Goal: Task Accomplishment & Management: Manage account settings

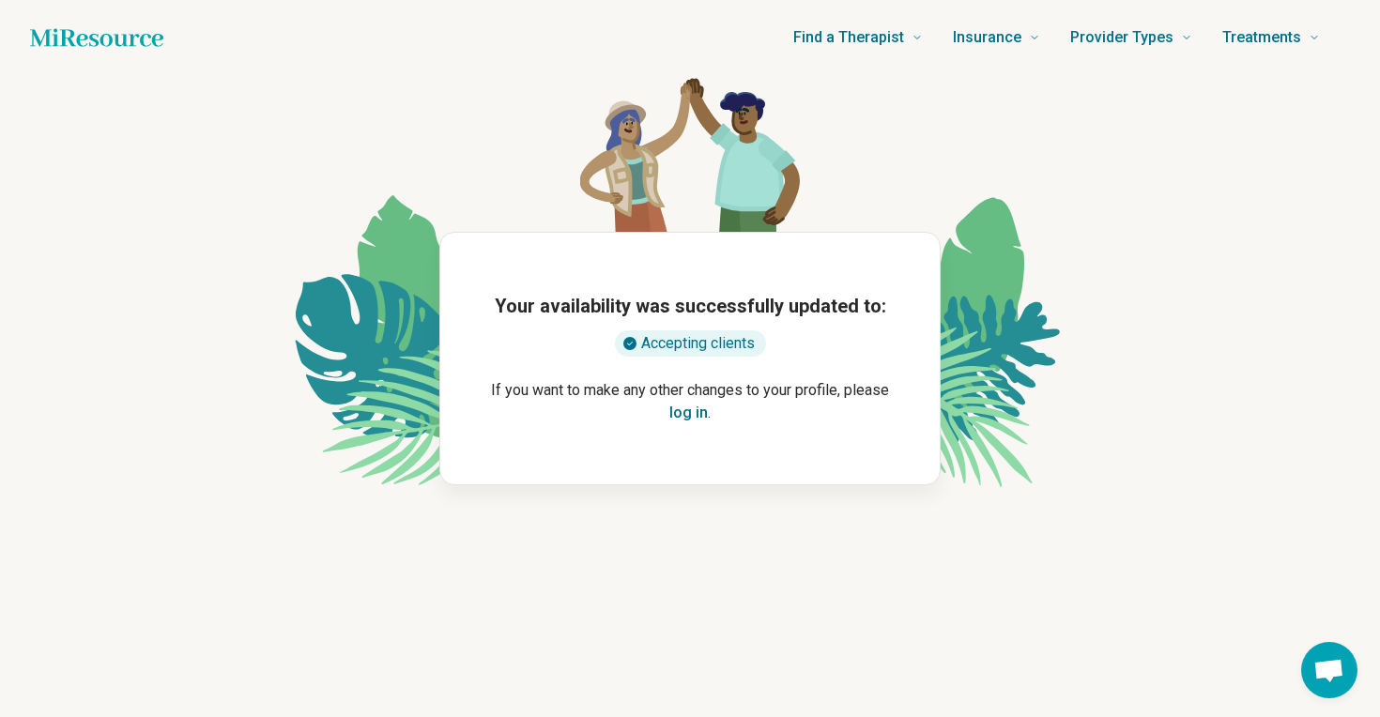
click at [711, 424] on p "If you want to make any other changes to your profile, please log in ." at bounding box center [689, 401] width 439 height 45
click at [698, 418] on button "log in" at bounding box center [689, 413] width 39 height 23
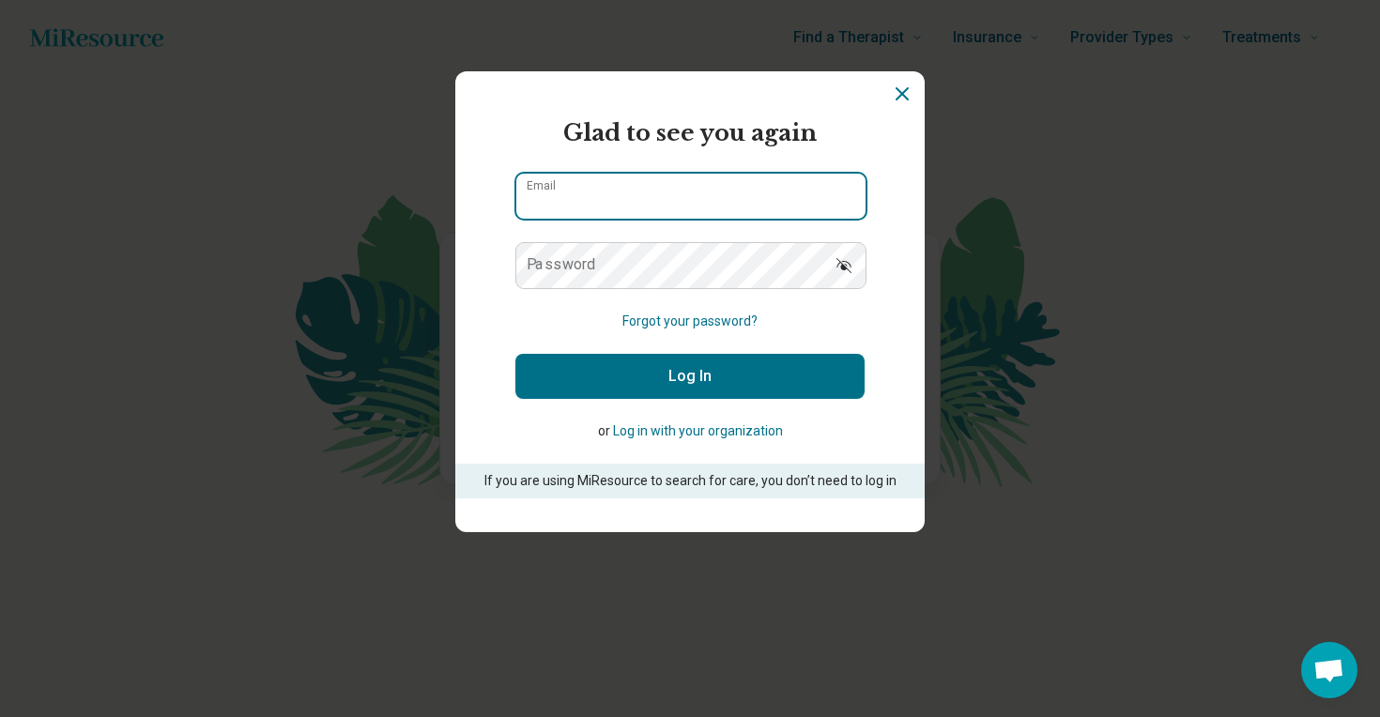
click at [649, 183] on input "Email" at bounding box center [690, 196] width 349 height 45
type input "**********"
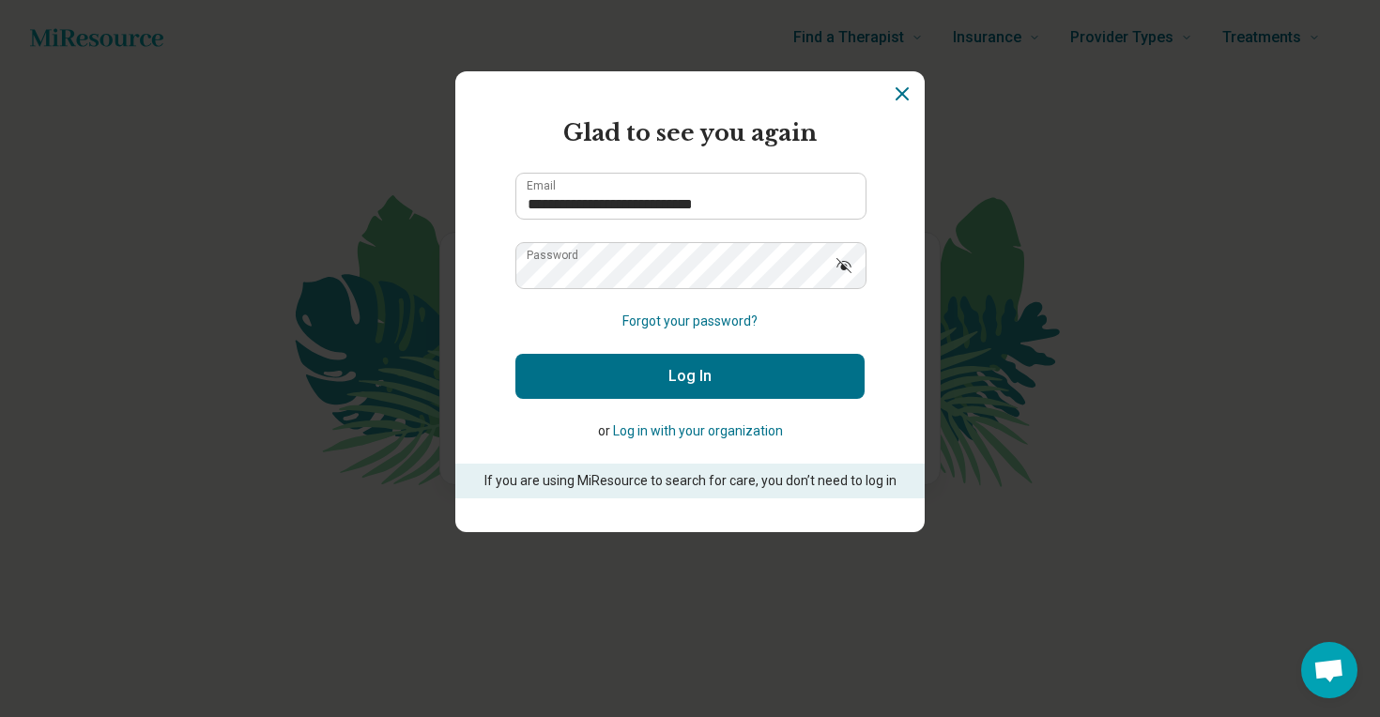
click at [655, 373] on button "Log In" at bounding box center [690, 376] width 349 height 45
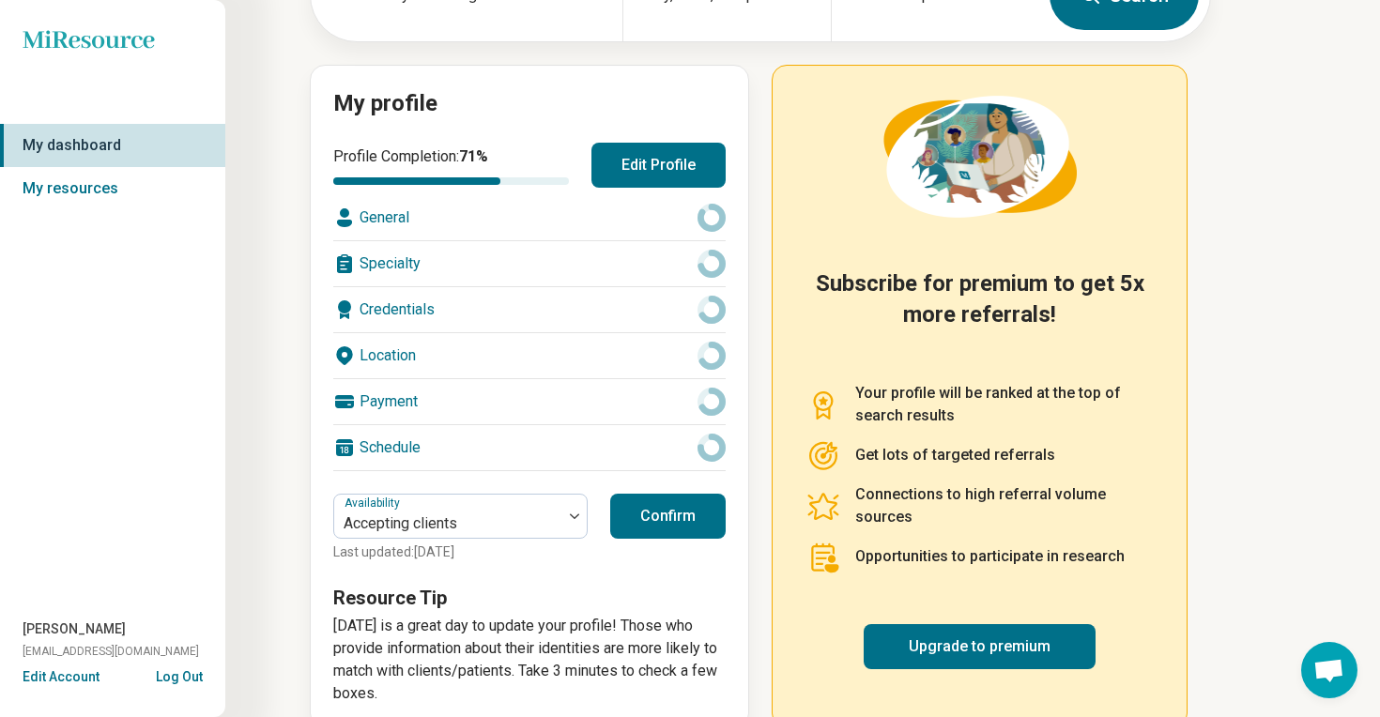
scroll to position [191, 0]
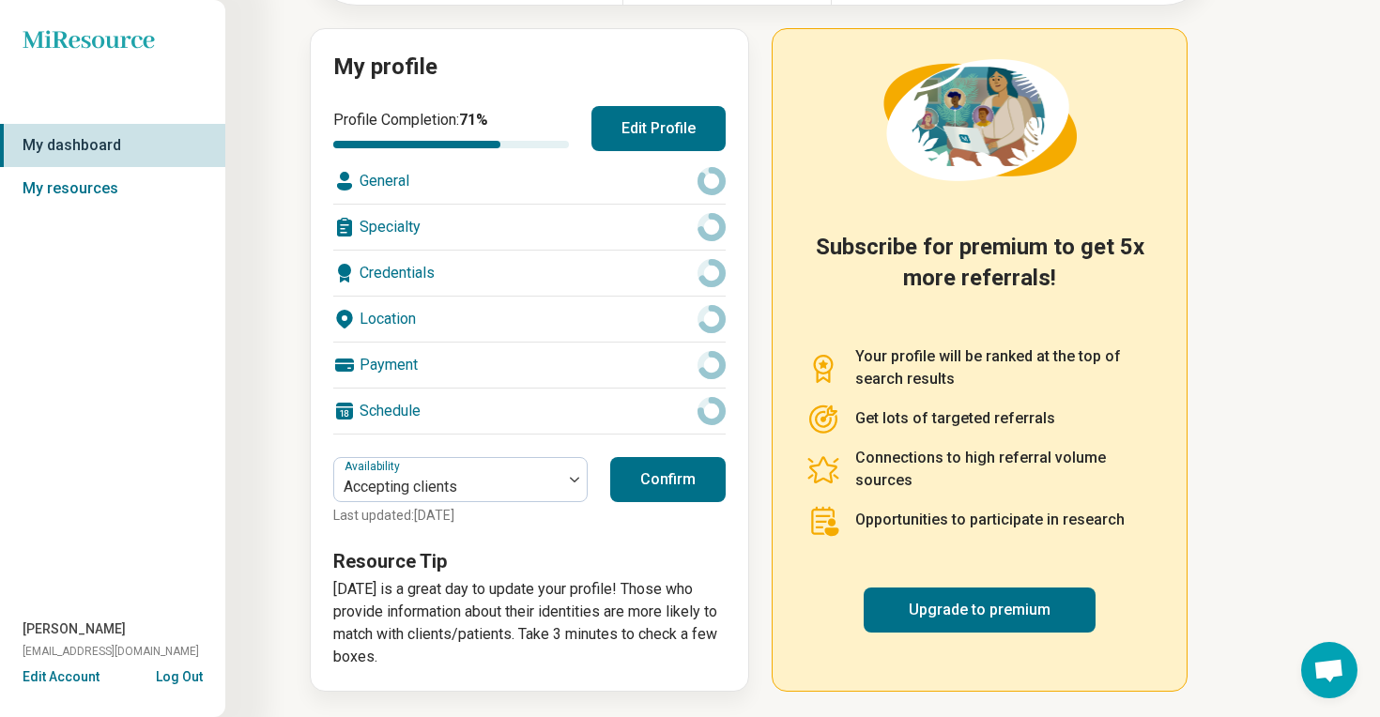
click at [419, 176] on div "General" at bounding box center [529, 181] width 393 height 45
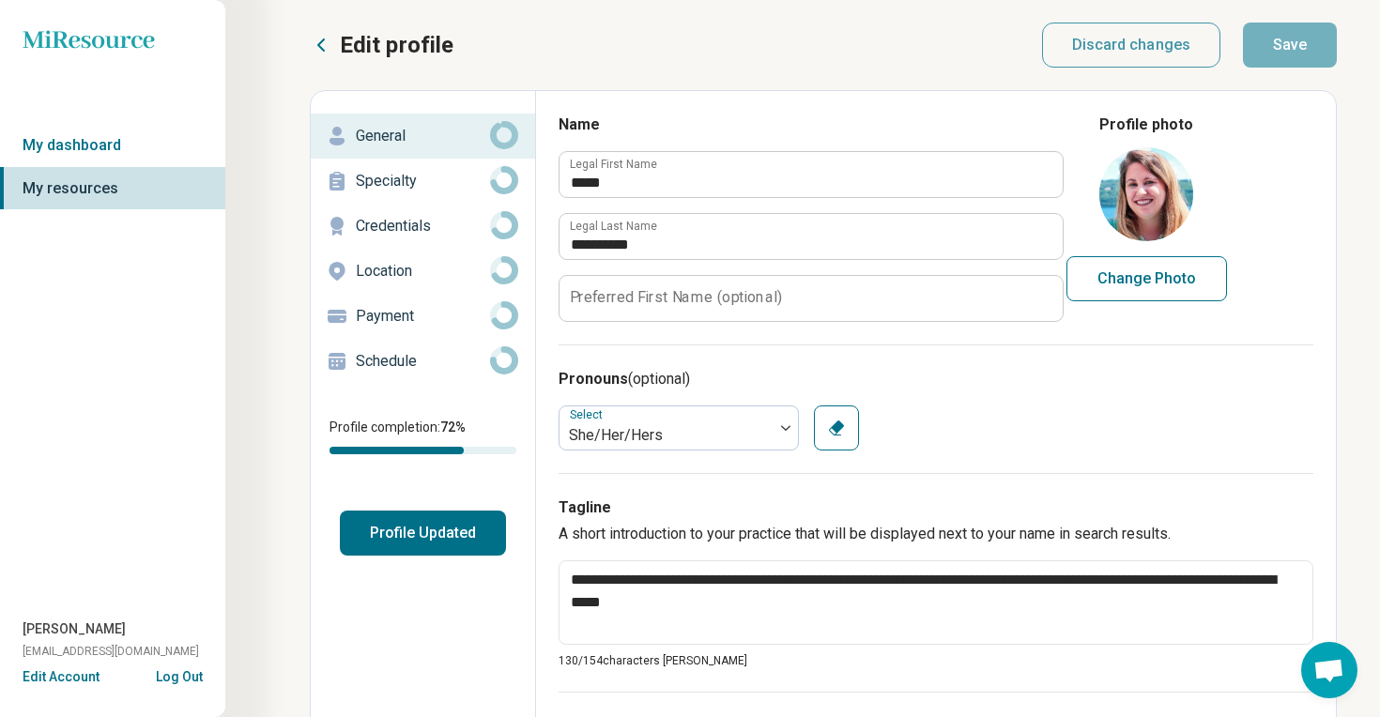
click at [390, 182] on p "Specialty" at bounding box center [423, 181] width 134 height 23
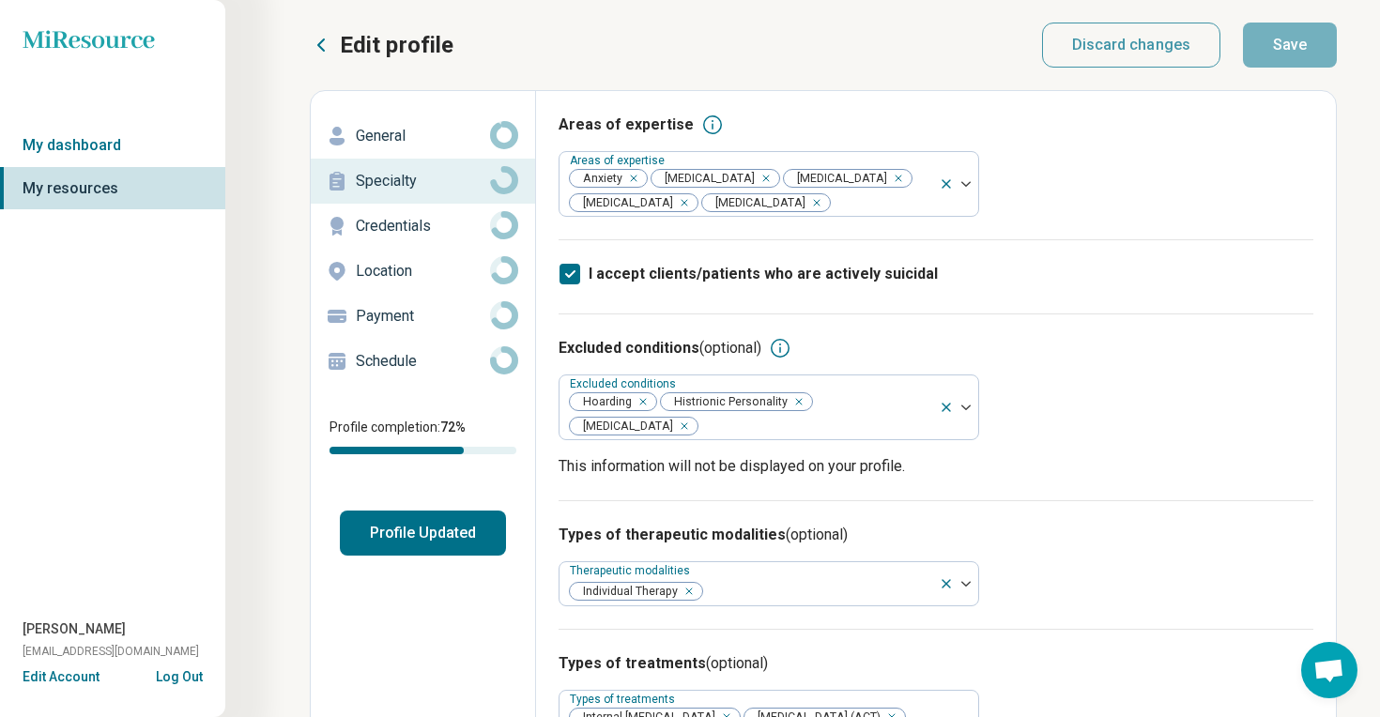
click at [390, 224] on p "Credentials" at bounding box center [423, 226] width 134 height 23
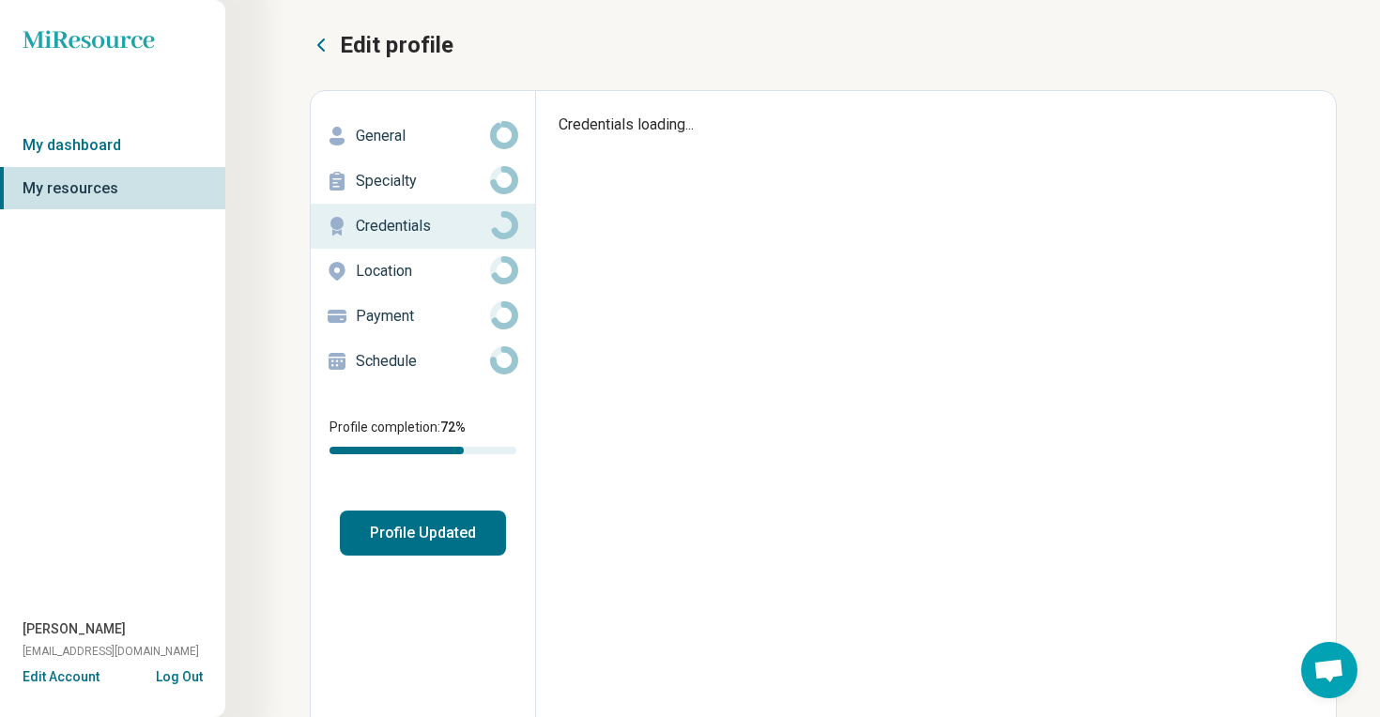
type textarea "*"
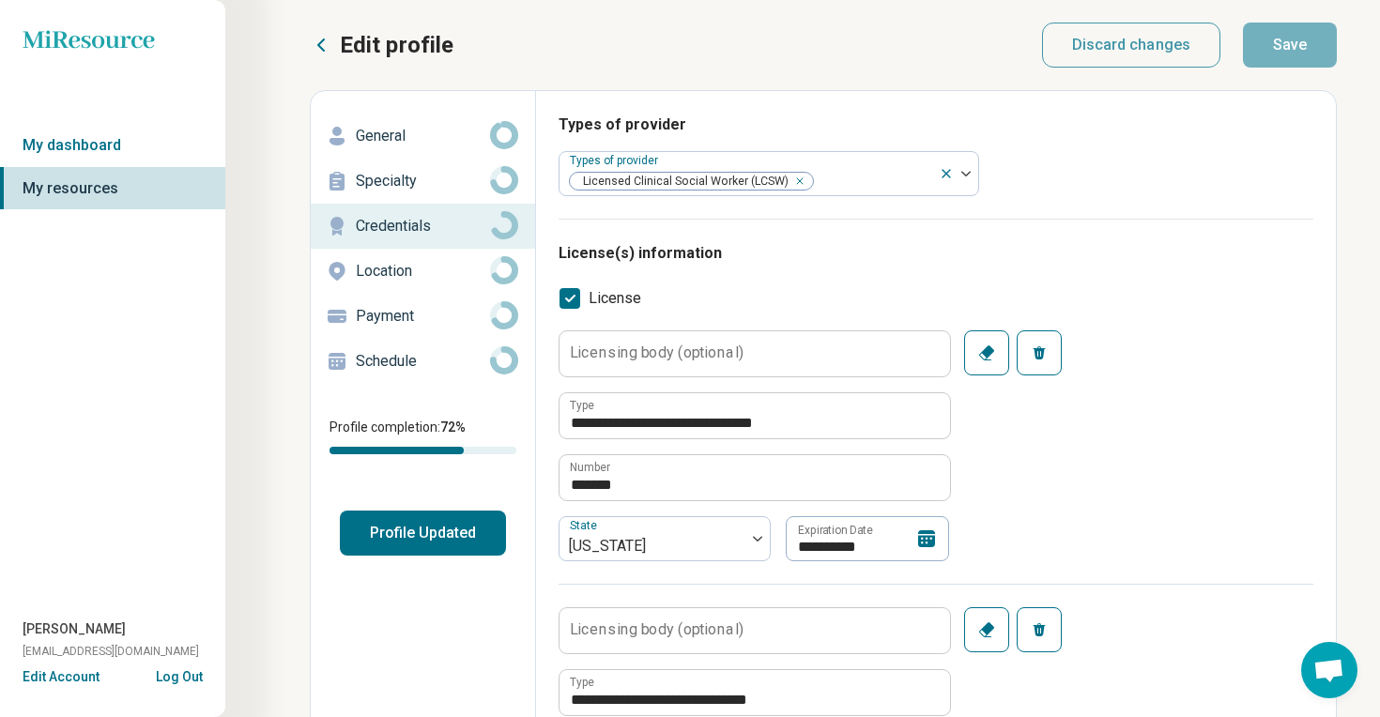
click at [390, 266] on p "Location" at bounding box center [423, 271] width 134 height 23
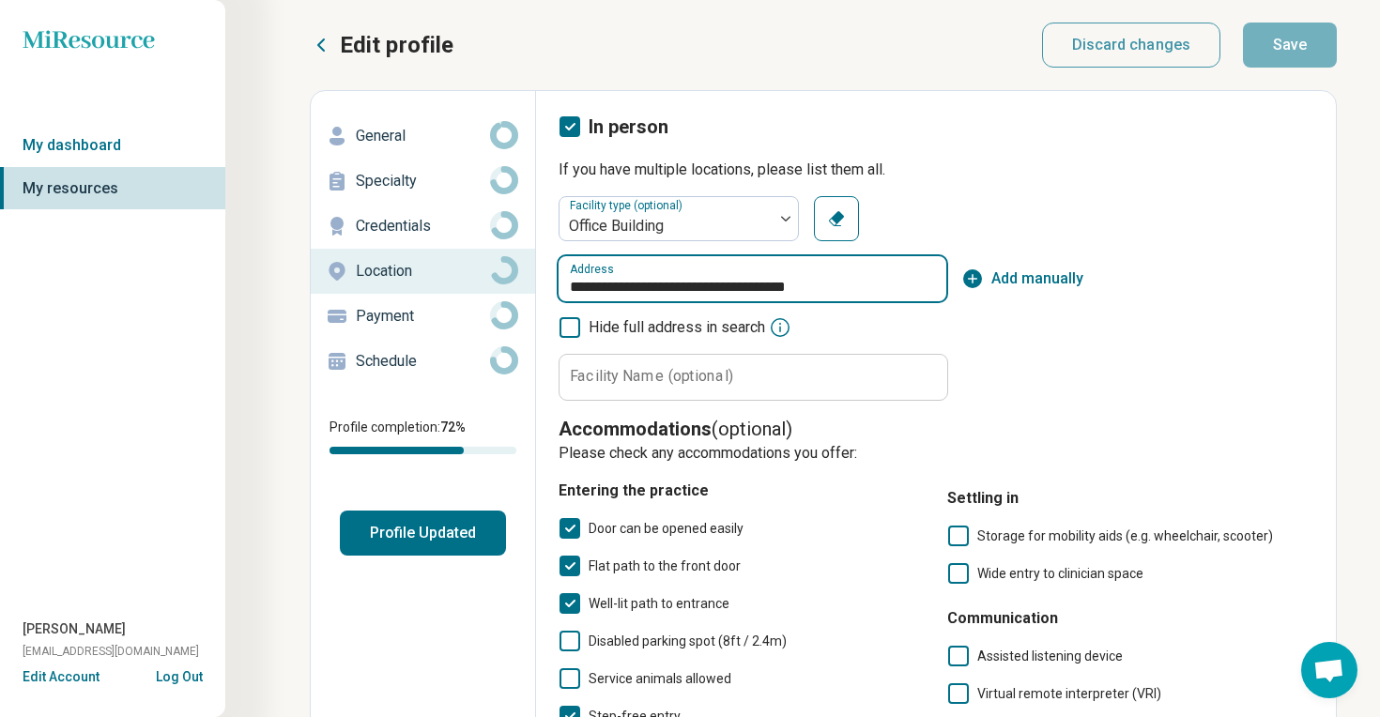
drag, startPoint x: 860, startPoint y: 285, endPoint x: 546, endPoint y: 284, distance: 314.6
click at [546, 284] on div "**********" at bounding box center [936, 639] width 800 height 1096
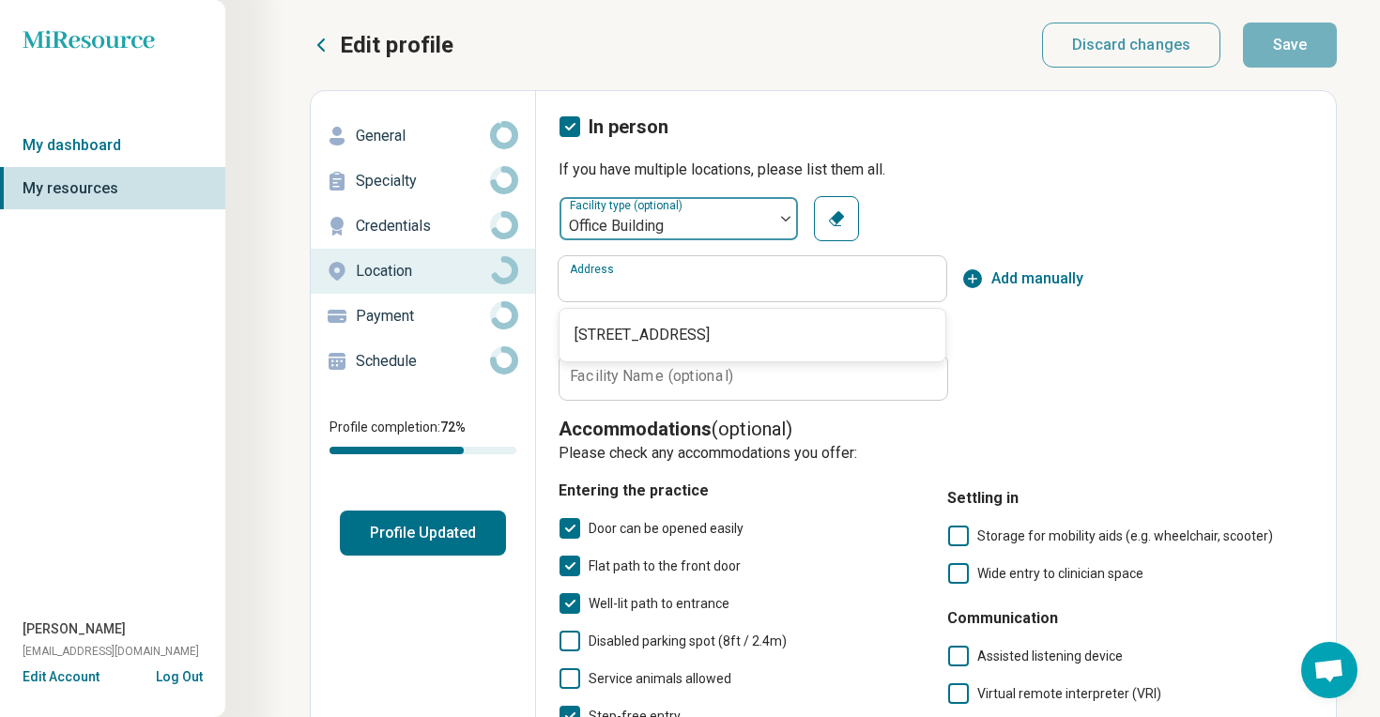
click at [625, 227] on div at bounding box center [666, 226] width 199 height 26
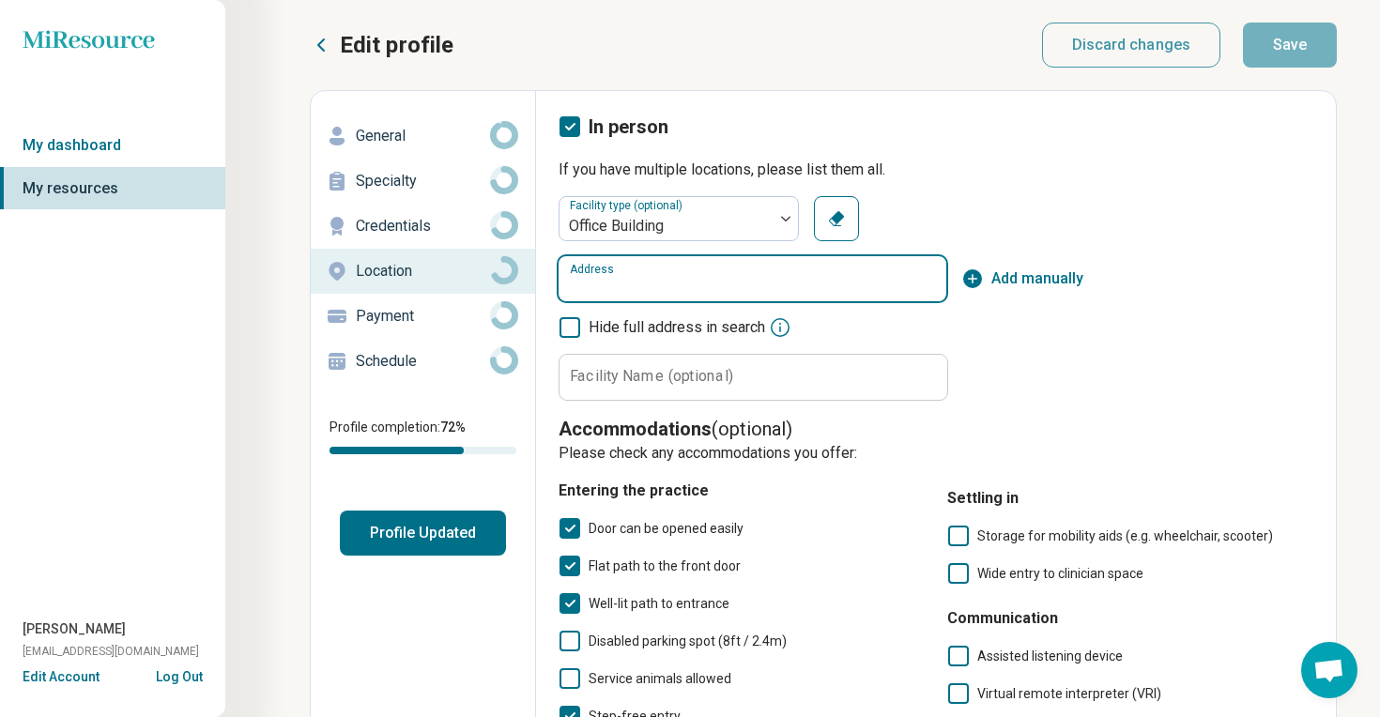
click at [843, 288] on input "Address" at bounding box center [753, 278] width 388 height 45
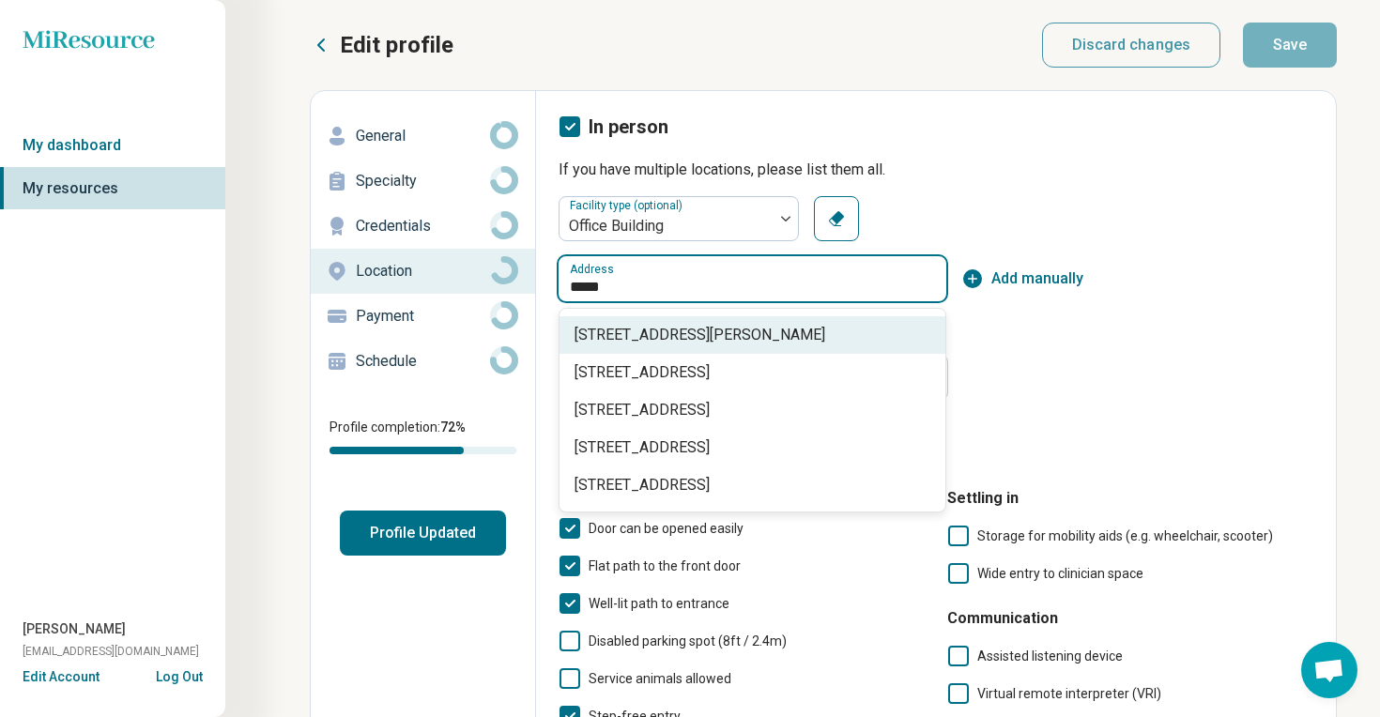
click at [856, 337] on span "[STREET_ADDRESS][PERSON_NAME]" at bounding box center [756, 335] width 363 height 23
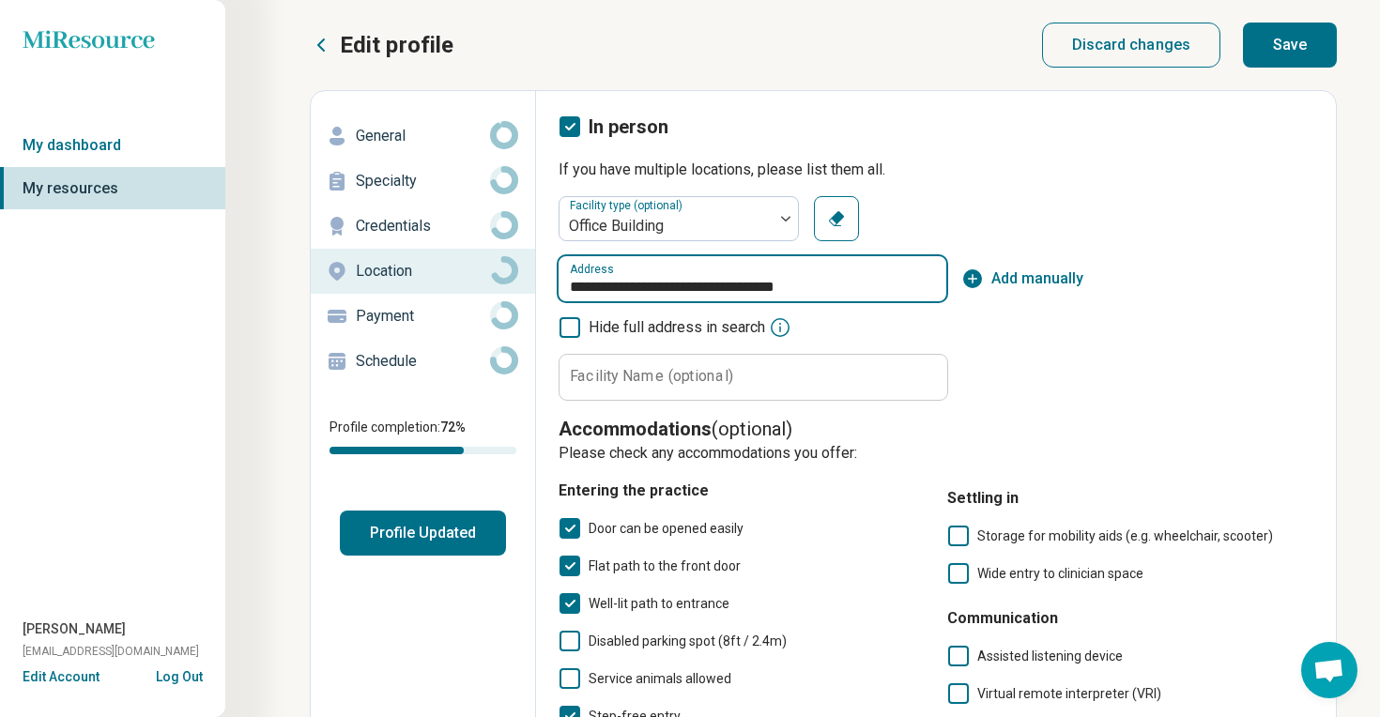
type input "**********"
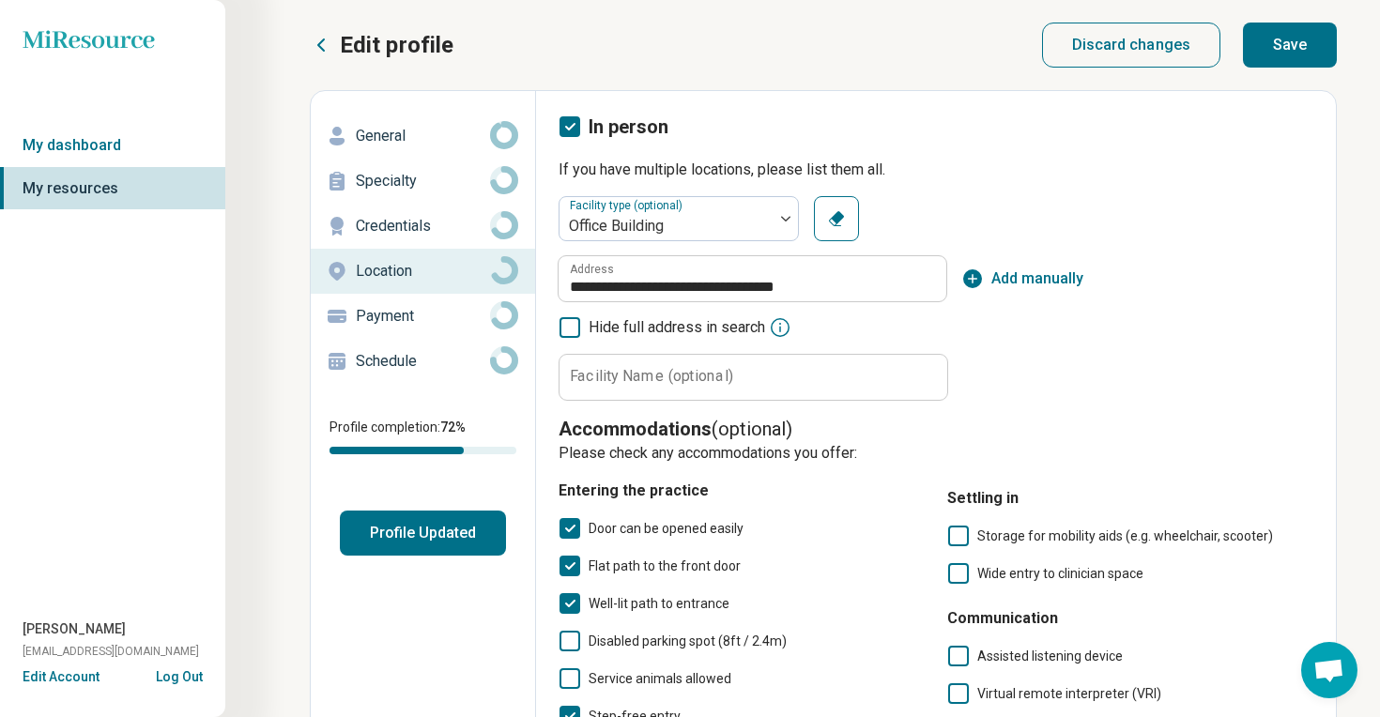
click at [1274, 35] on button "Save" at bounding box center [1290, 45] width 94 height 45
click at [323, 37] on icon at bounding box center [321, 45] width 23 height 23
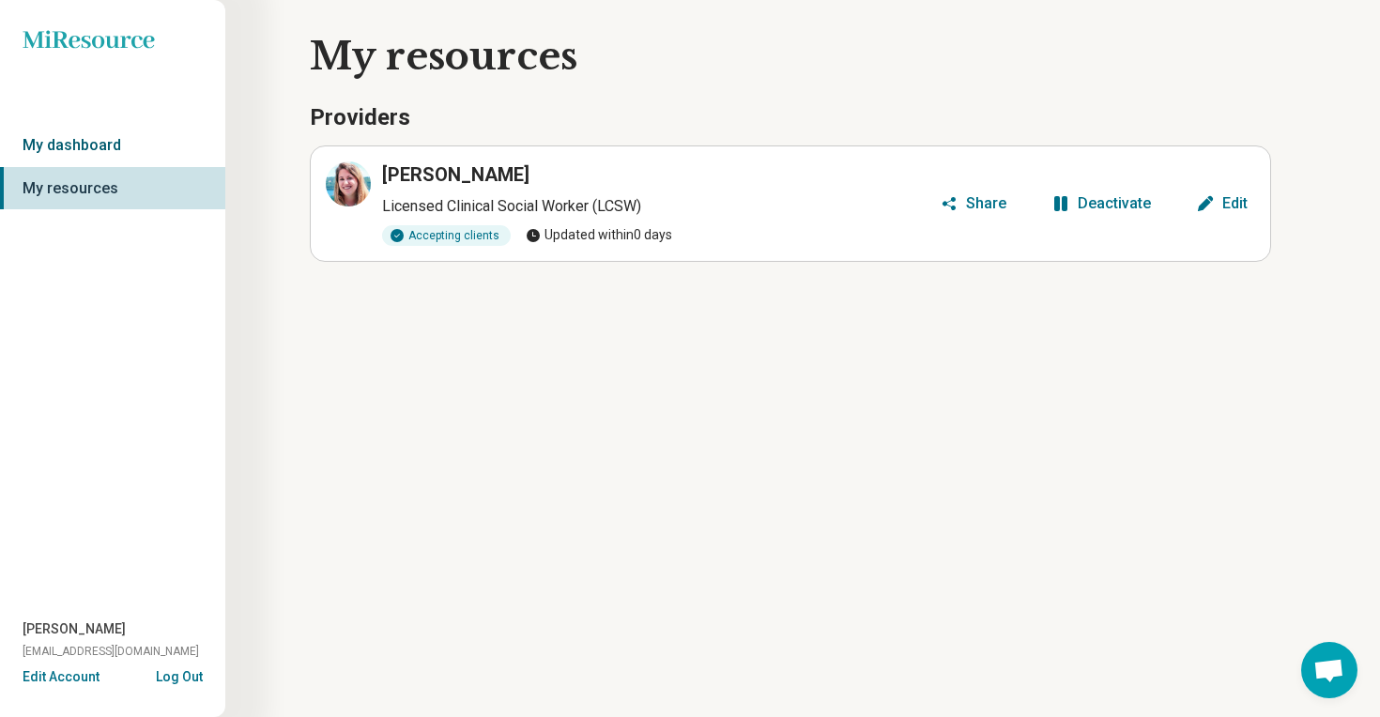
click at [66, 145] on link "My dashboard" at bounding box center [112, 145] width 225 height 43
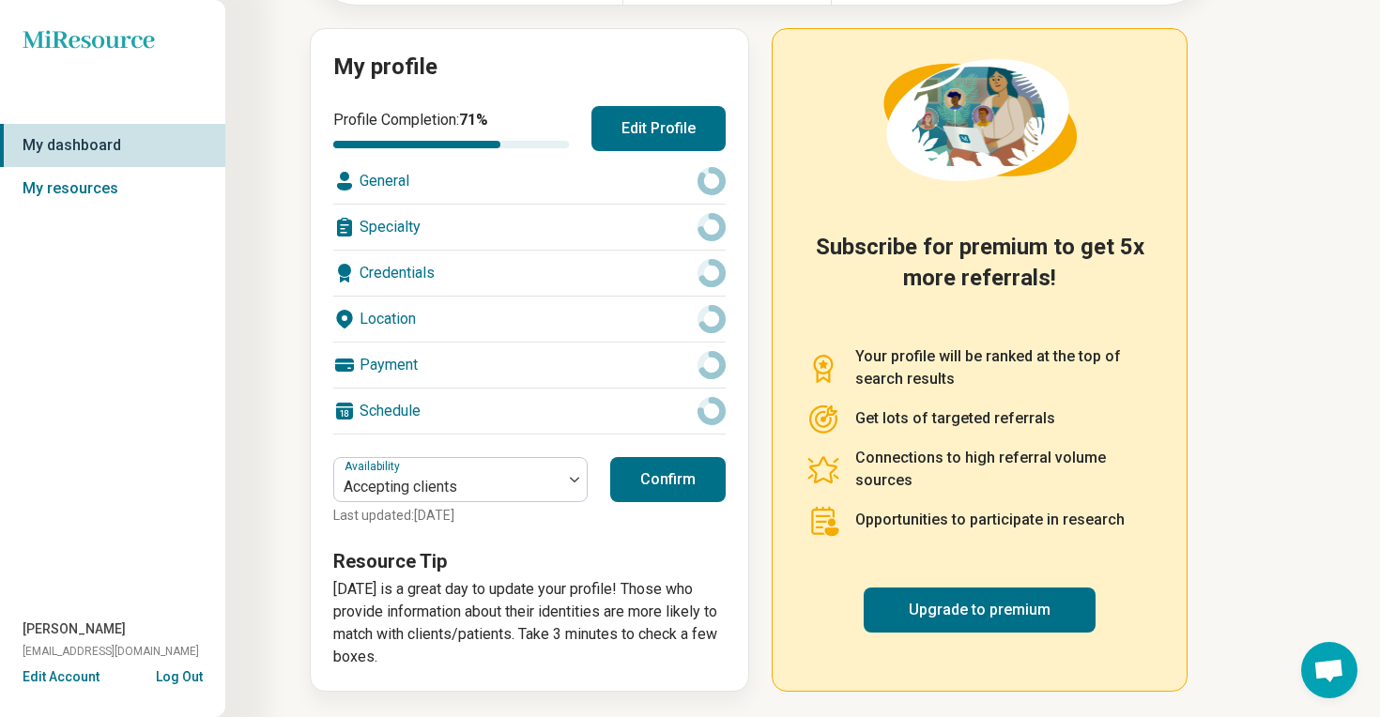
scroll to position [191, 0]
click at [927, 611] on link "Upgrade to premium" at bounding box center [980, 610] width 232 height 45
click at [478, 180] on div "General" at bounding box center [529, 181] width 393 height 45
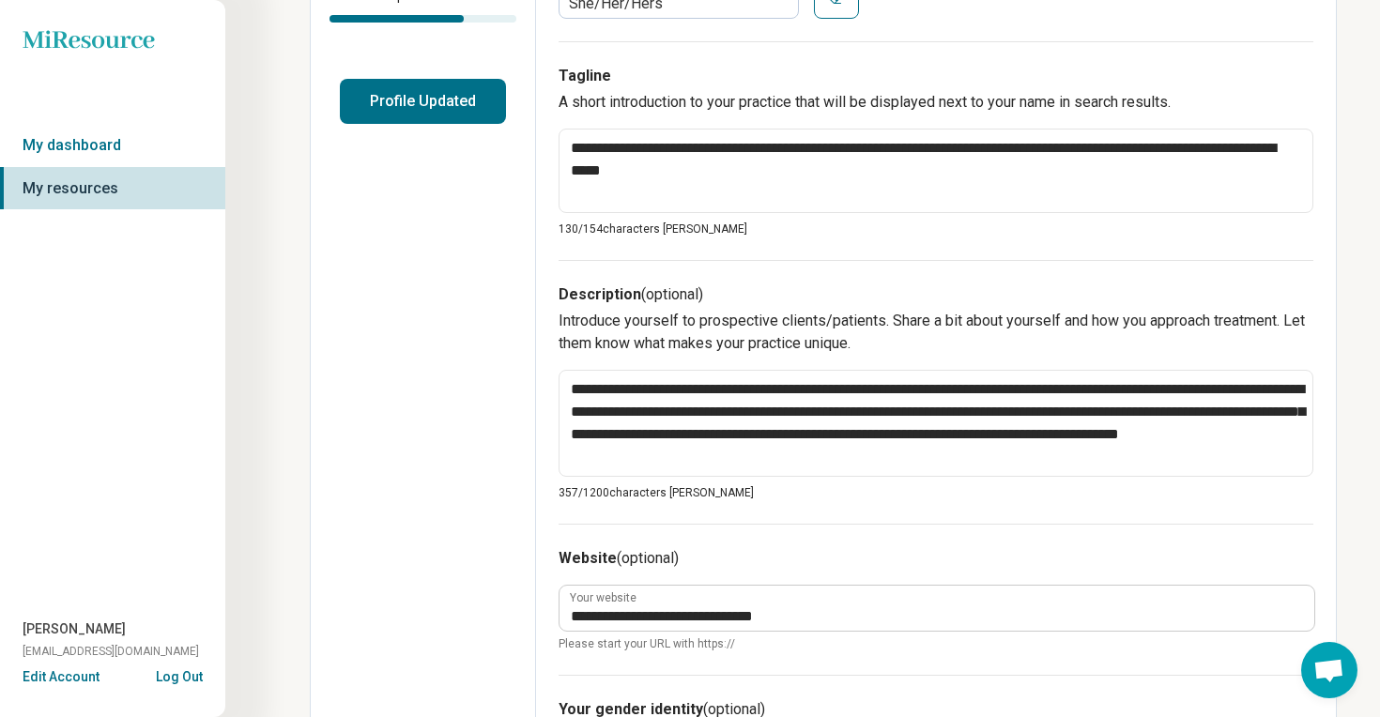
scroll to position [434, 0]
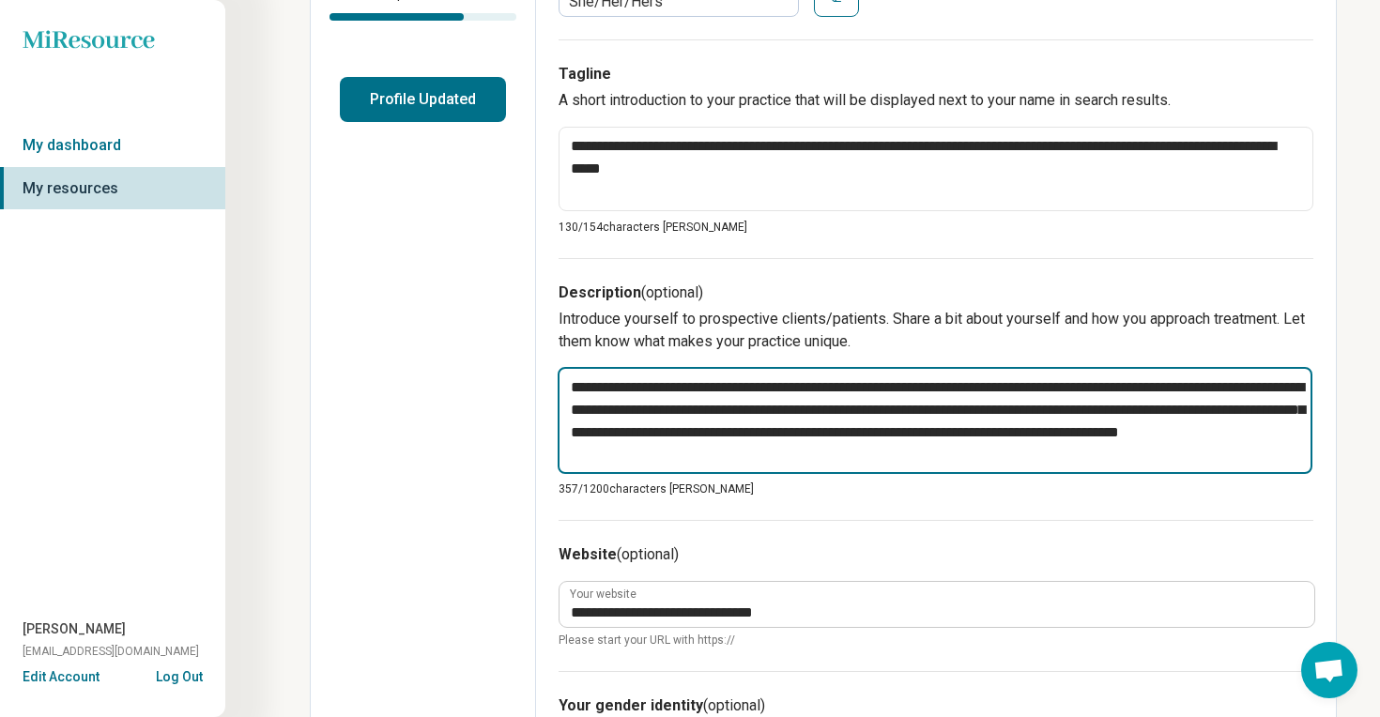
click at [915, 390] on textarea "**********" at bounding box center [935, 420] width 755 height 107
type textarea "*"
type textarea "**********"
type textarea "*"
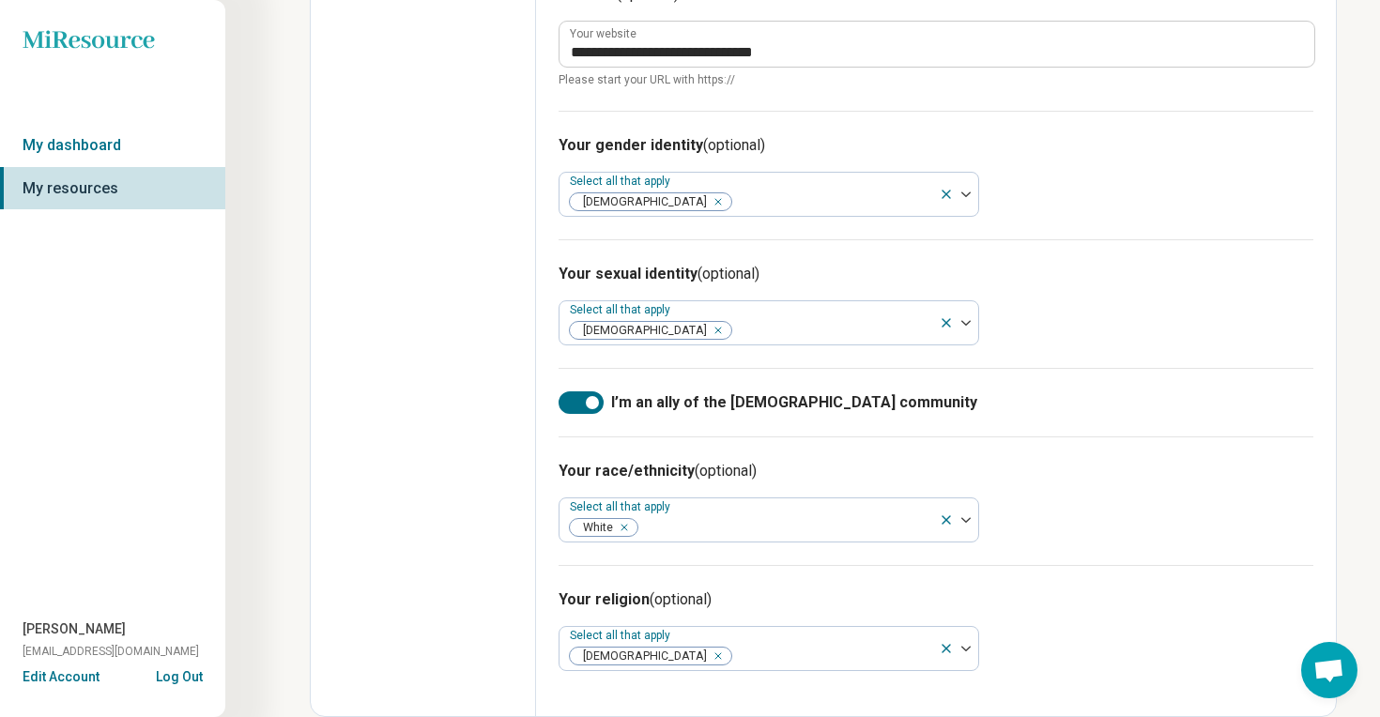
scroll to position [0, 0]
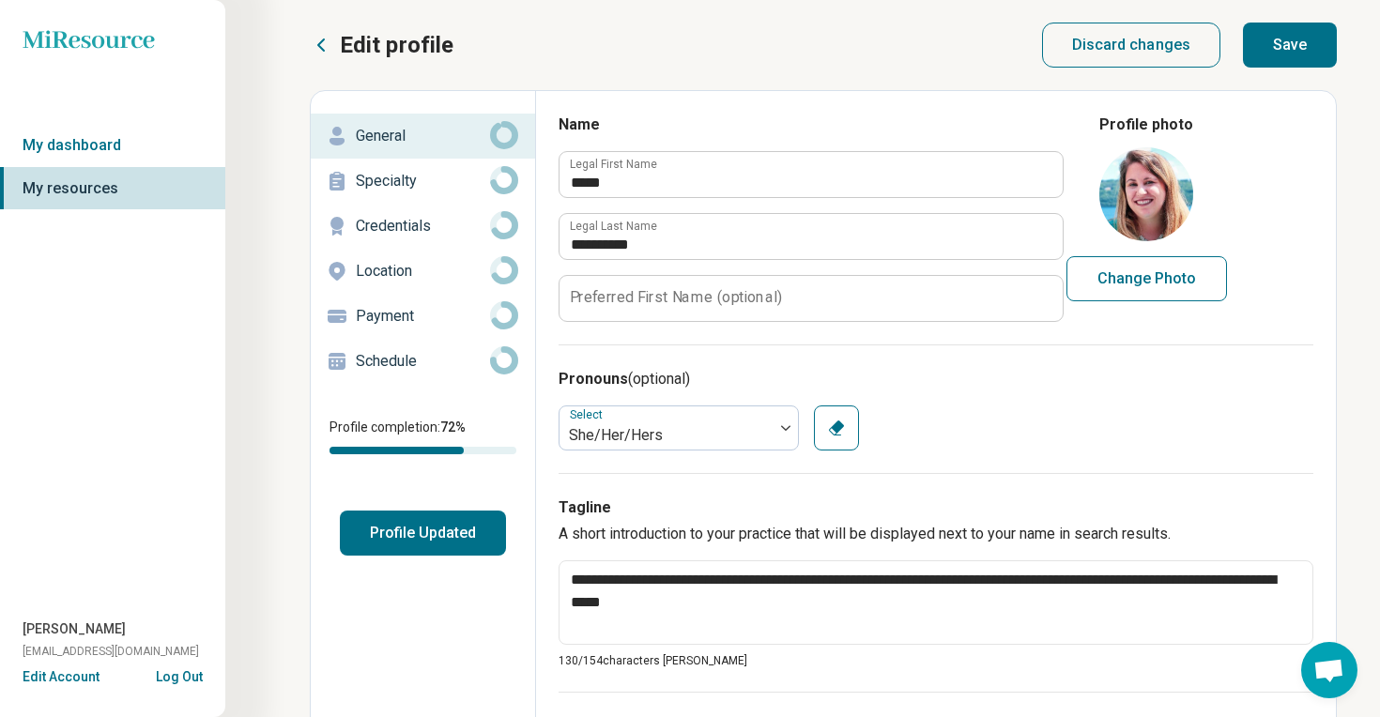
type textarea "**********"
click at [409, 175] on p "Specialty" at bounding box center [423, 181] width 134 height 23
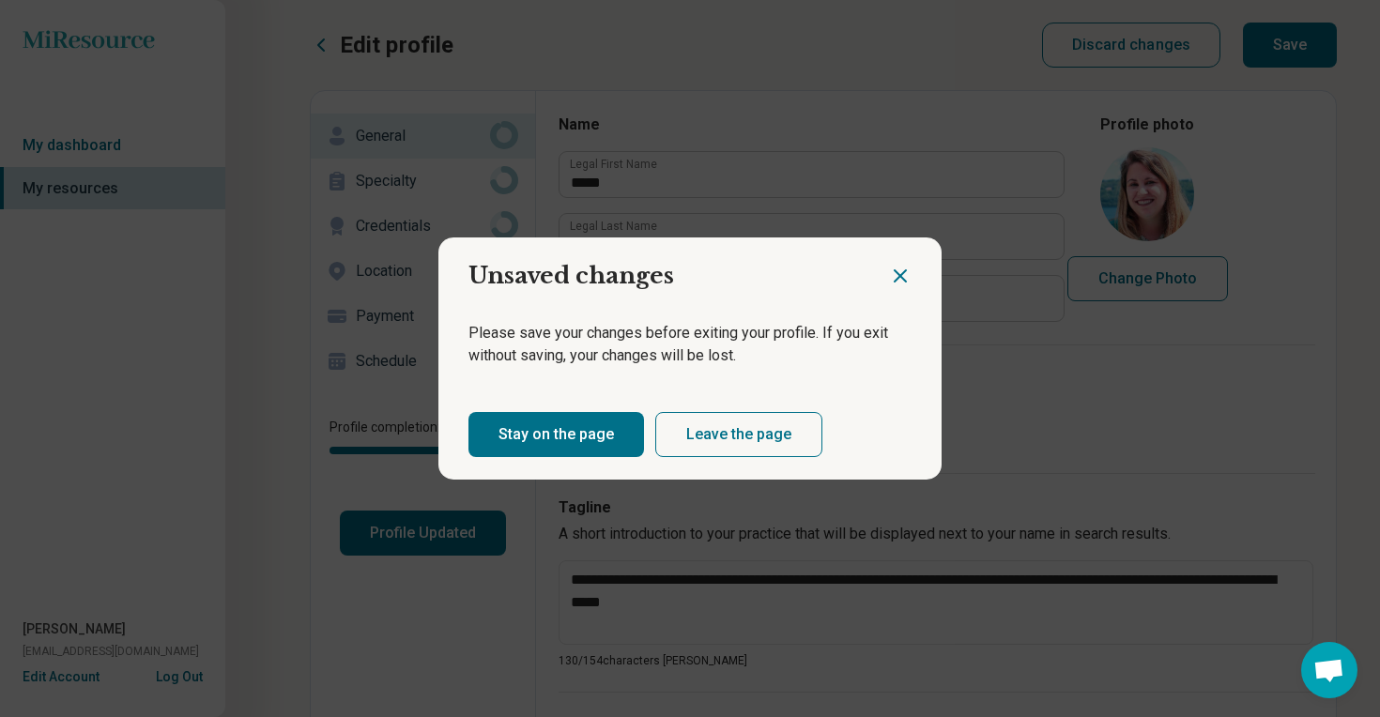
click at [921, 264] on div at bounding box center [915, 269] width 53 height 62
click at [927, 271] on div at bounding box center [915, 269] width 53 height 62
click at [911, 277] on icon "Close dialog" at bounding box center [900, 276] width 23 height 23
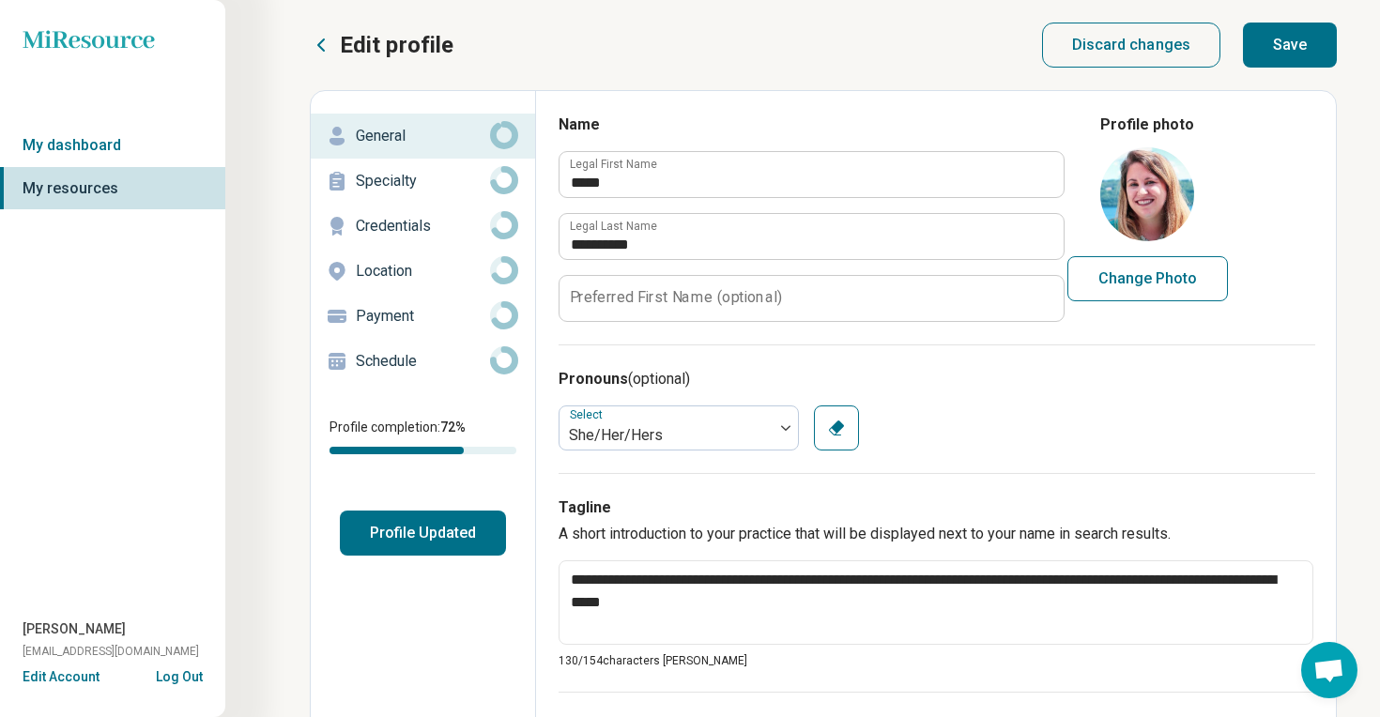
click at [1267, 47] on button "Save" at bounding box center [1290, 45] width 94 height 45
click at [434, 187] on p "Specialty" at bounding box center [423, 181] width 134 height 23
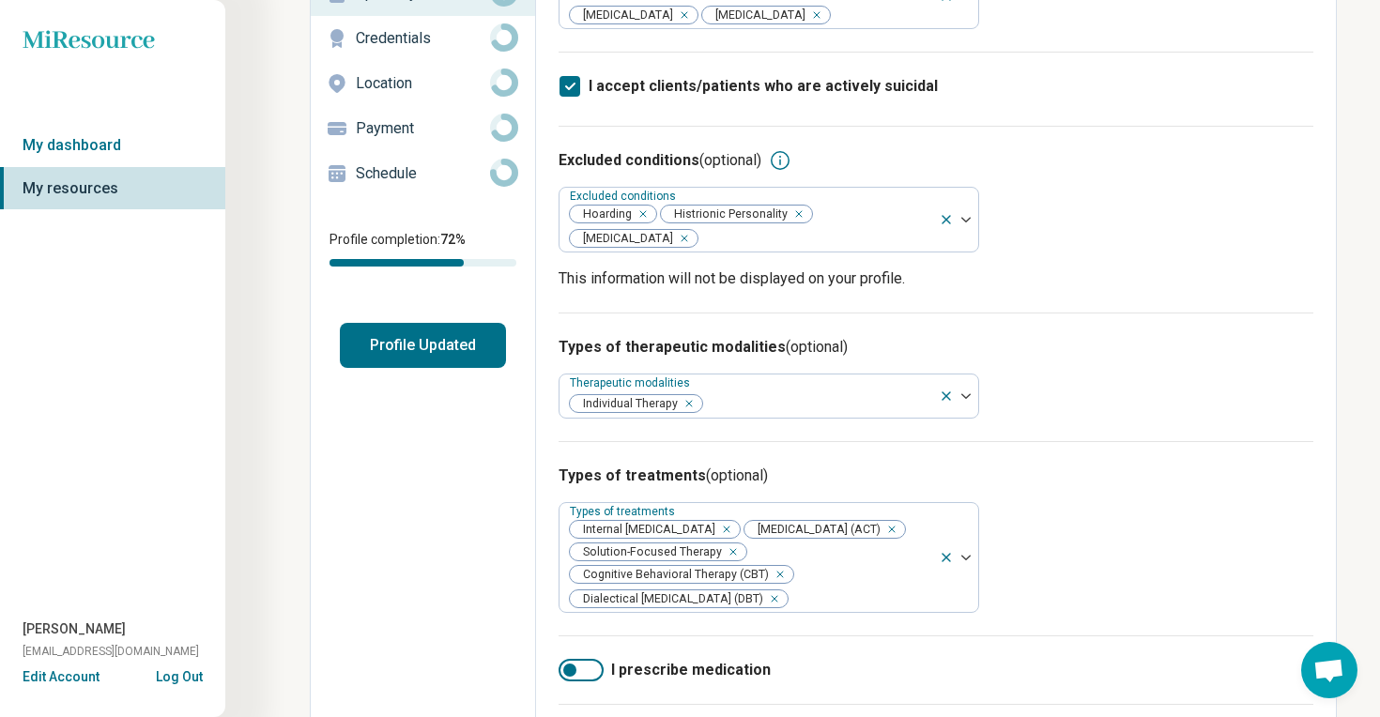
scroll to position [632, 0]
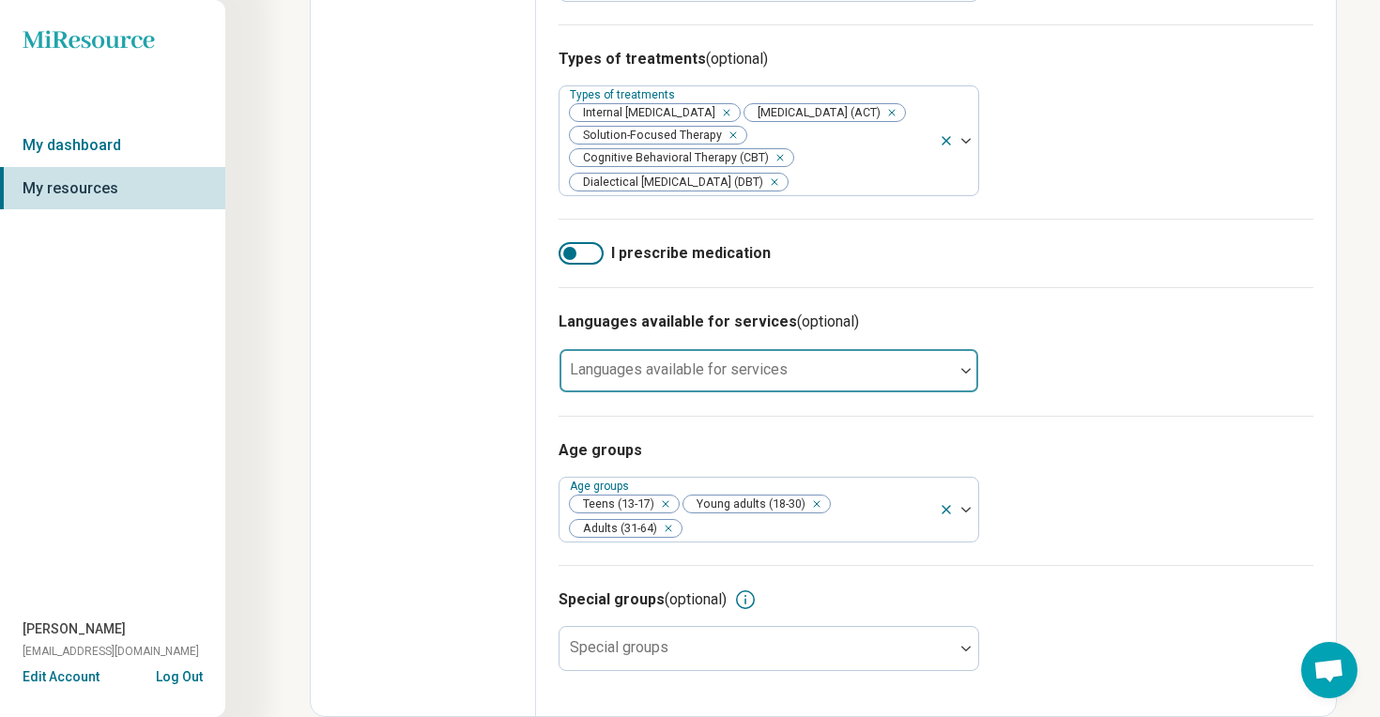
click at [764, 383] on div at bounding box center [756, 378] width 379 height 26
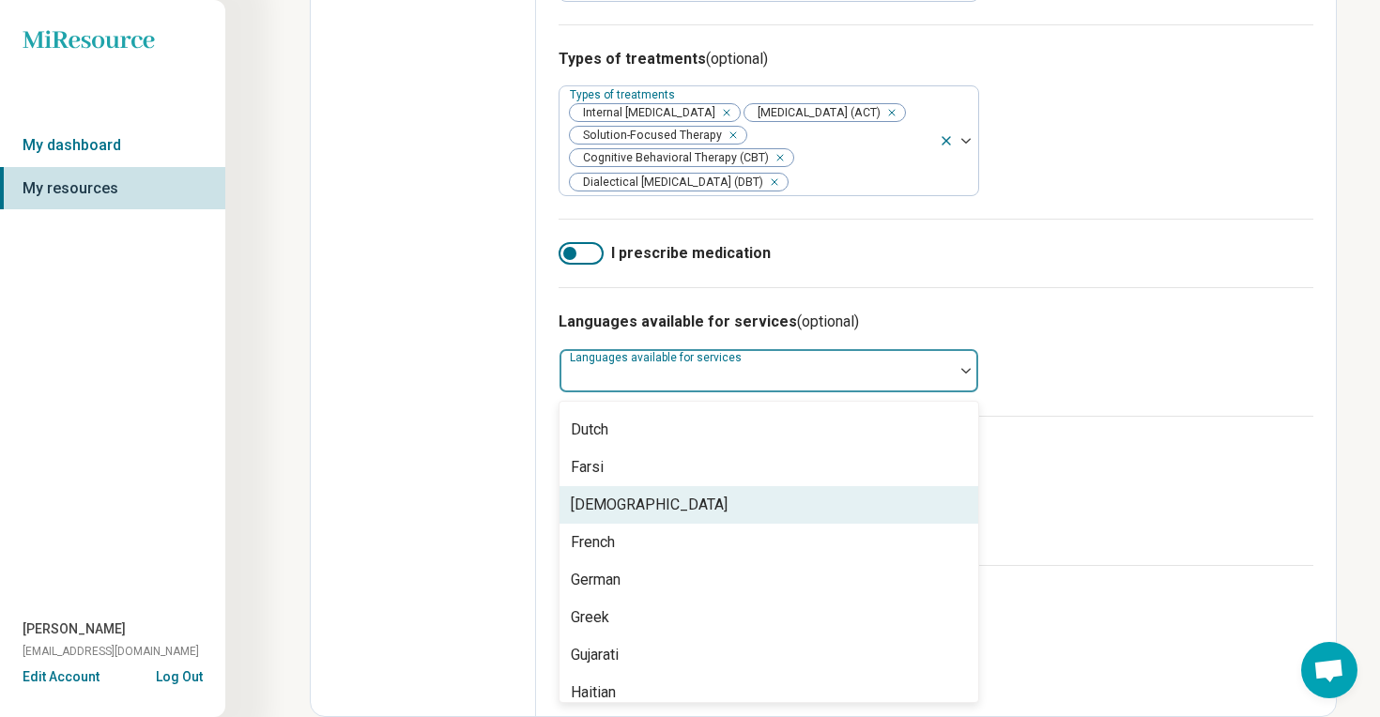
scroll to position [411, 0]
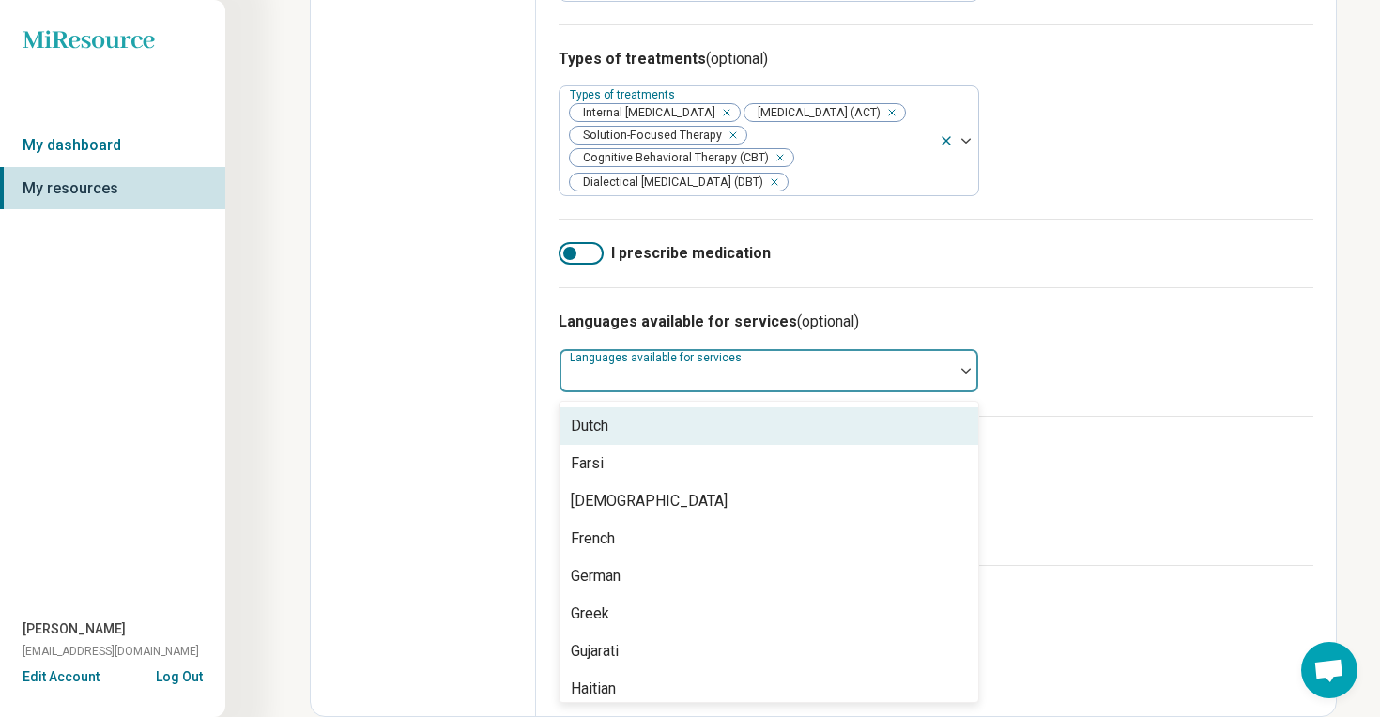
click at [1138, 378] on div "Languages available for services (optional) Dutch, 12 of 57. 57 results availab…" at bounding box center [936, 351] width 755 height 129
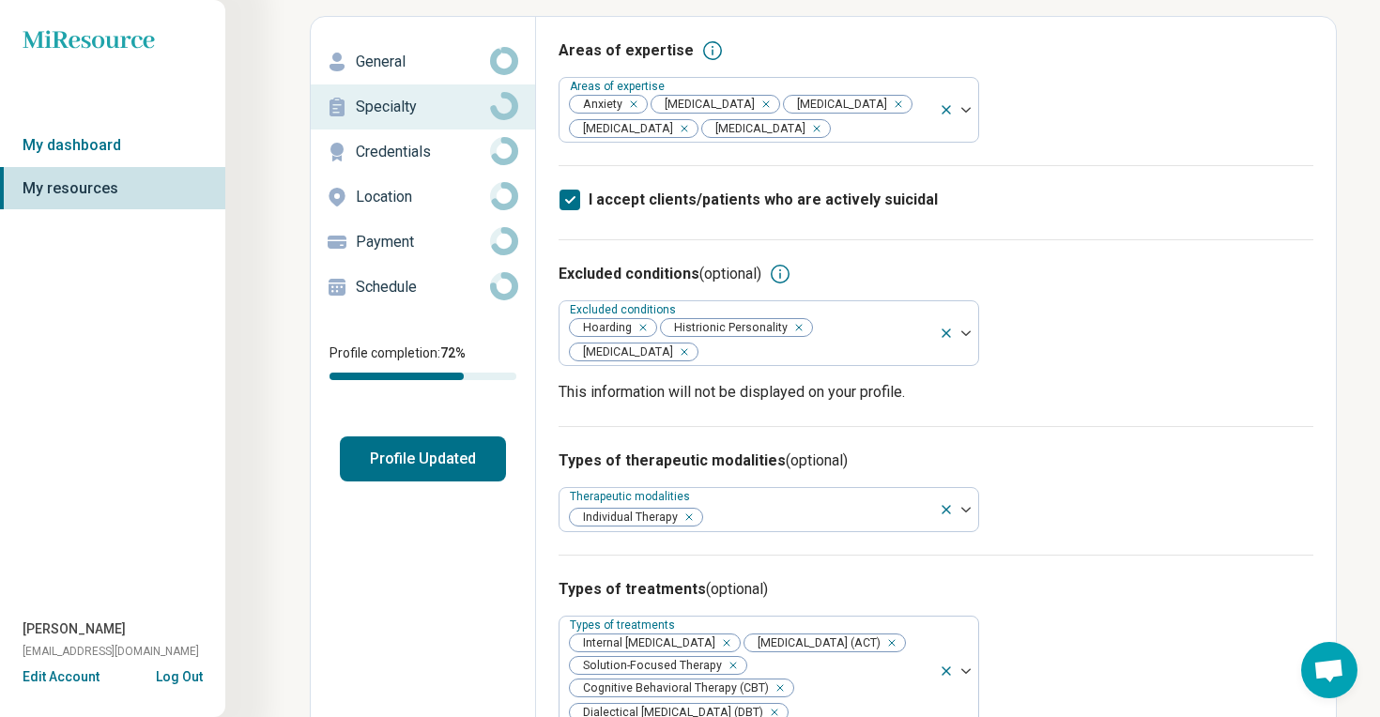
scroll to position [0, 0]
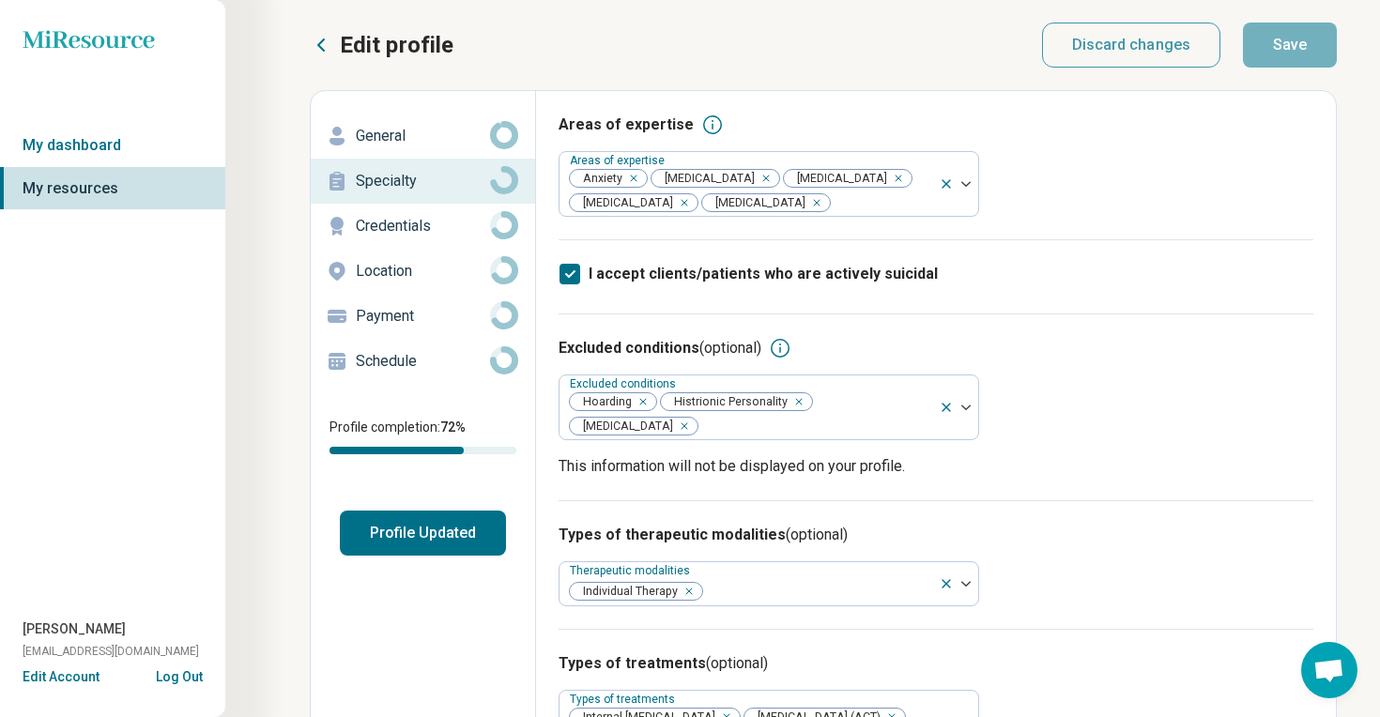
click at [407, 215] on p "Credentials" at bounding box center [423, 226] width 134 height 23
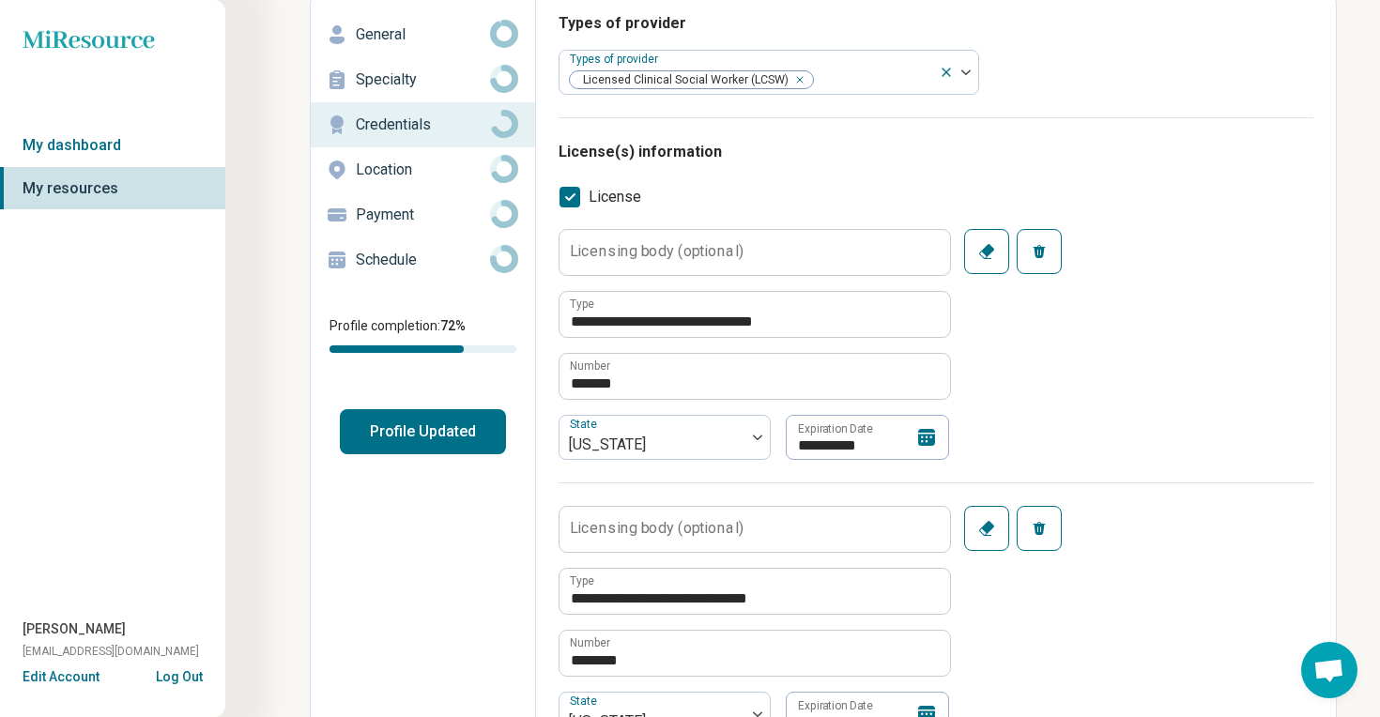
scroll to position [102, 0]
click at [712, 245] on label "Licensing body (optional)" at bounding box center [657, 250] width 174 height 15
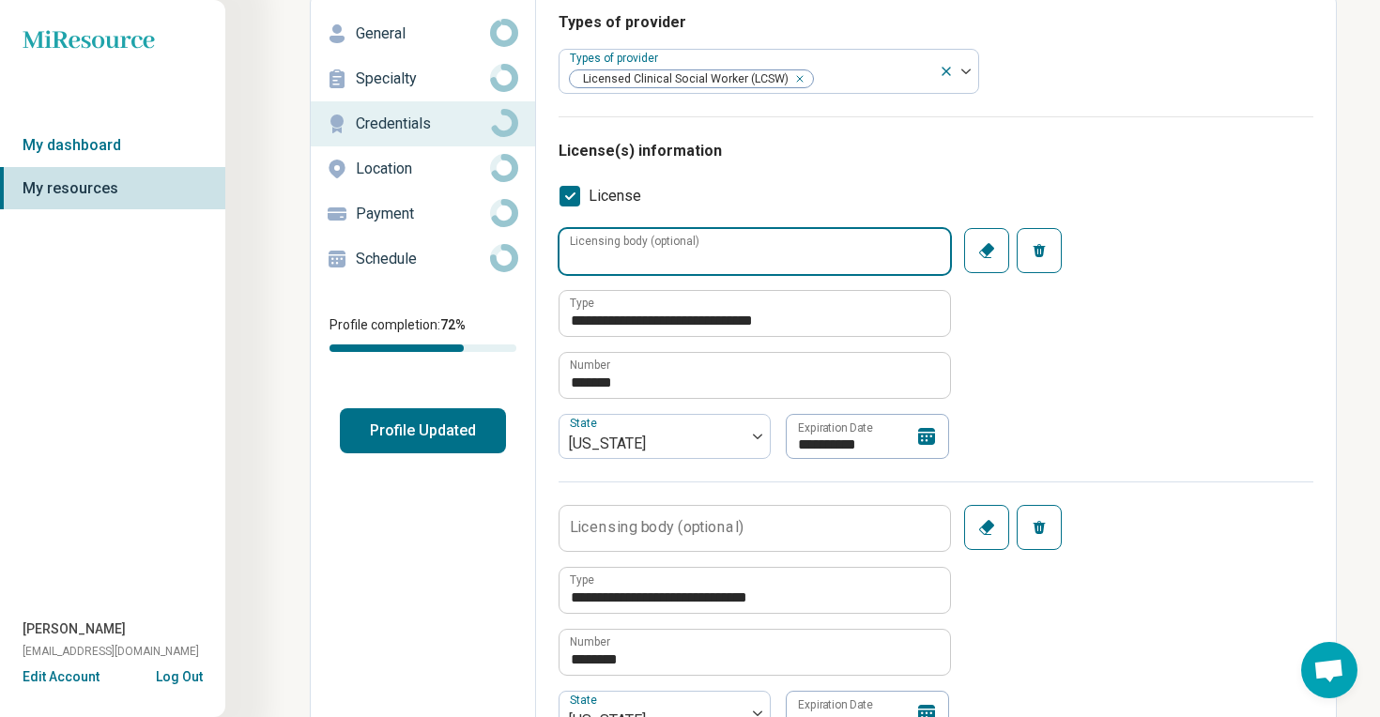
click at [712, 245] on input "Licensing body (optional)" at bounding box center [755, 251] width 391 height 45
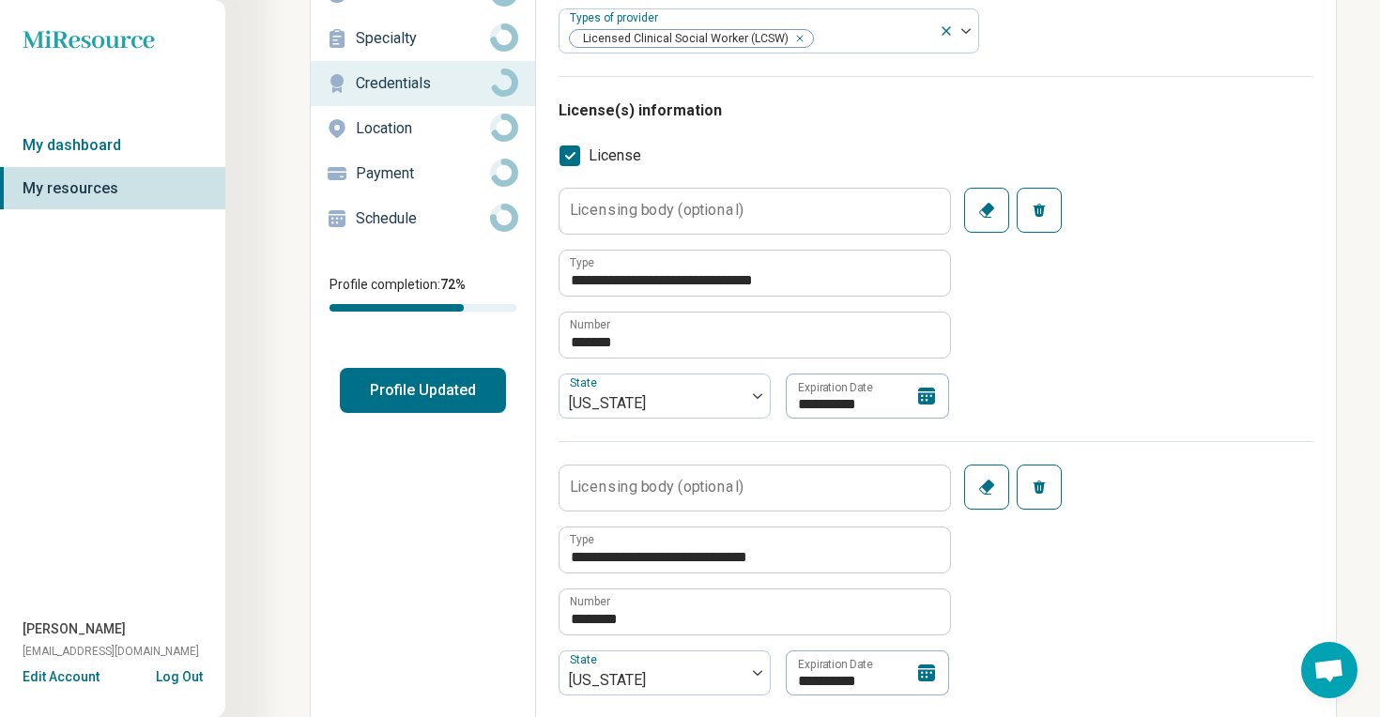
click at [1019, 336] on div "**********" at bounding box center [936, 315] width 755 height 254
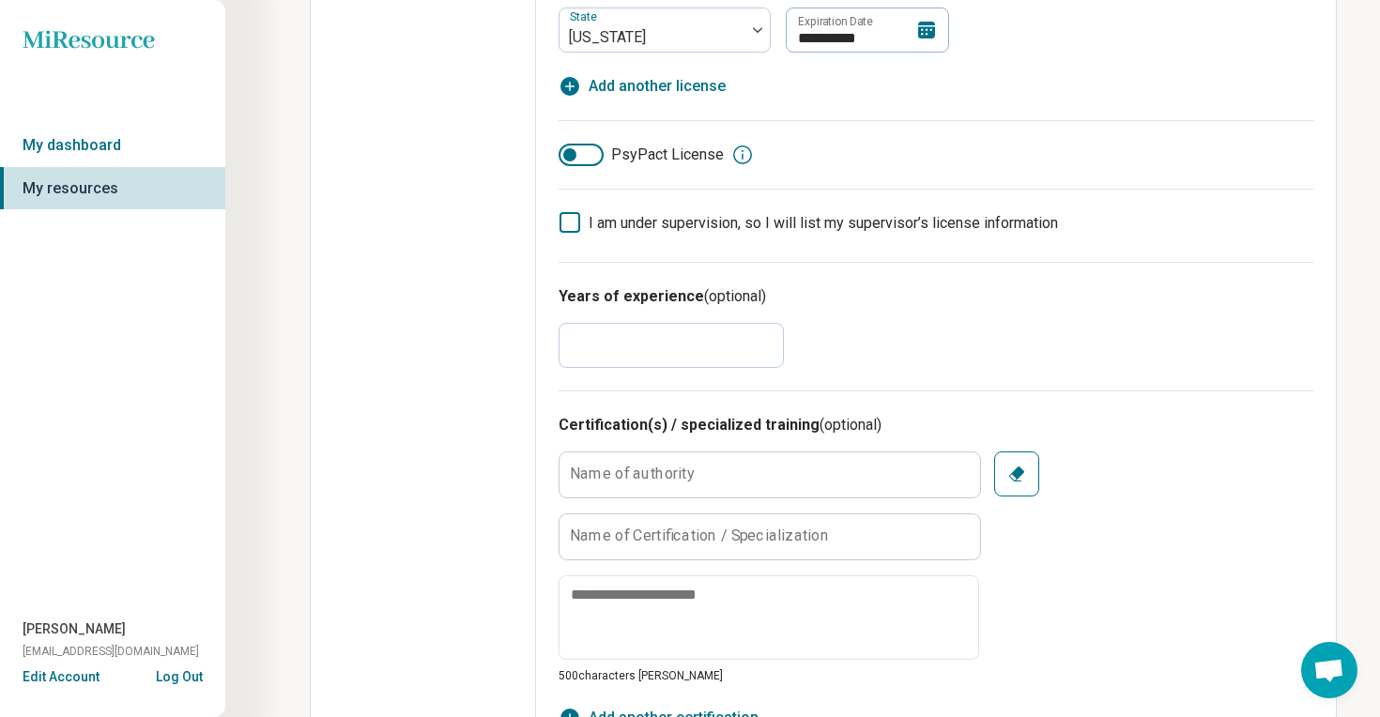
scroll to position [804, 0]
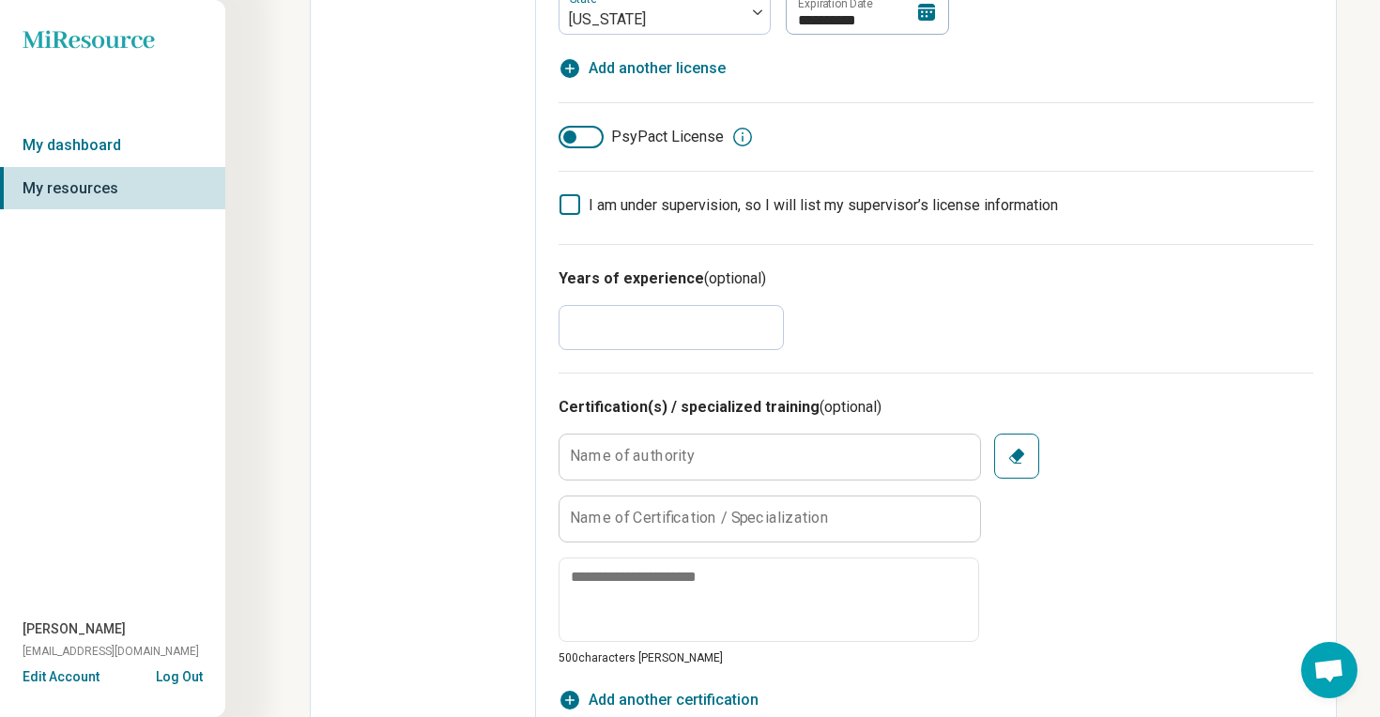
click at [598, 321] on input "**" at bounding box center [671, 327] width 225 height 45
type textarea "*"
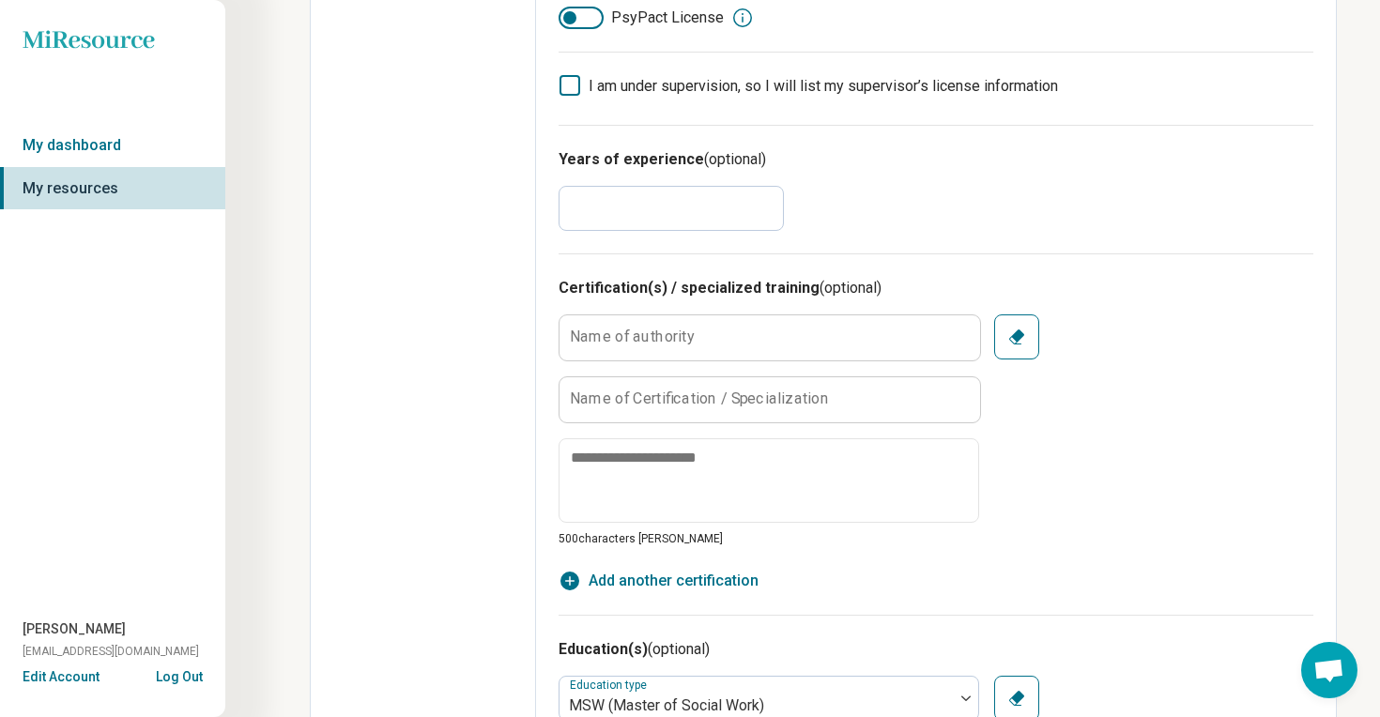
scroll to position [946, 0]
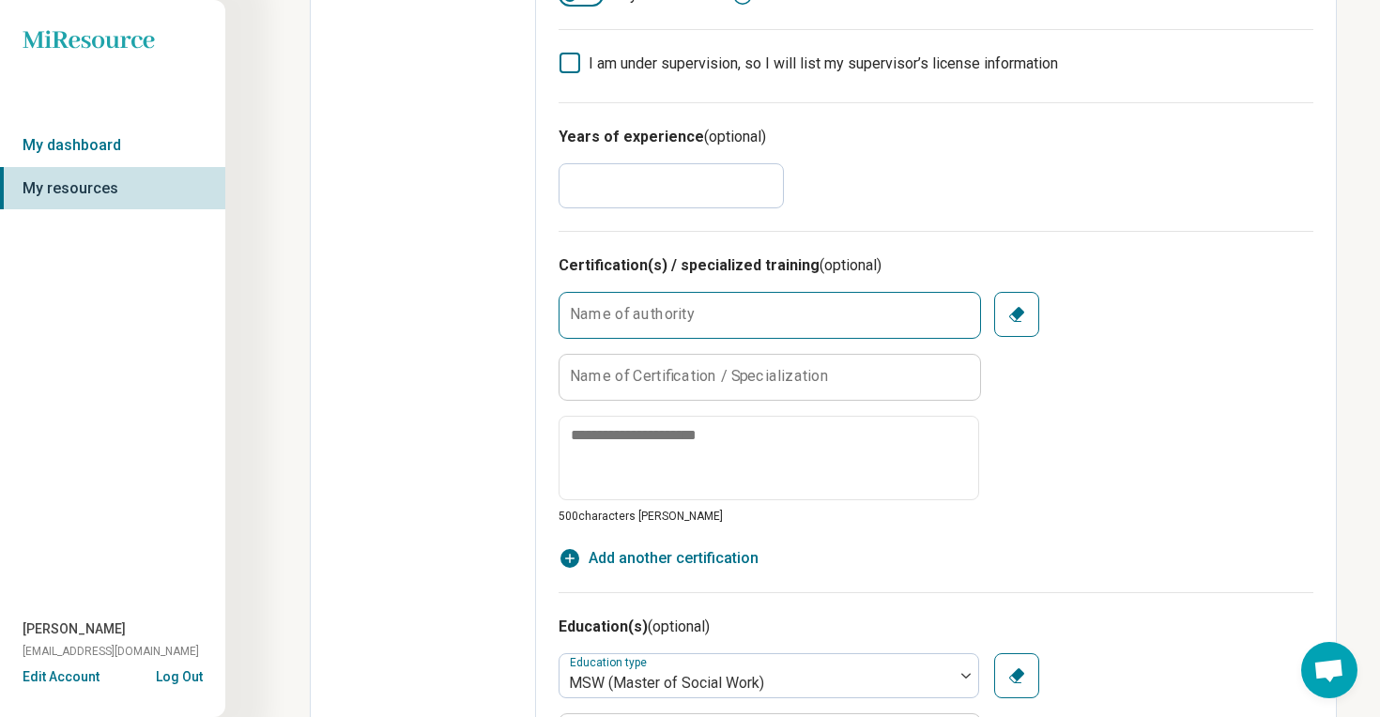
type input "**"
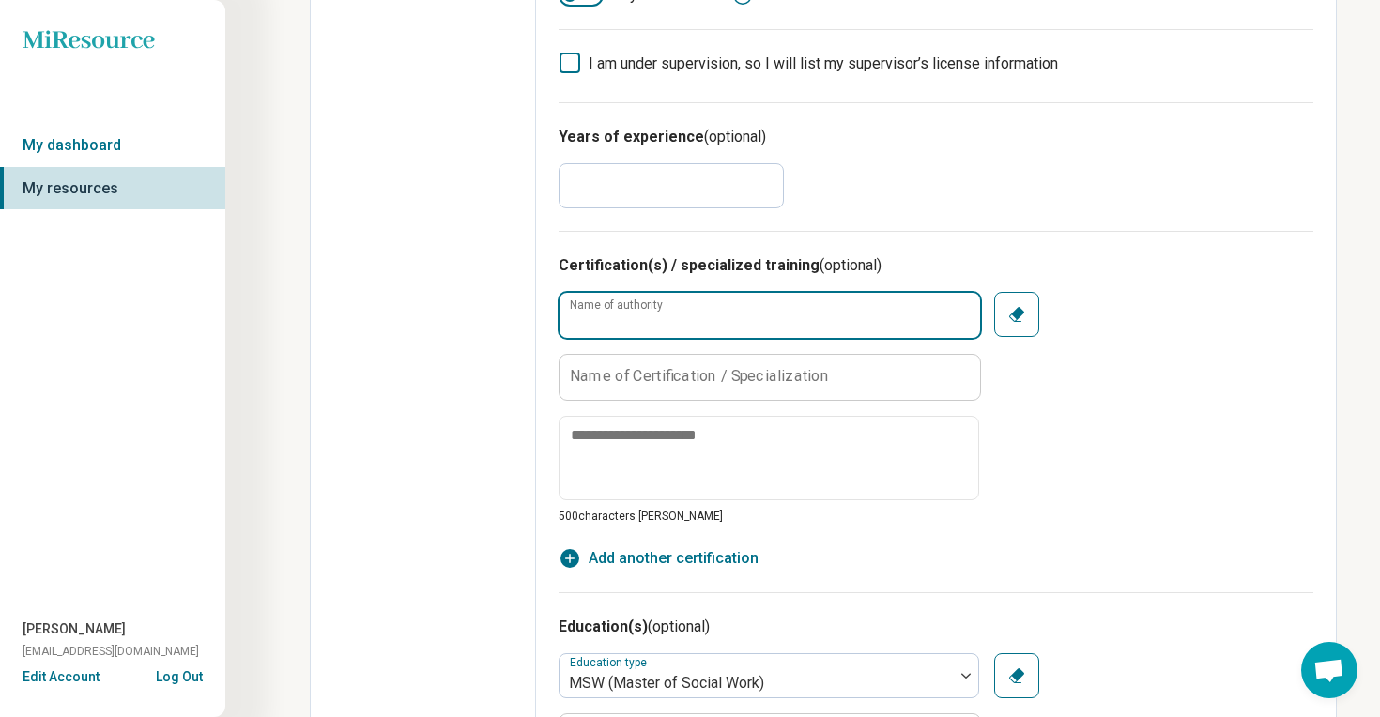
click at [655, 335] on input "Name of authority" at bounding box center [770, 315] width 421 height 45
type input "**********"
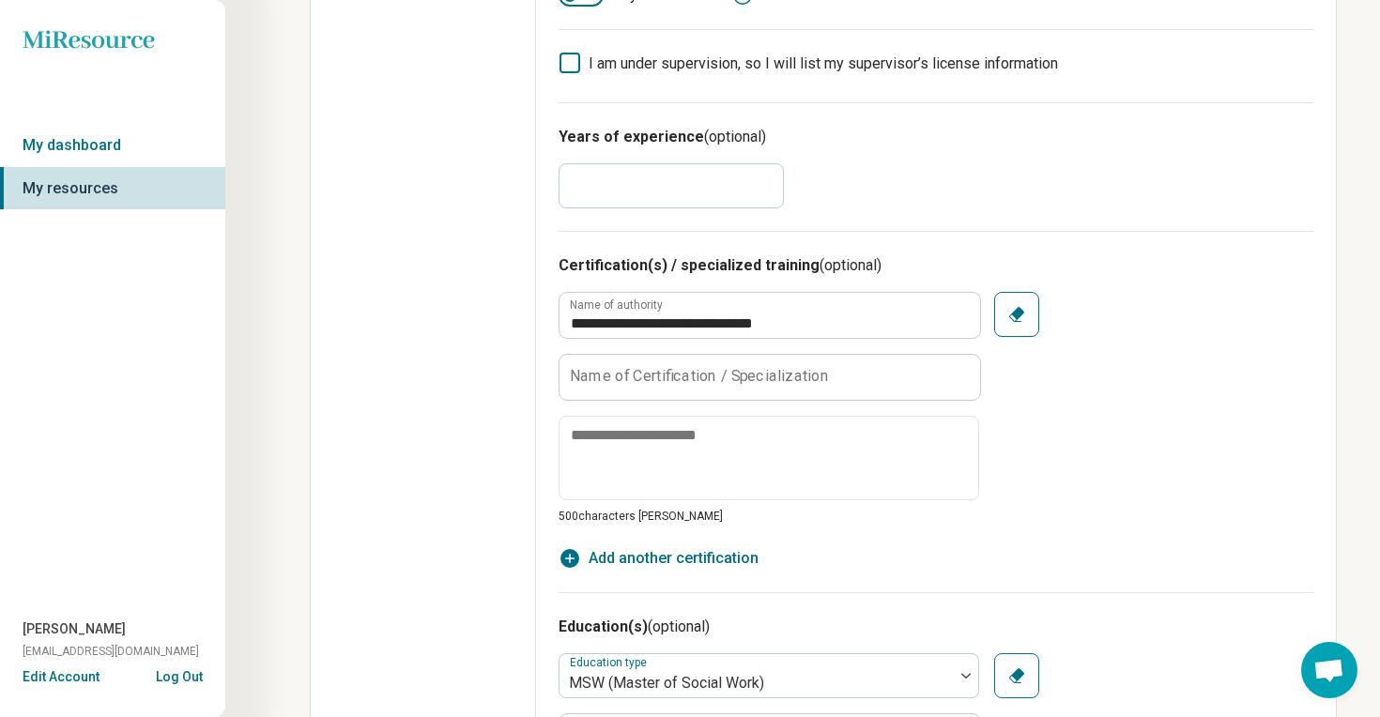
click at [612, 378] on label "Name of Certification / Specialization" at bounding box center [699, 376] width 259 height 15
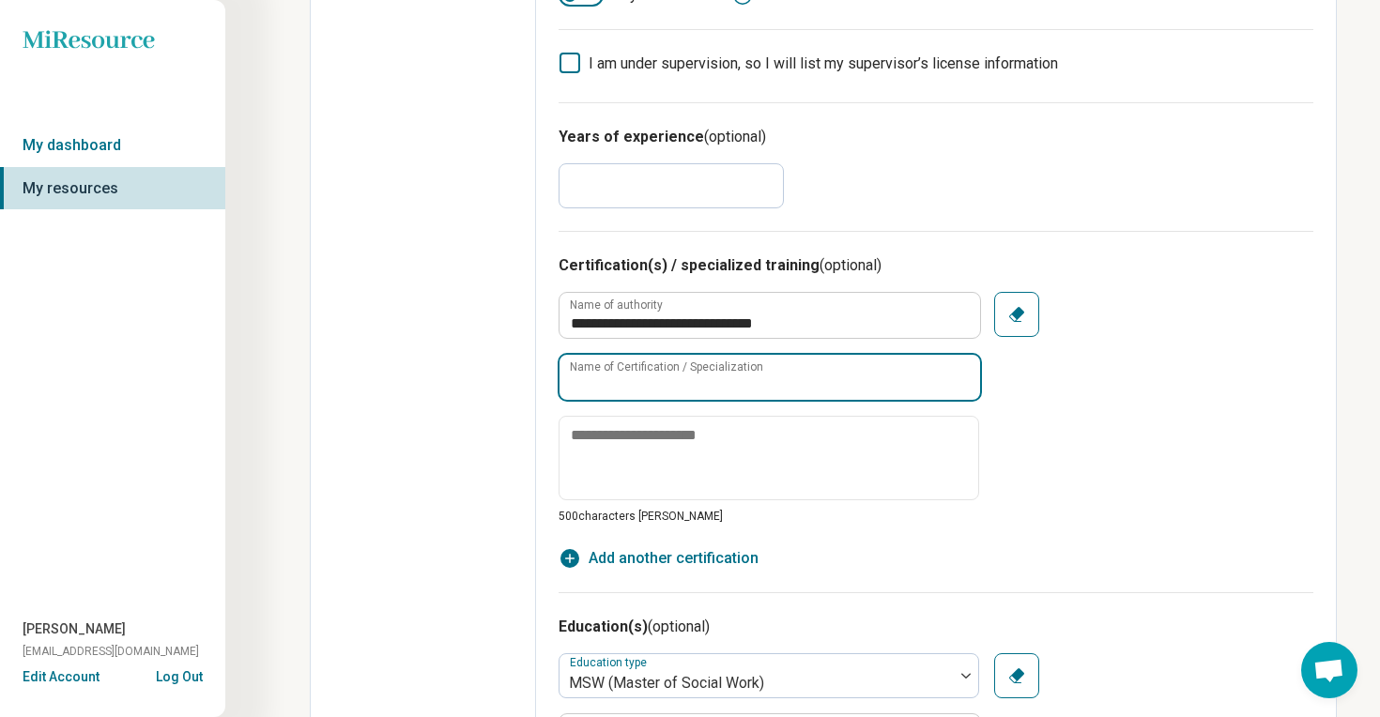
click at [612, 378] on input "Name of Certification / Specialization" at bounding box center [770, 377] width 421 height 45
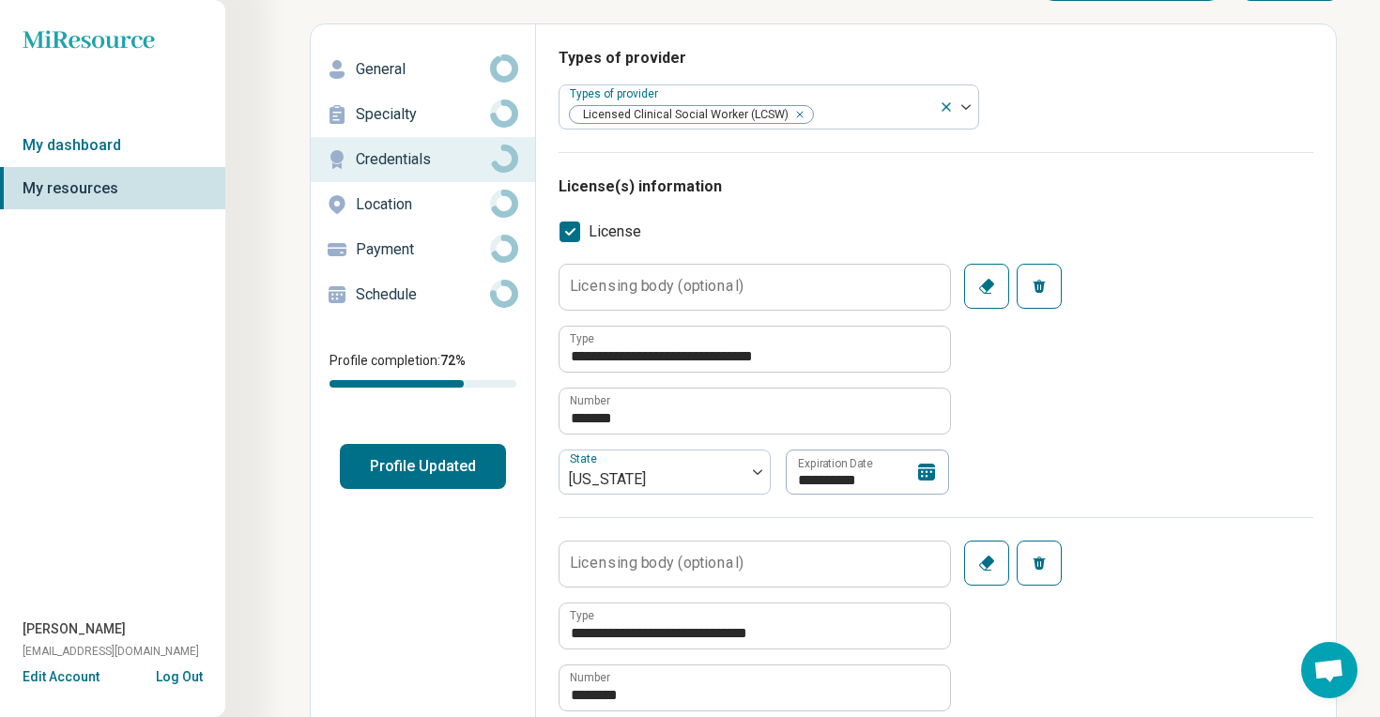
scroll to position [0, 0]
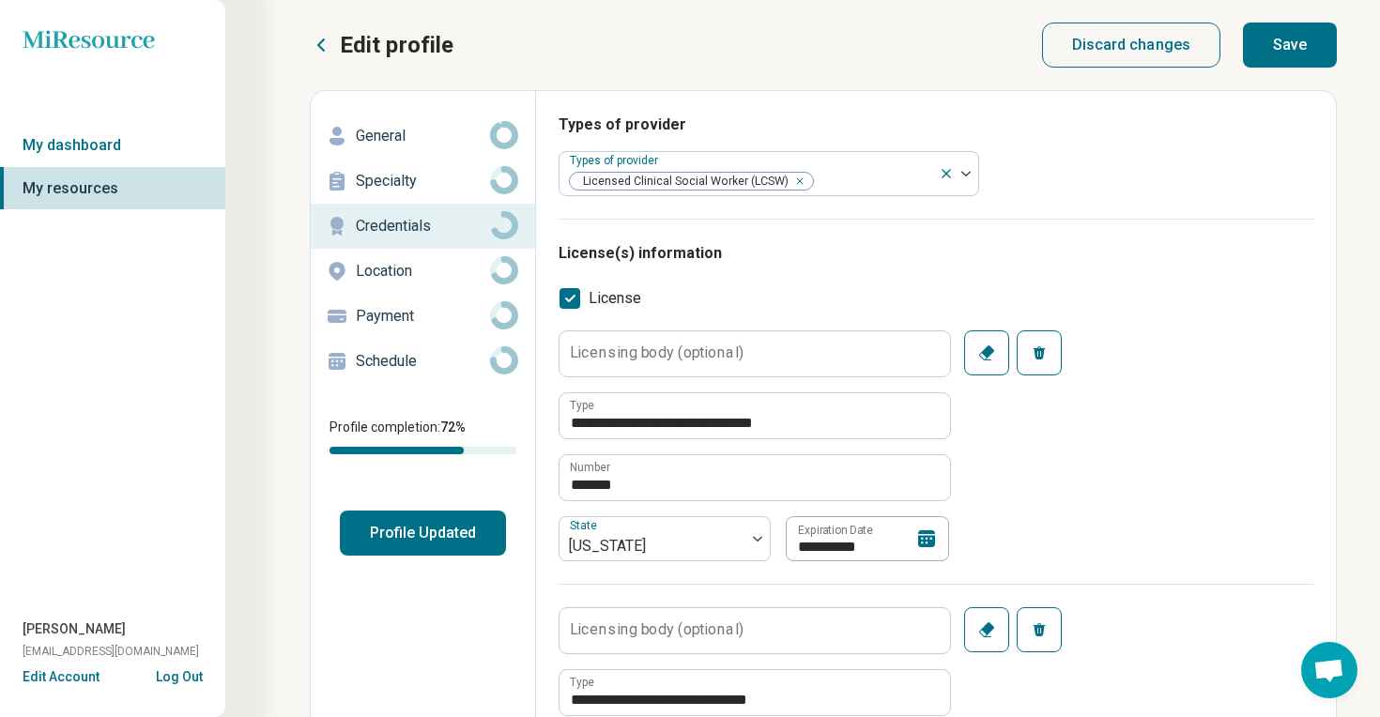
type input "**********"
click at [1272, 55] on button "Save" at bounding box center [1290, 45] width 94 height 45
type textarea "*"
click at [393, 275] on p "Location" at bounding box center [423, 271] width 134 height 23
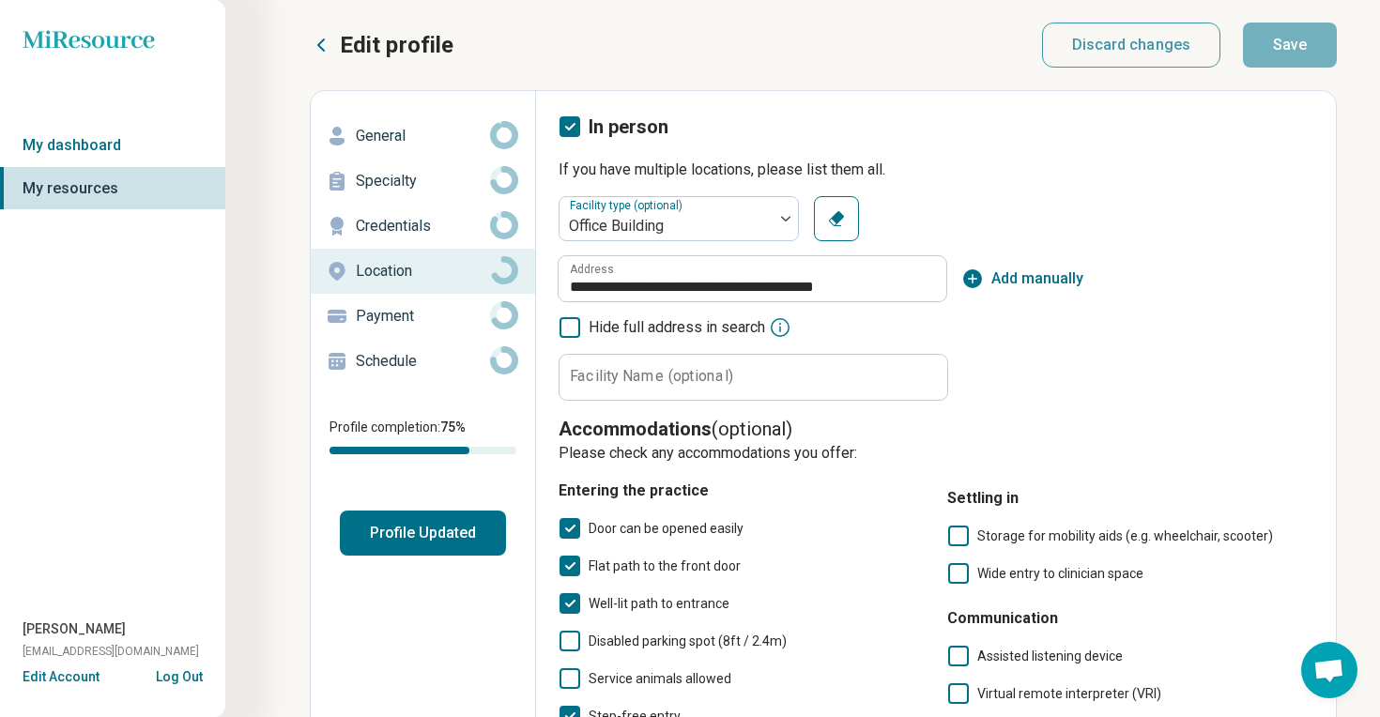
click at [379, 317] on p "Payment" at bounding box center [423, 316] width 134 height 23
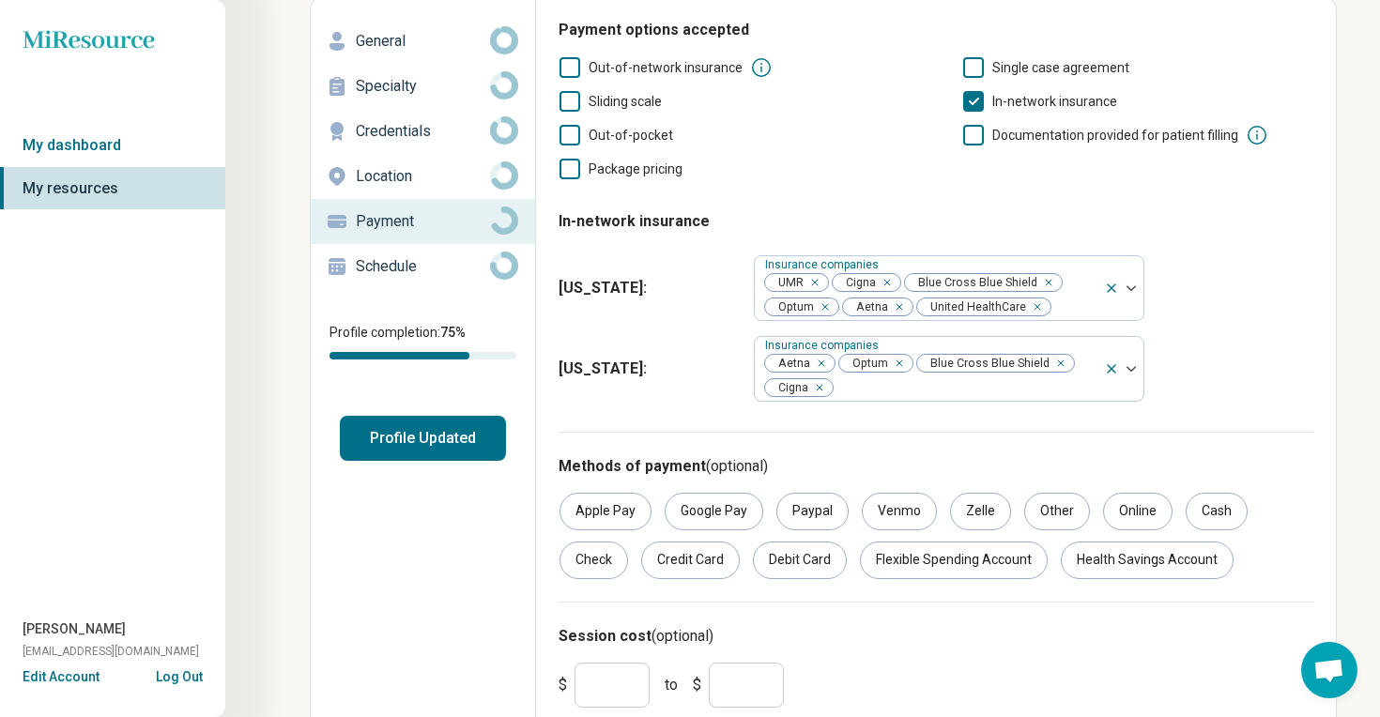
scroll to position [93, 0]
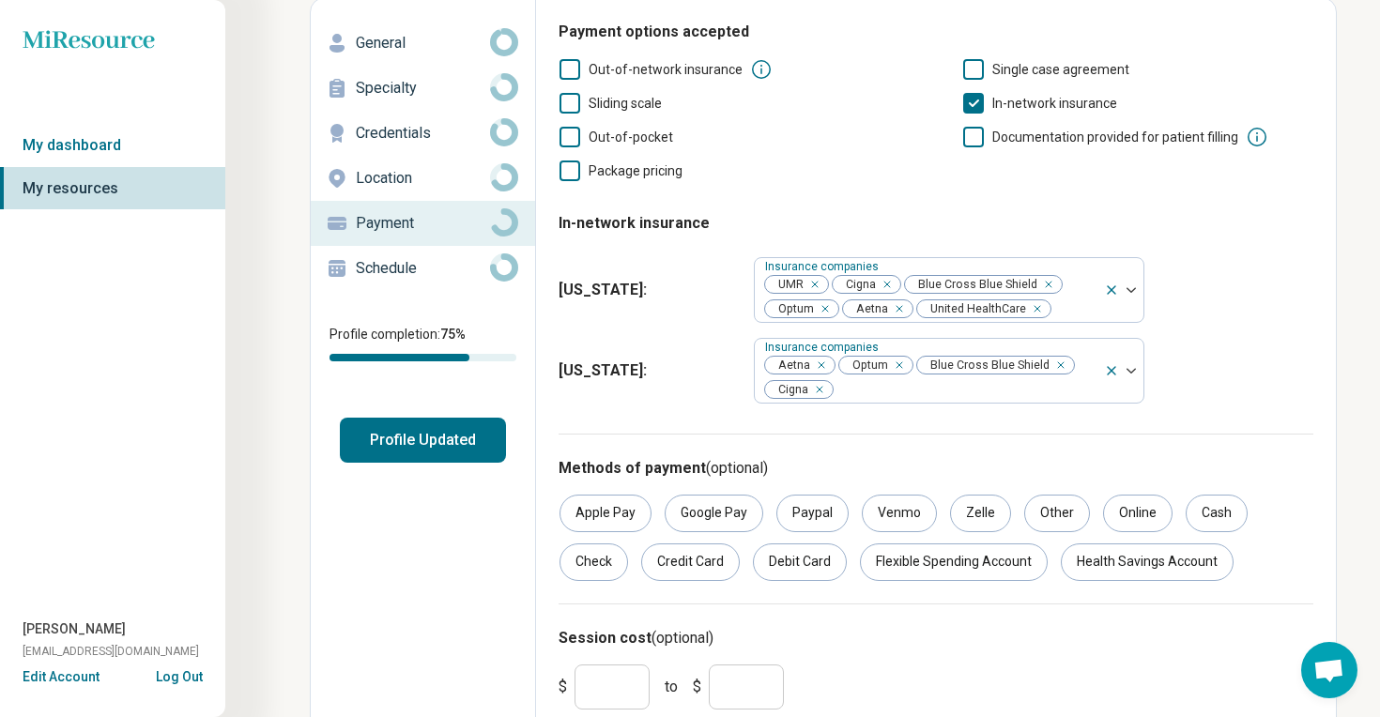
click at [571, 105] on icon at bounding box center [570, 103] width 21 height 21
click at [572, 131] on icon at bounding box center [570, 137] width 21 height 21
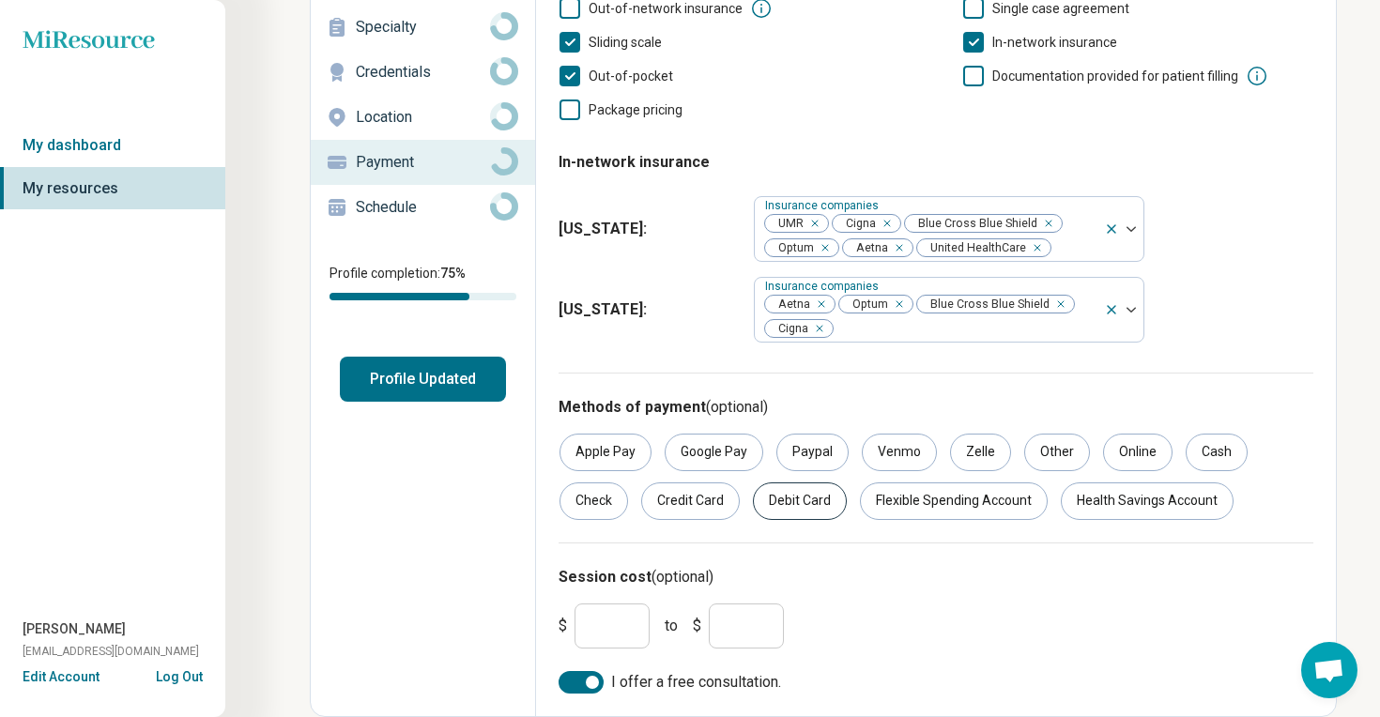
click at [789, 513] on div "Debit Card" at bounding box center [800, 502] width 94 height 38
click at [686, 502] on div "Credit Card" at bounding box center [690, 502] width 99 height 38
click at [971, 504] on div "Flexible Spending Account" at bounding box center [954, 502] width 188 height 38
click at [1126, 493] on div "Health Savings Account" at bounding box center [1147, 502] width 173 height 38
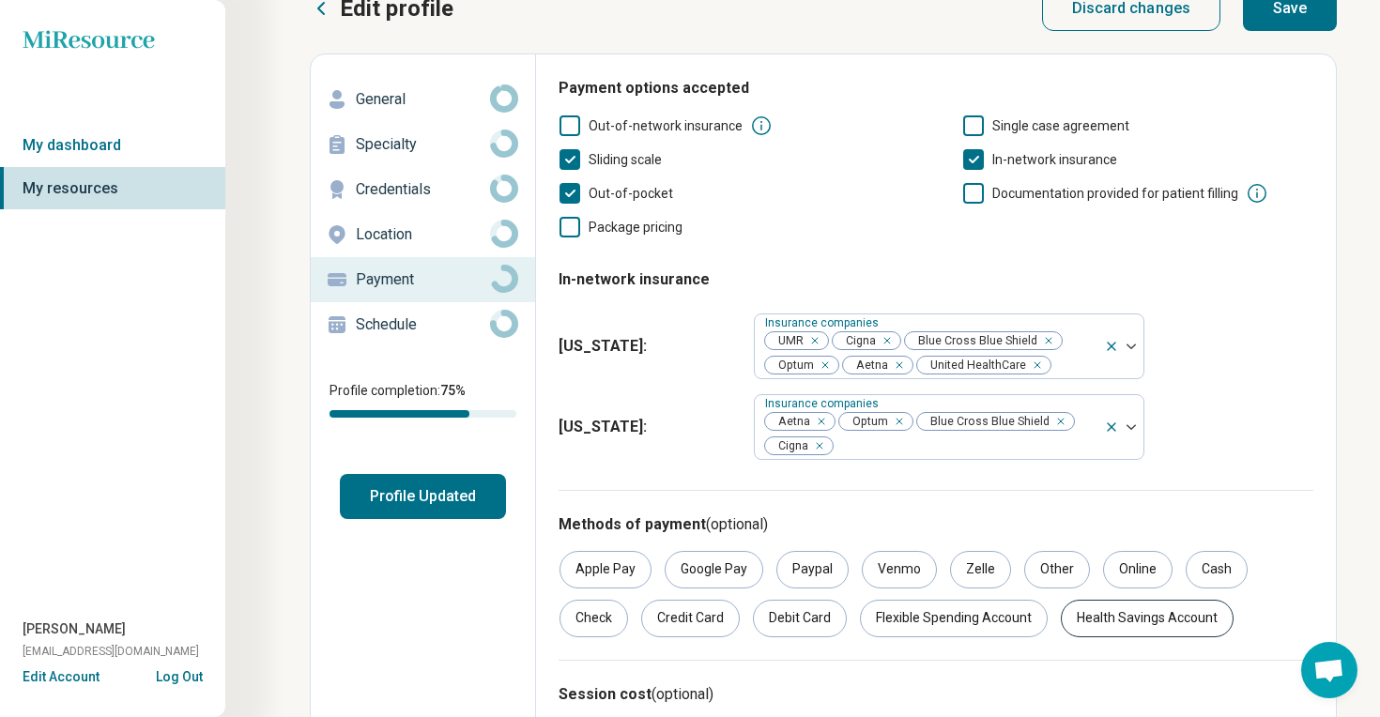
scroll to position [0, 0]
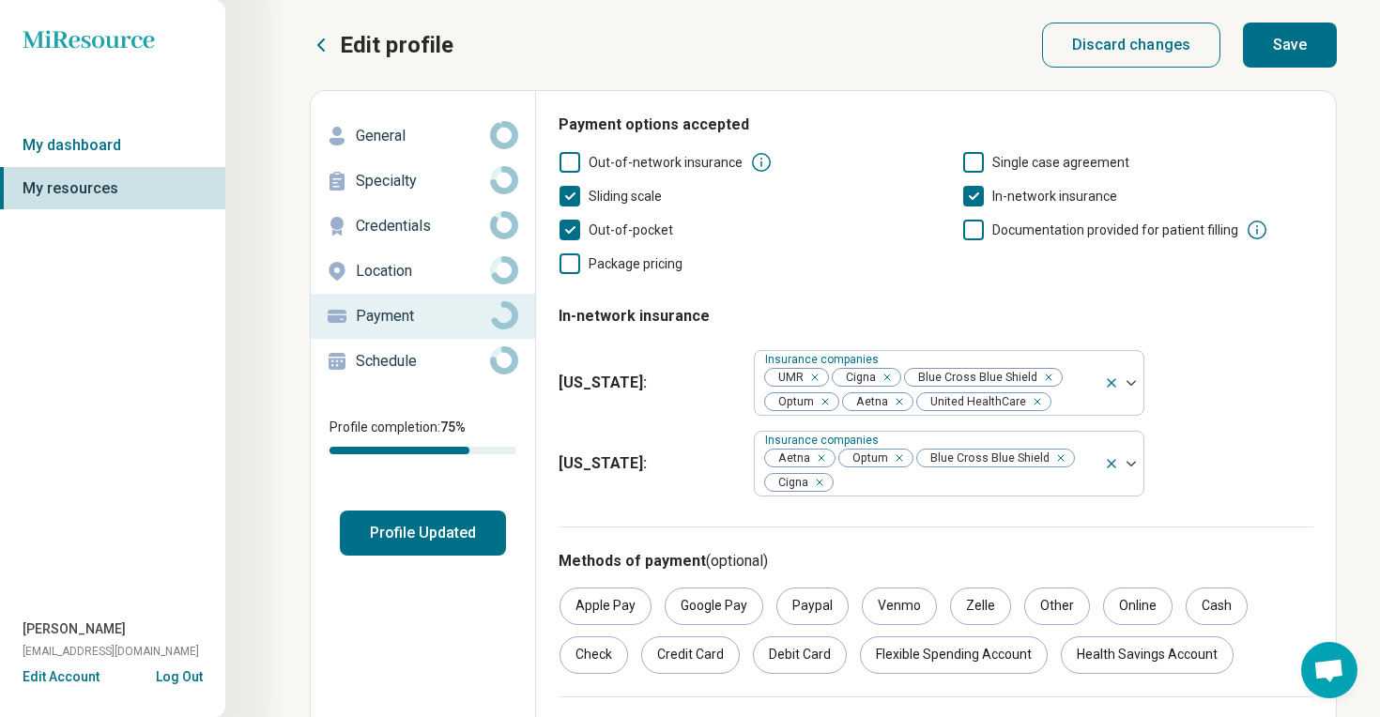
click at [1292, 54] on button "Save" at bounding box center [1290, 45] width 94 height 45
click at [448, 360] on p "Schedule" at bounding box center [423, 361] width 134 height 23
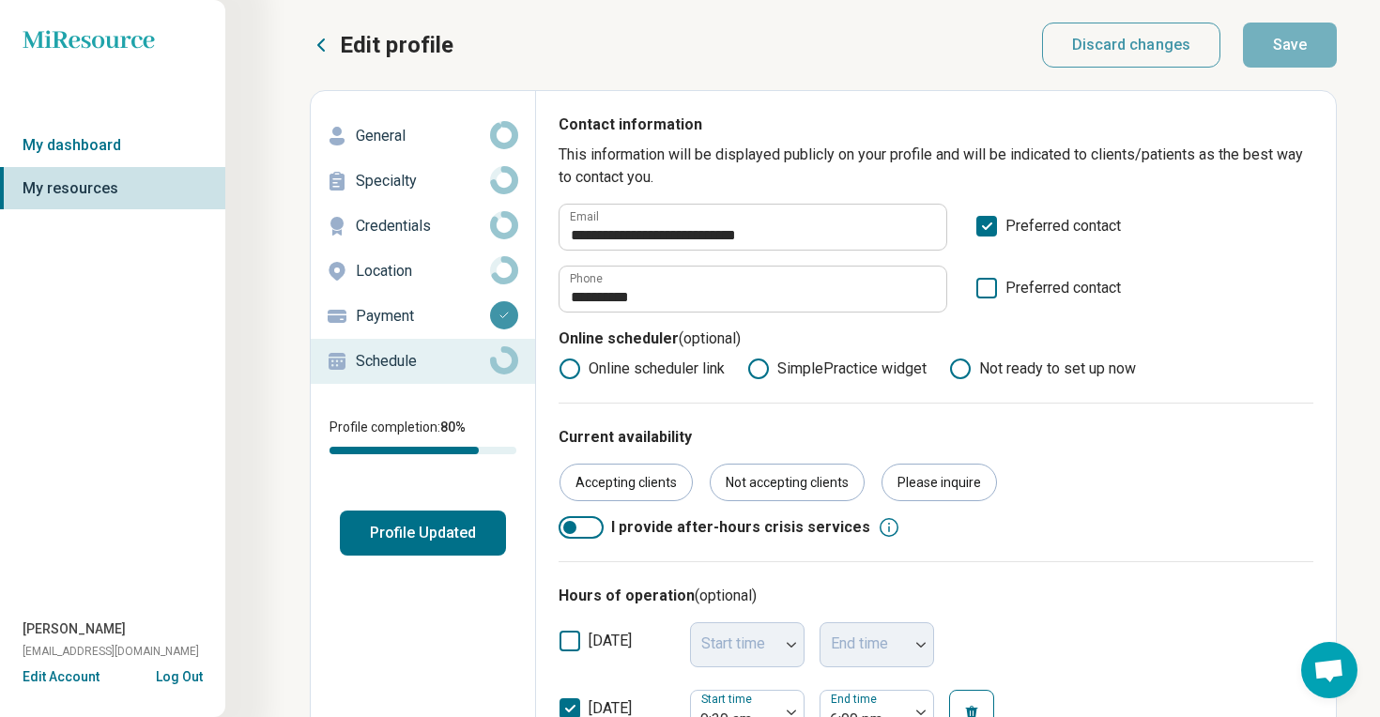
click at [467, 534] on button "Profile Updated" at bounding box center [423, 533] width 166 height 45
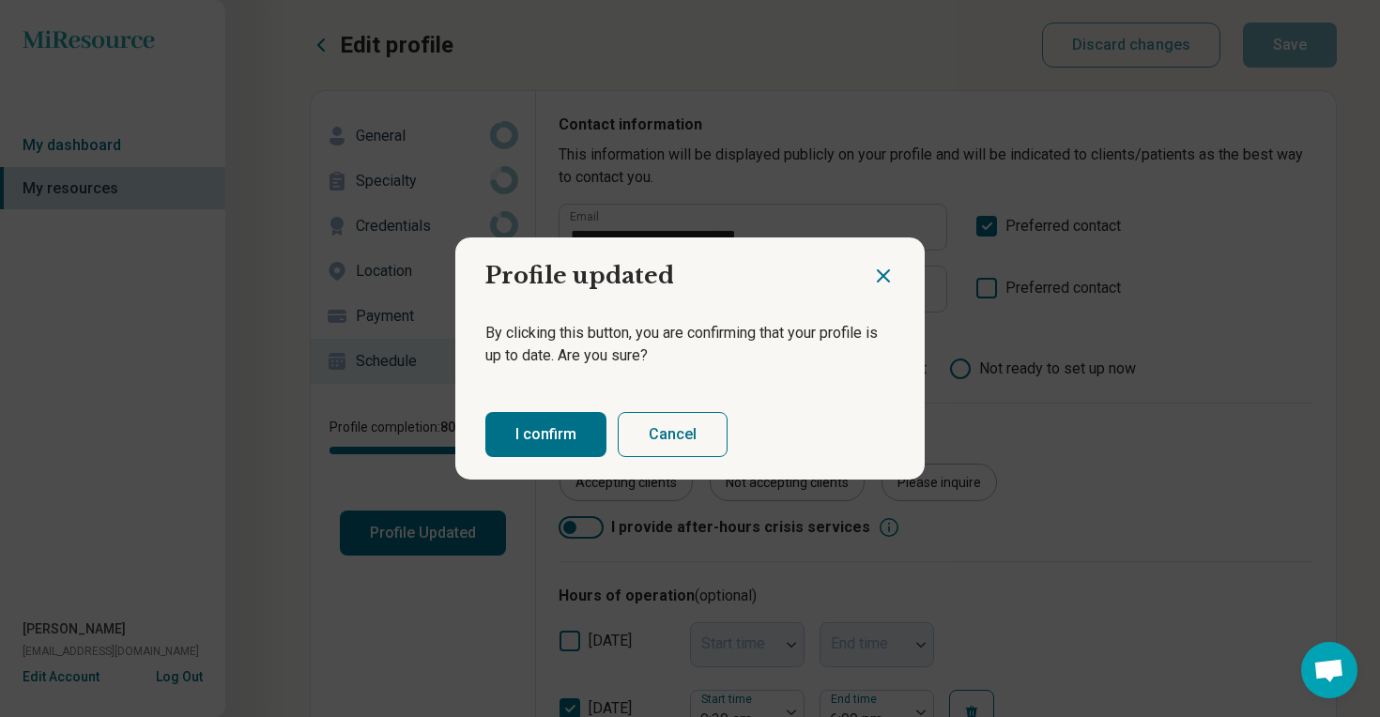
click at [561, 435] on button "I confirm" at bounding box center [546, 434] width 121 height 45
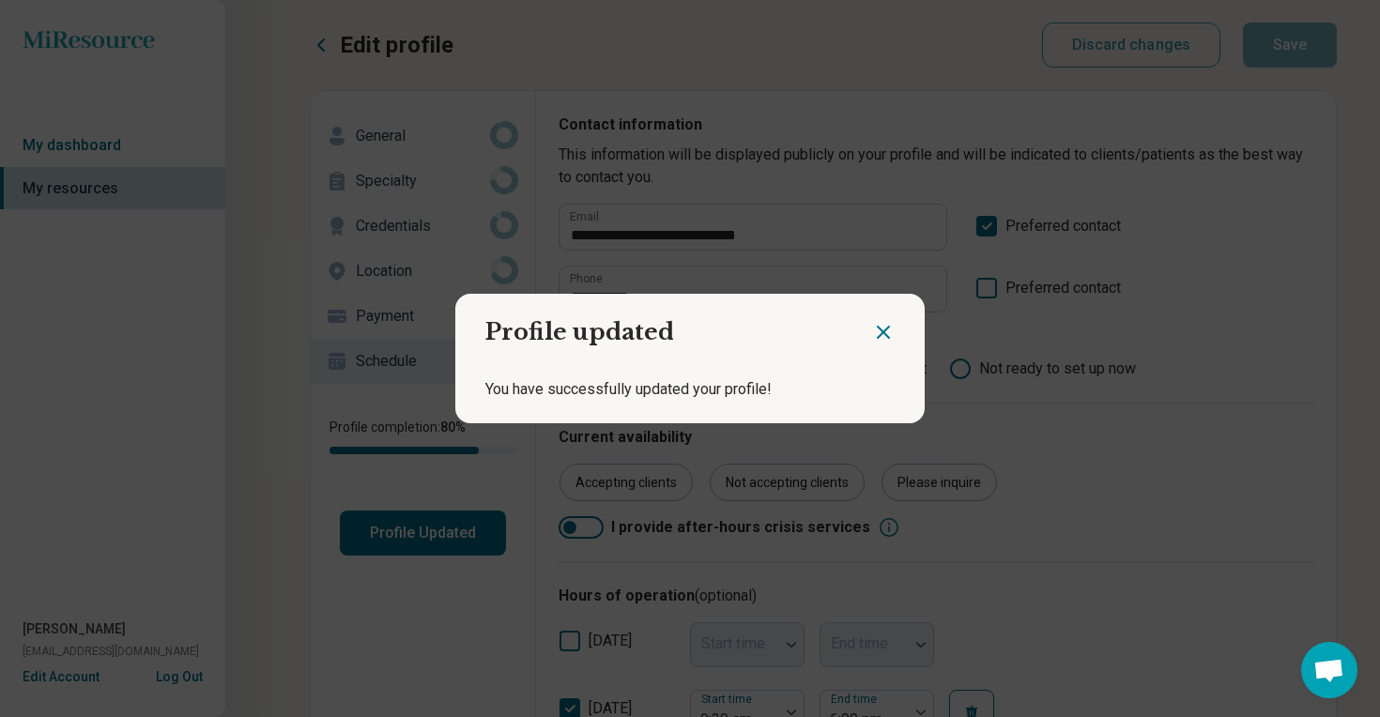
click at [886, 330] on icon "Close dialog" at bounding box center [883, 332] width 11 height 11
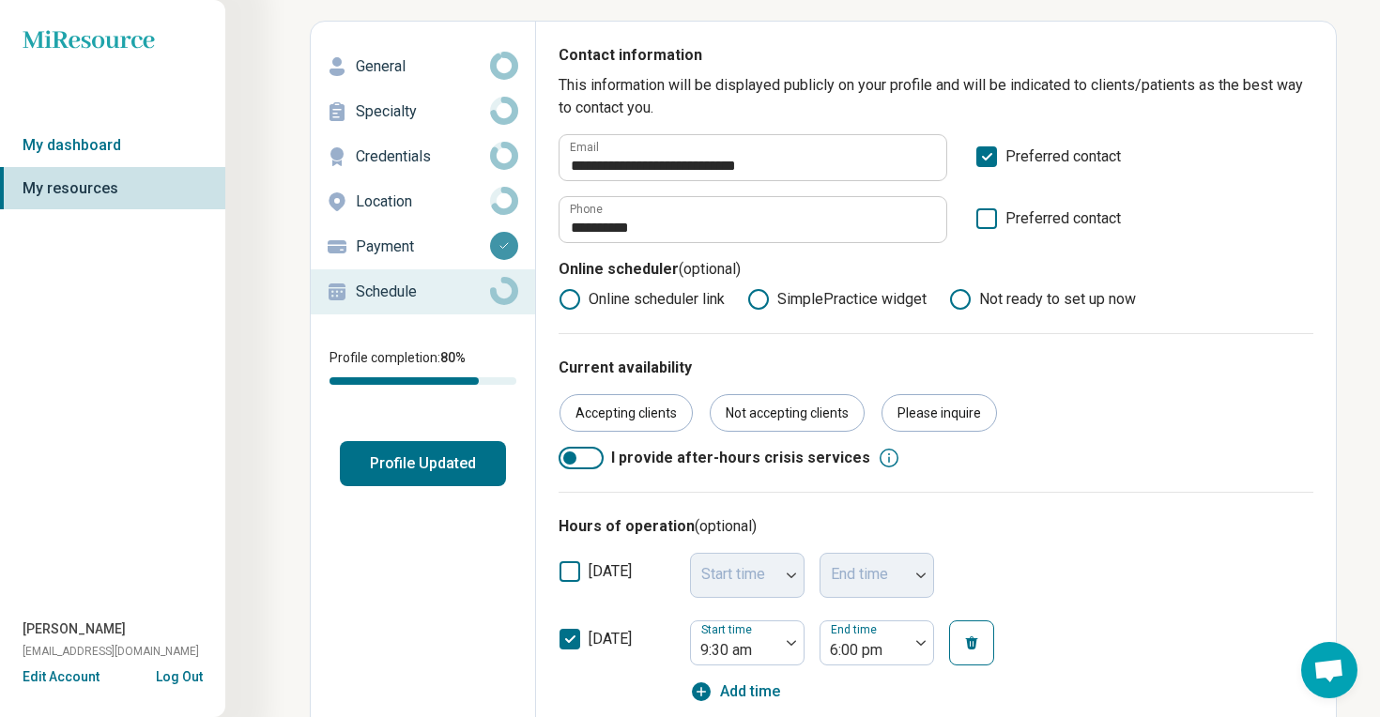
scroll to position [110, 0]
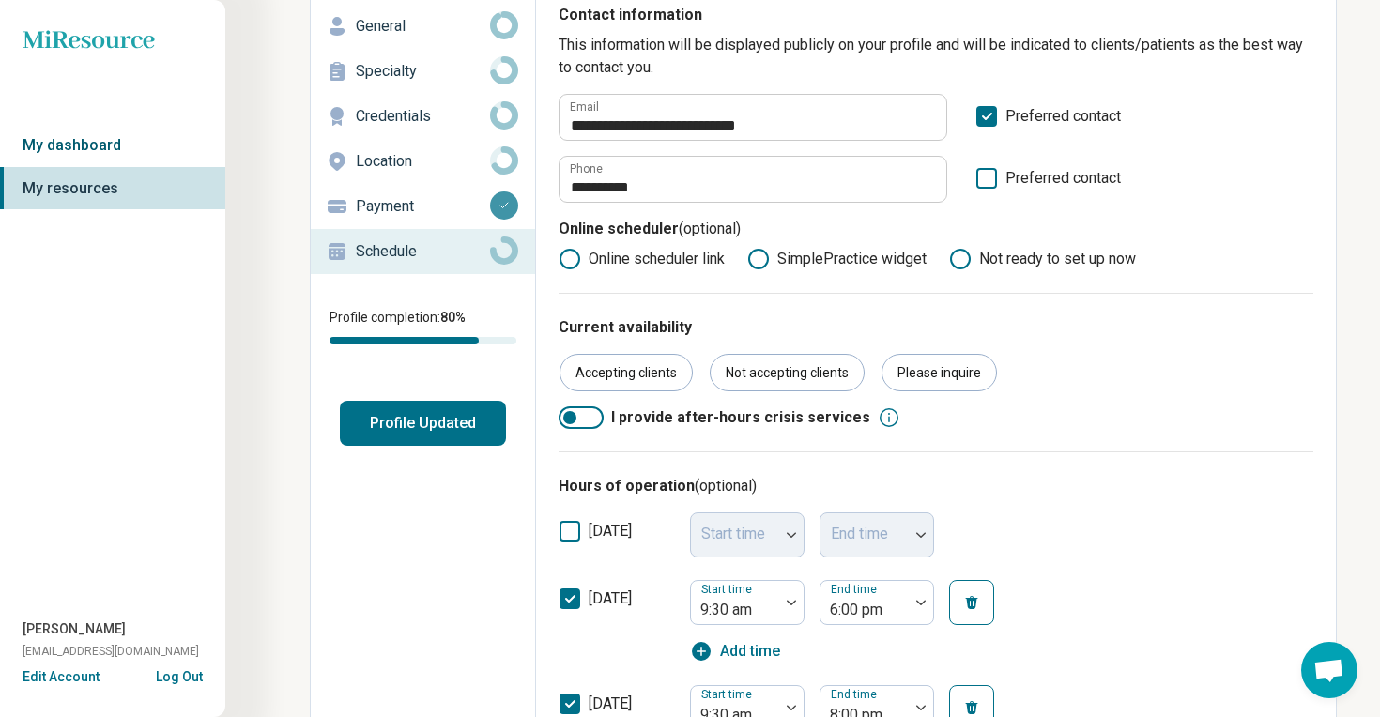
click at [126, 146] on link "My dashboard" at bounding box center [112, 145] width 225 height 43
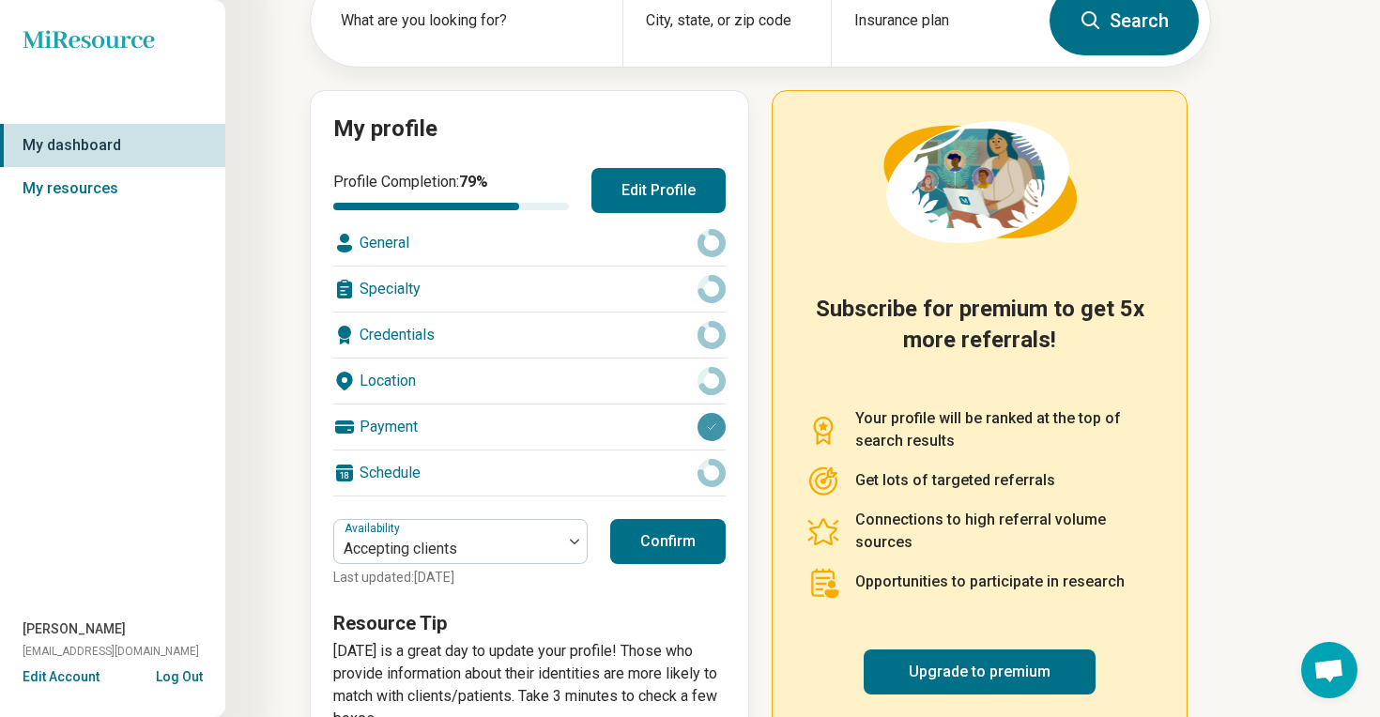
scroll to position [191, 0]
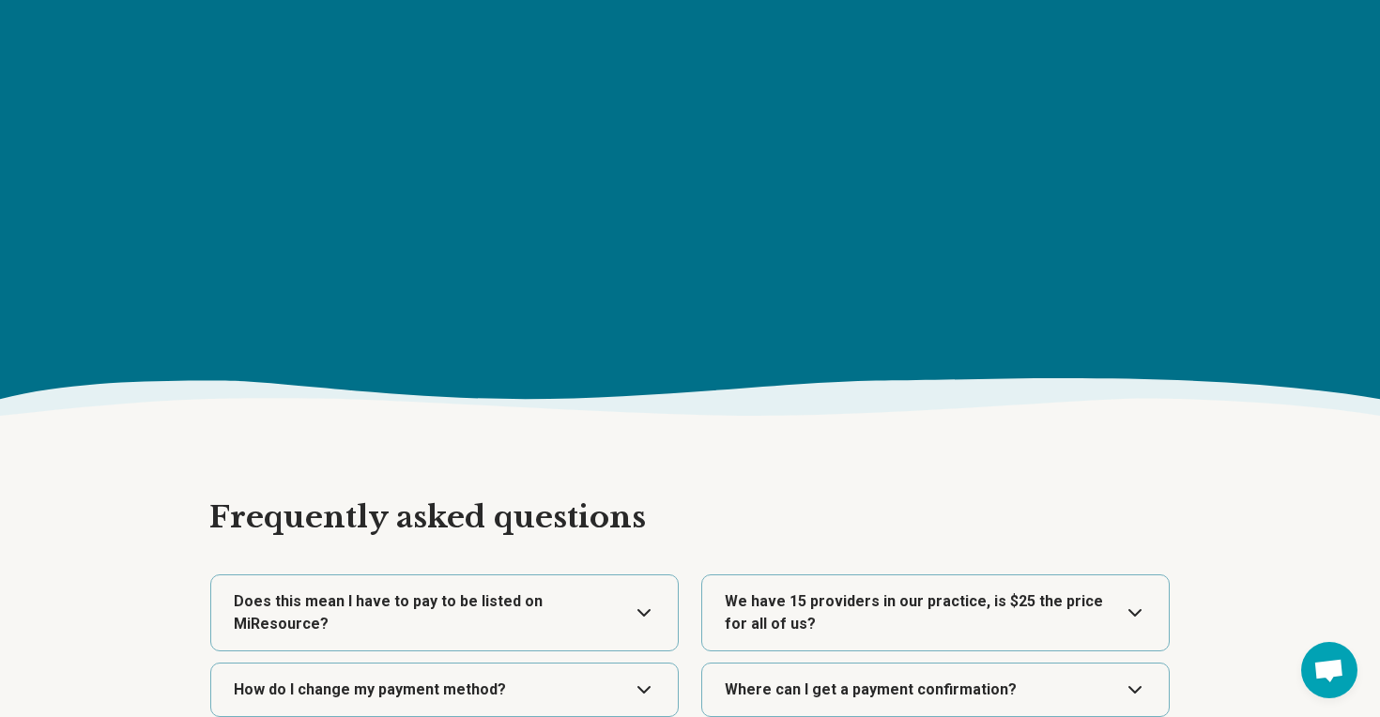
scroll to position [2371, 0]
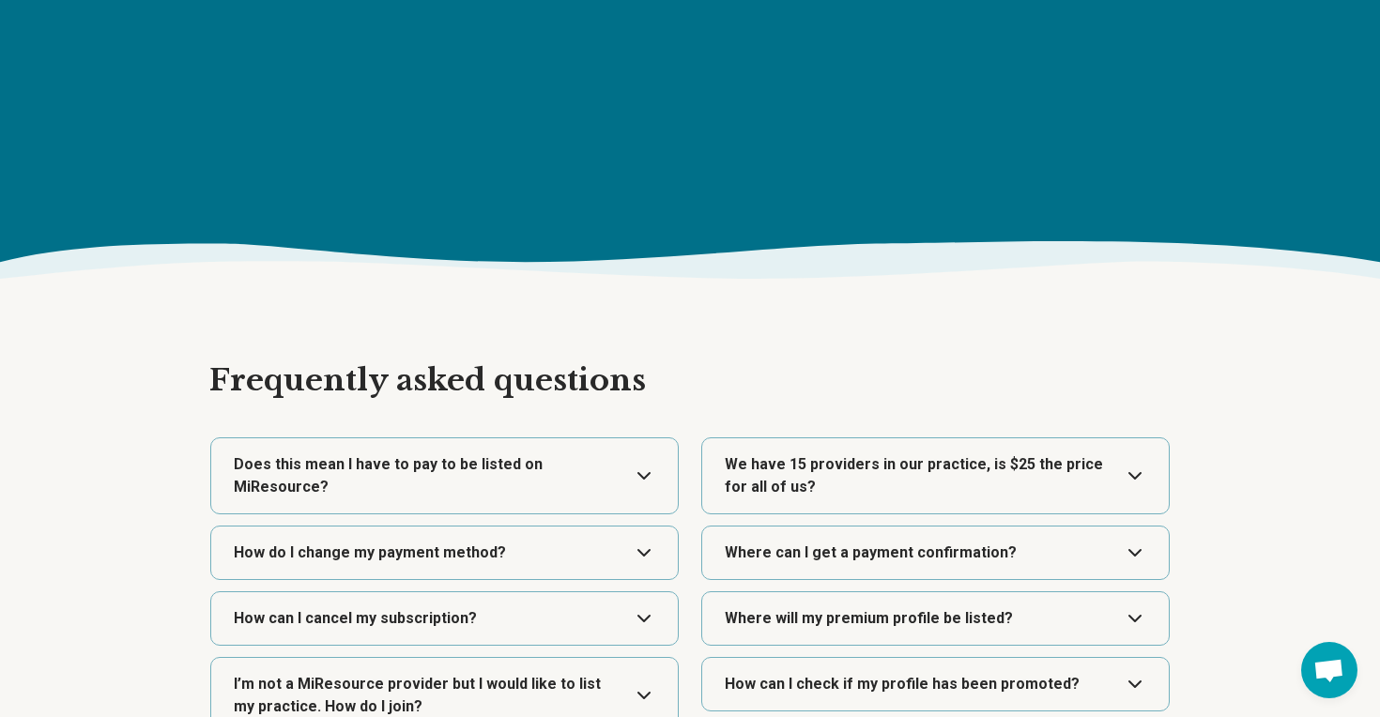
click at [470, 462] on button "Expand" at bounding box center [445, 476] width 452 height 75
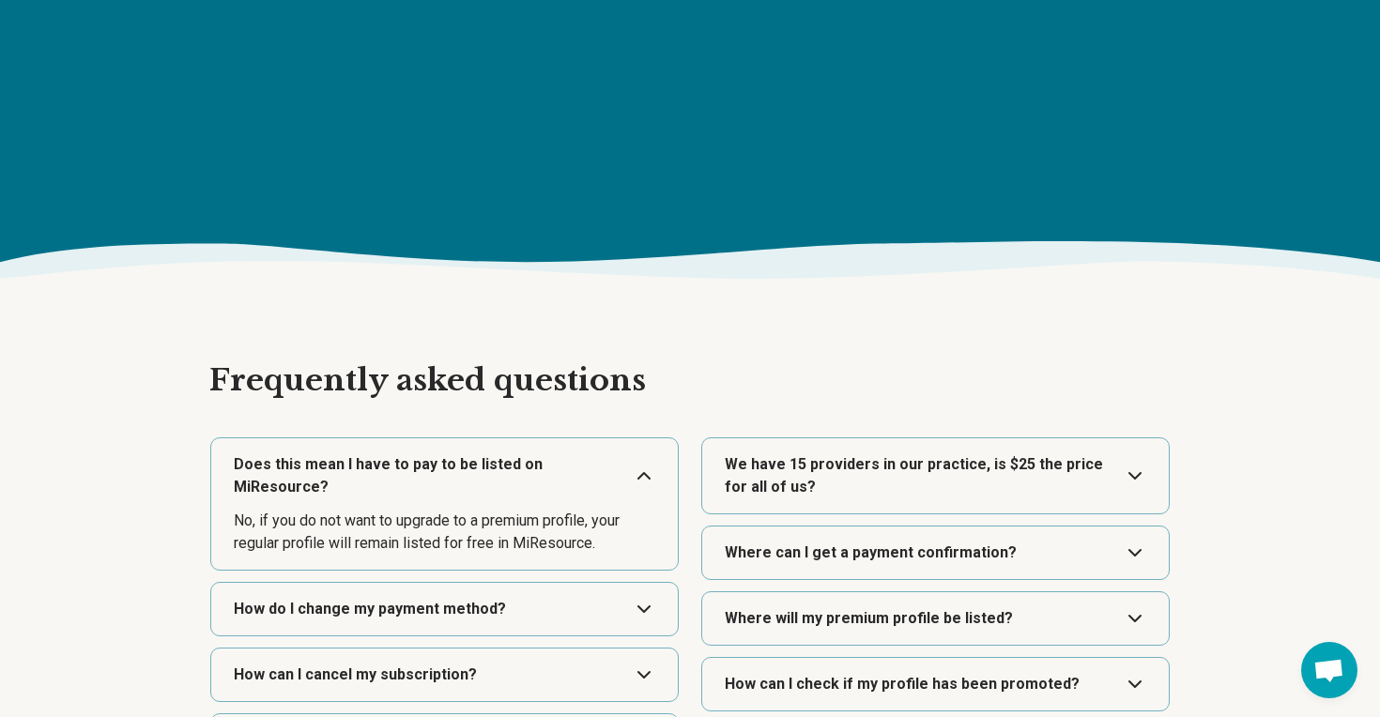
click at [467, 471] on button "Expand" at bounding box center [445, 476] width 452 height 75
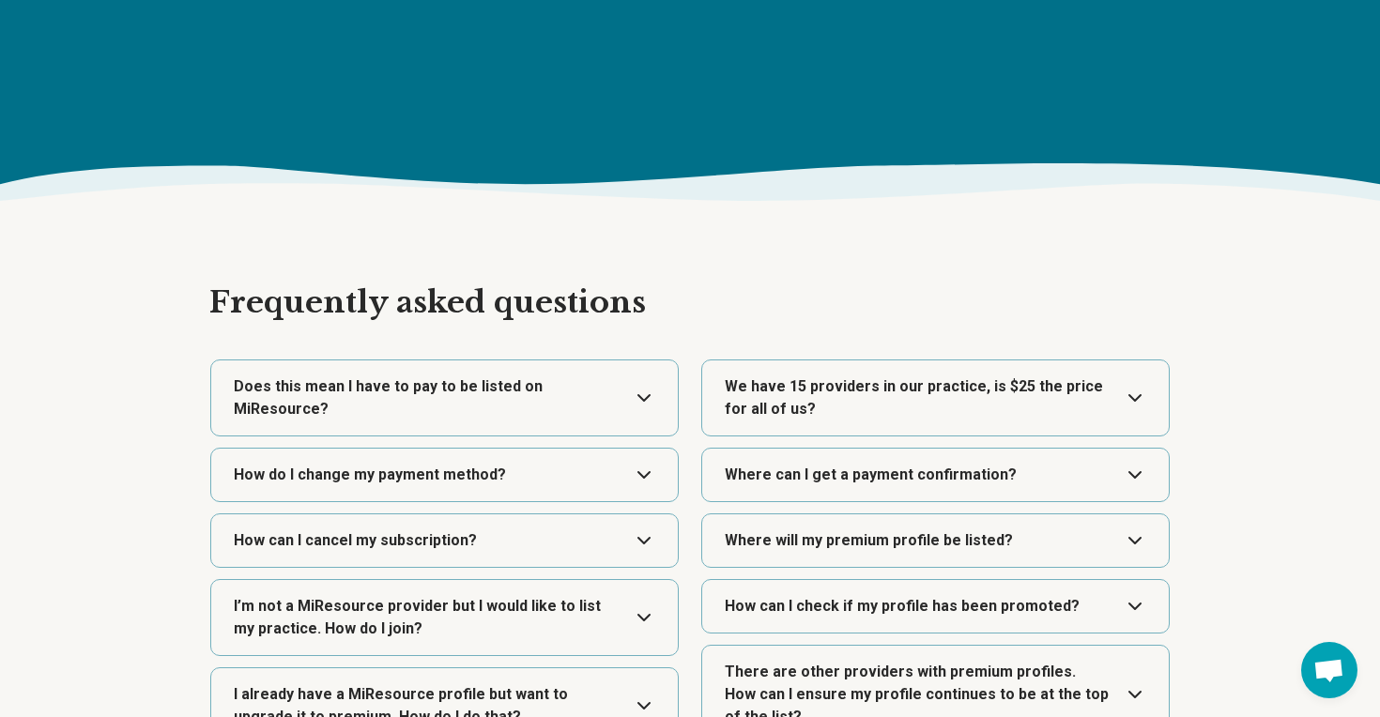
scroll to position [2459, 0]
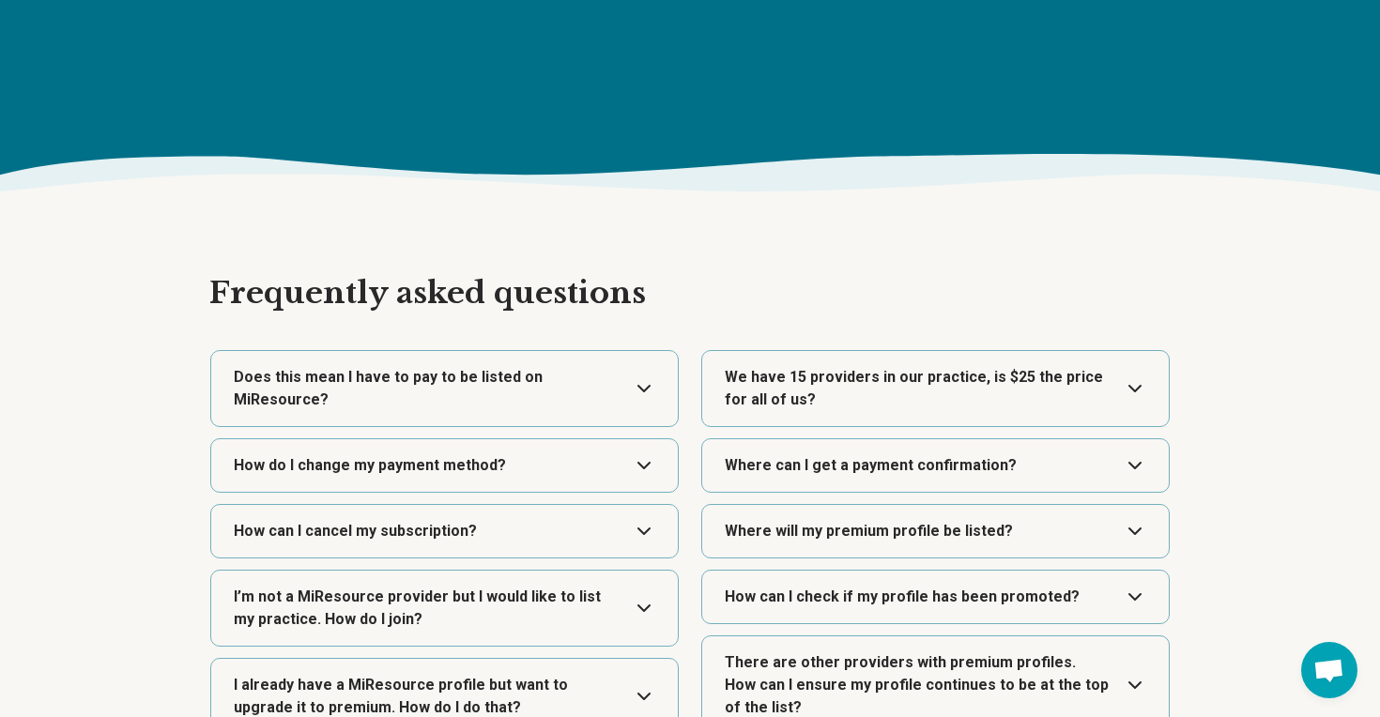
click at [794, 405] on button "Expand" at bounding box center [936, 388] width 452 height 75
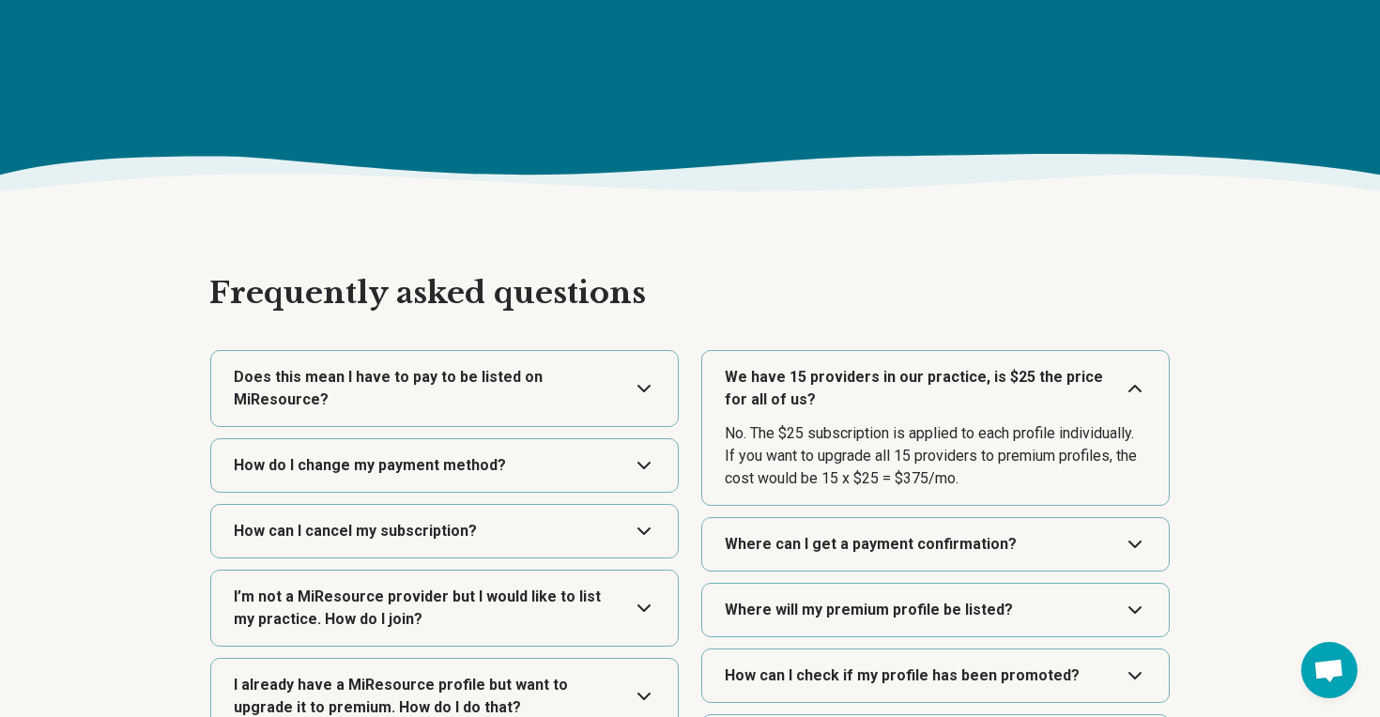
click at [794, 405] on button "Expand" at bounding box center [936, 388] width 452 height 75
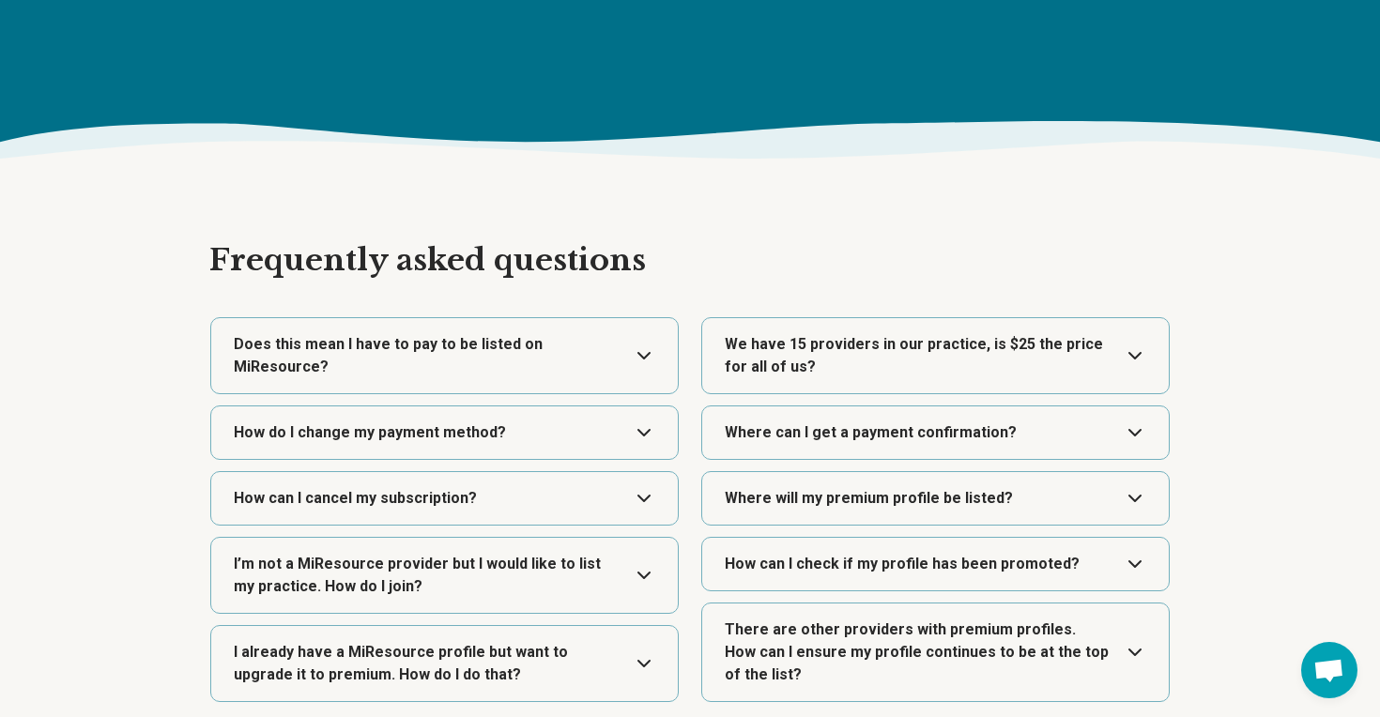
scroll to position [2529, 0]
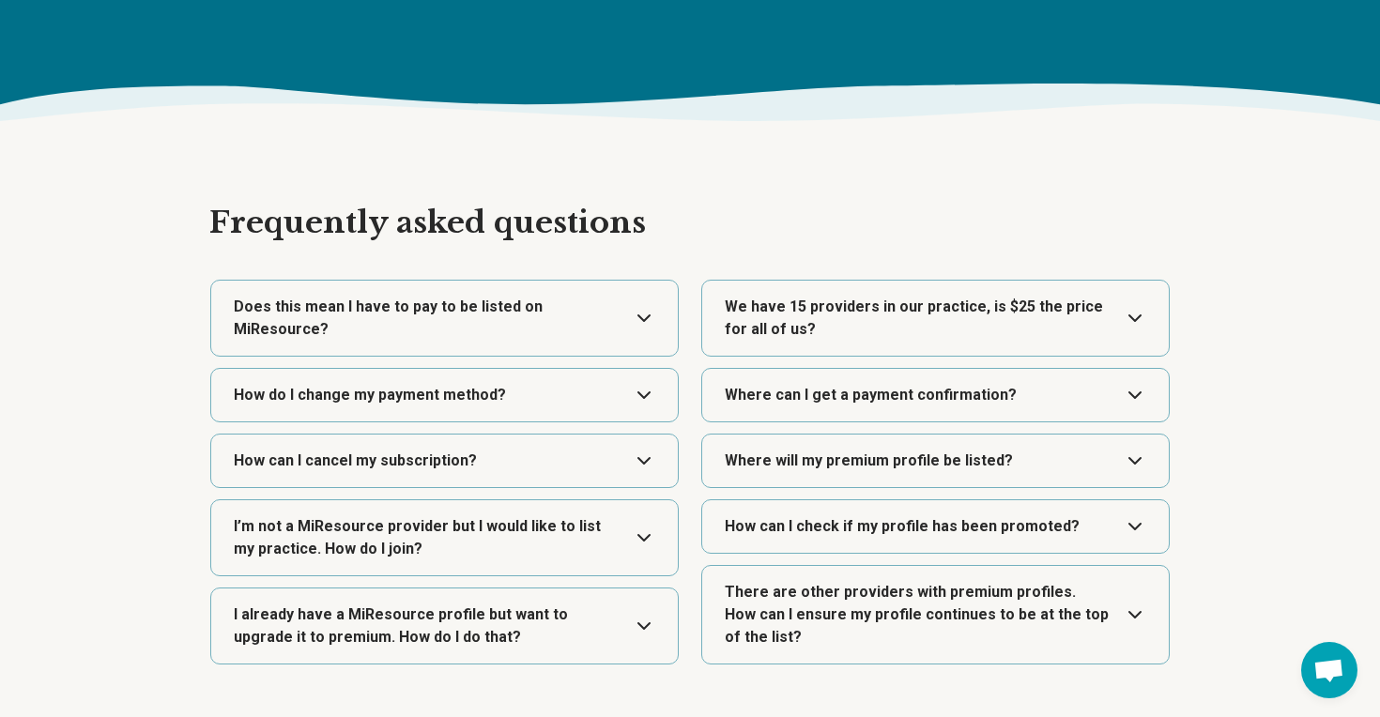
click at [433, 538] on button "Expand" at bounding box center [445, 538] width 452 height 75
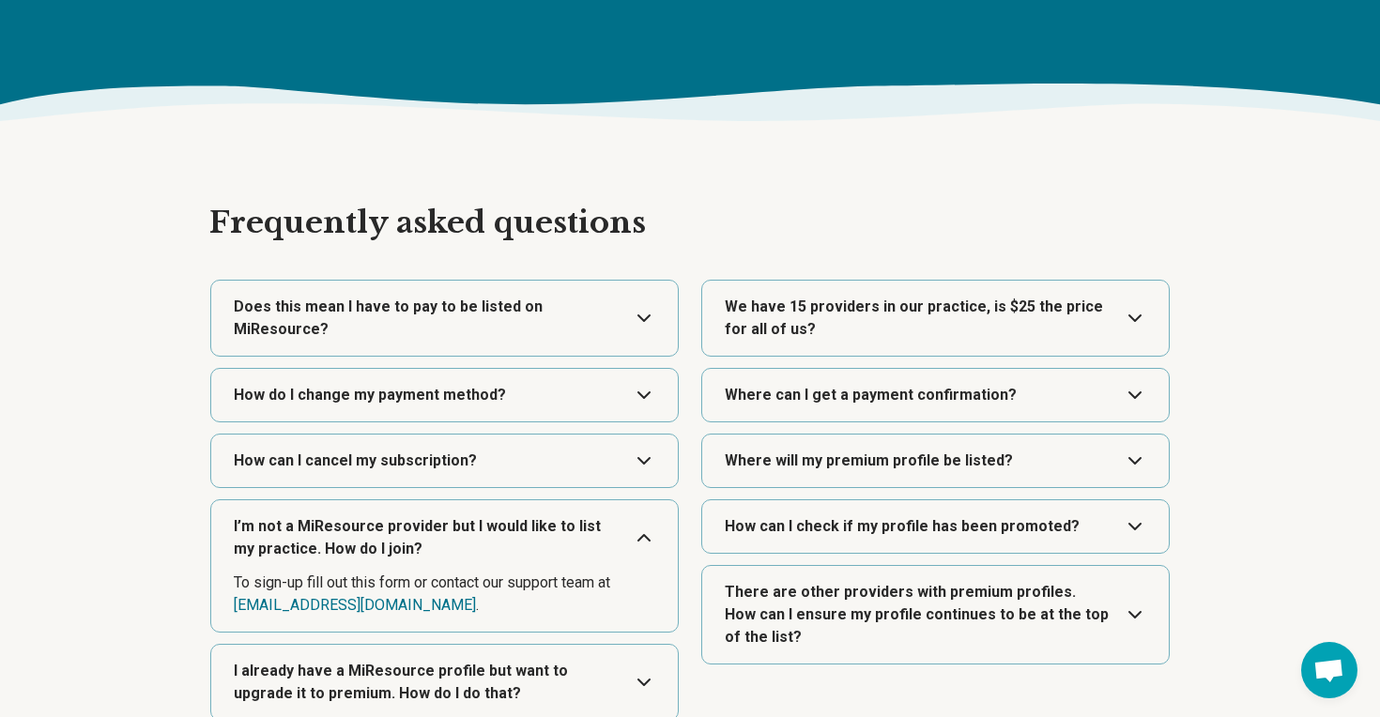
click at [432, 526] on button "Expand" at bounding box center [445, 538] width 452 height 75
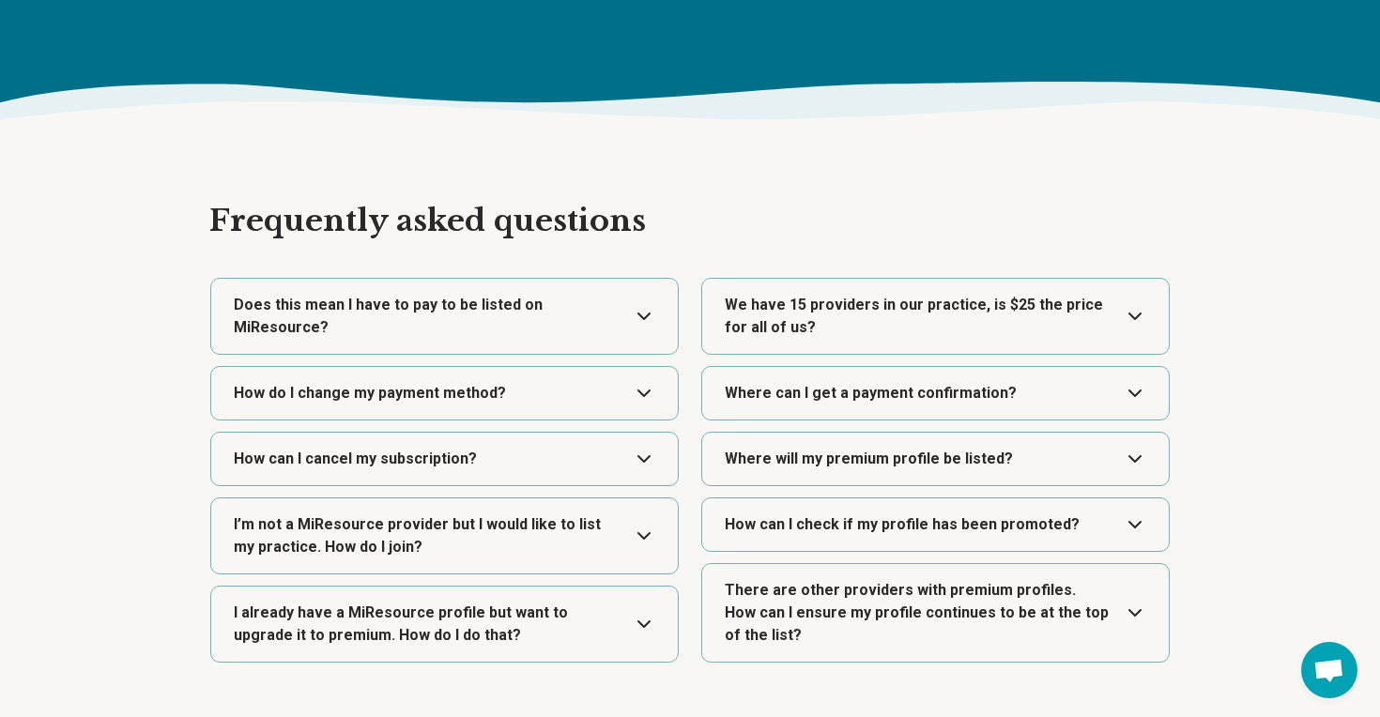
scroll to position [2556, 0]
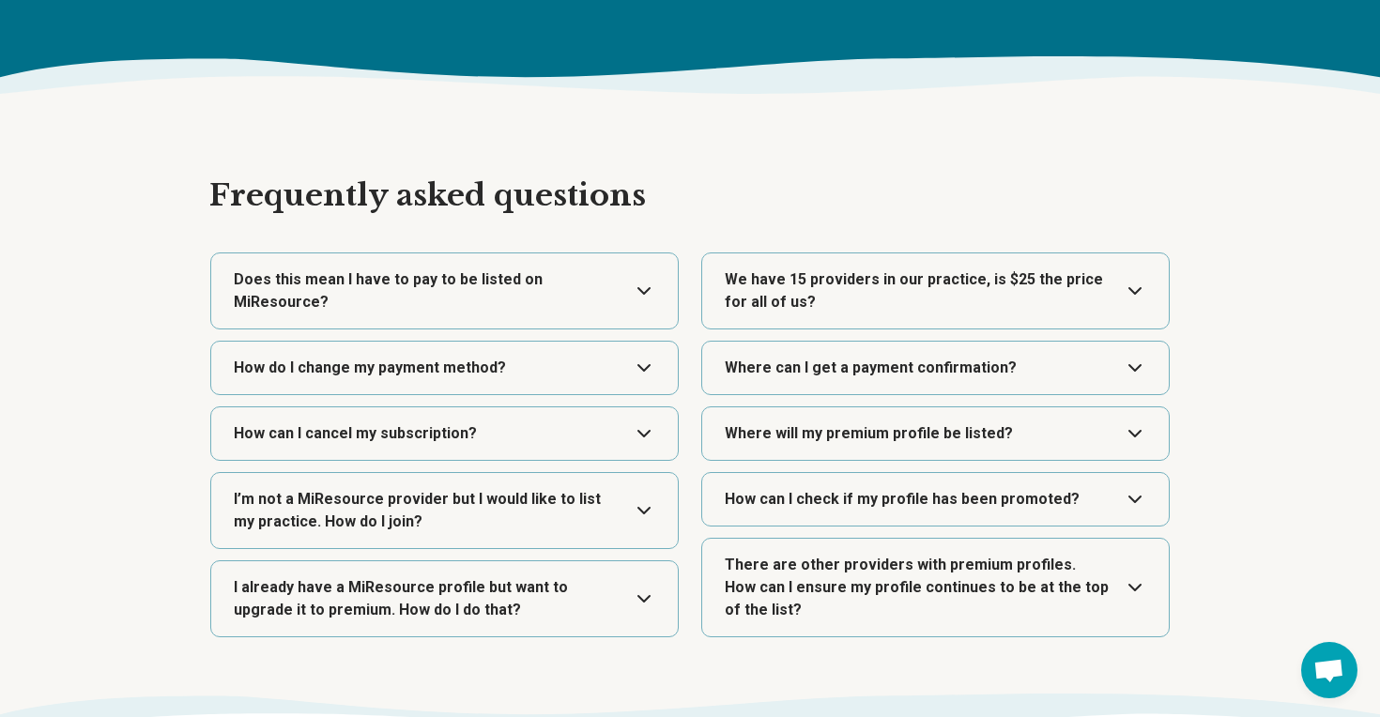
click at [409, 609] on button "Expand" at bounding box center [445, 599] width 452 height 75
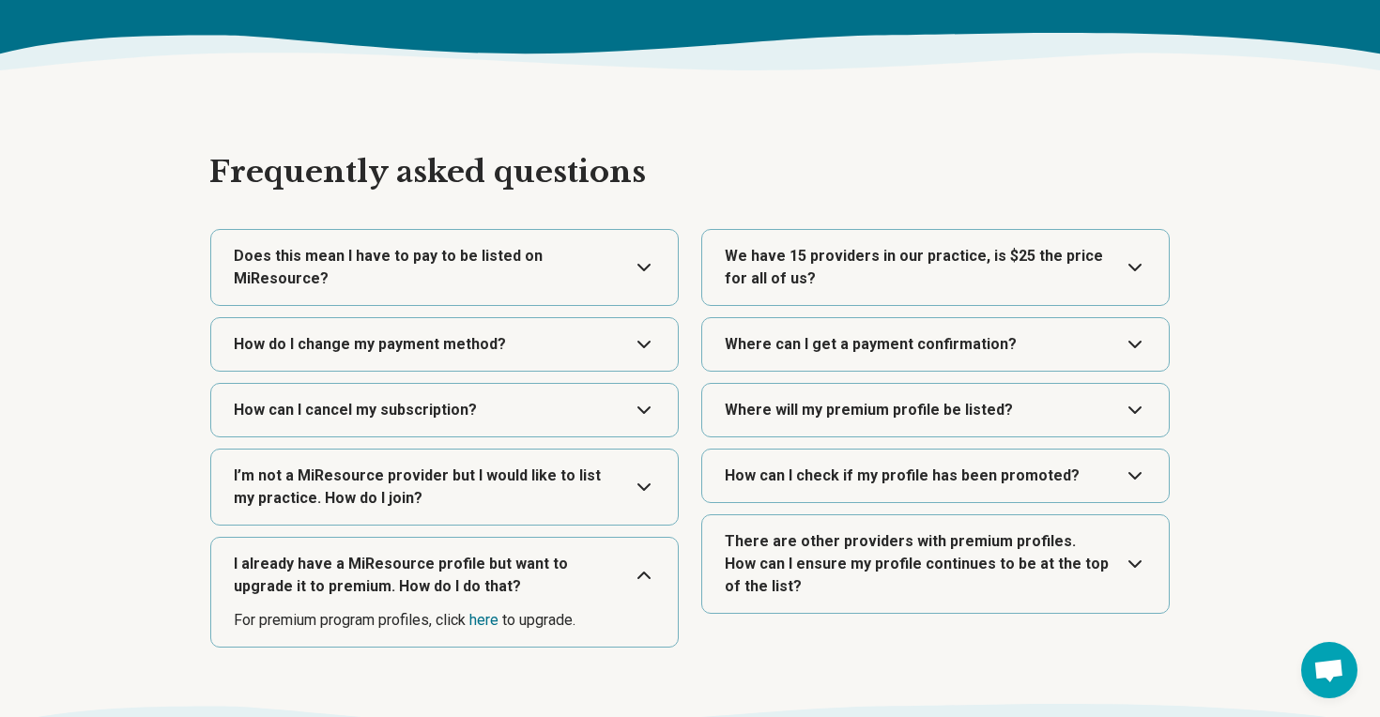
scroll to position [2582, 0]
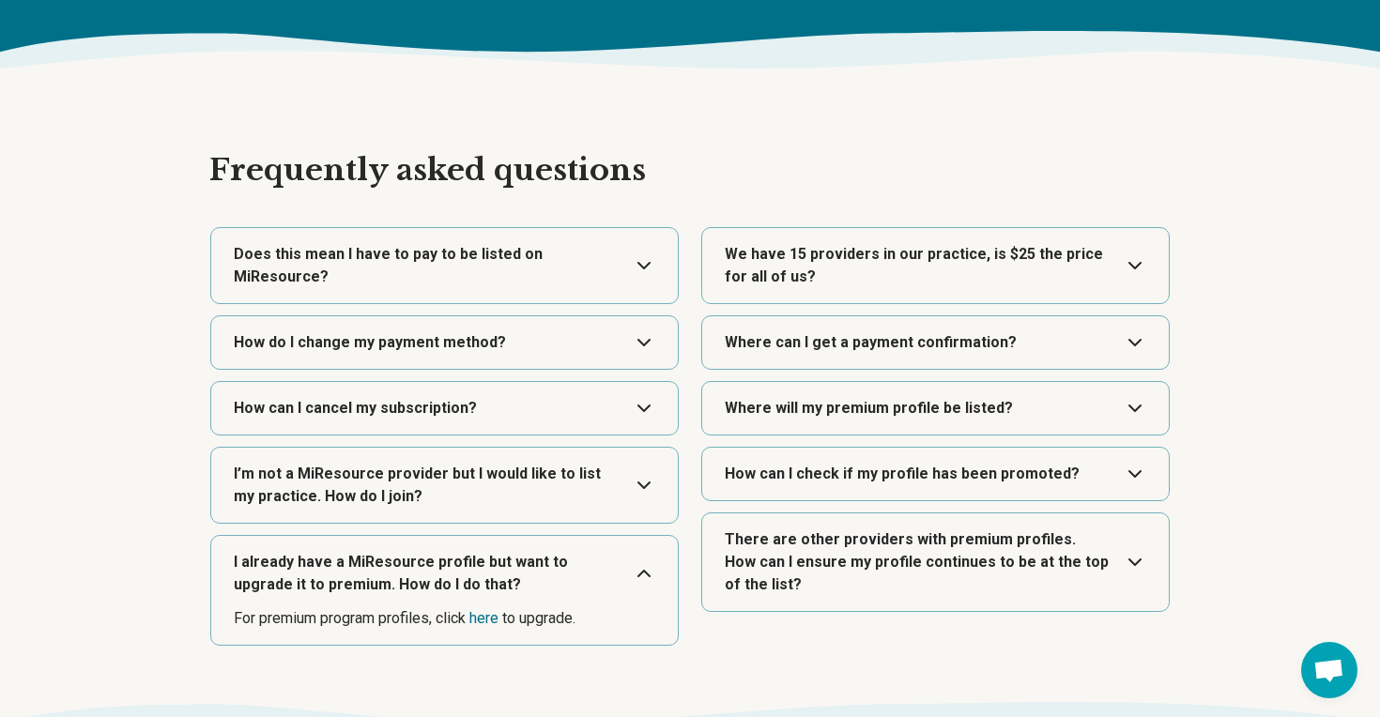
click at [427, 572] on button "Expand" at bounding box center [445, 573] width 452 height 75
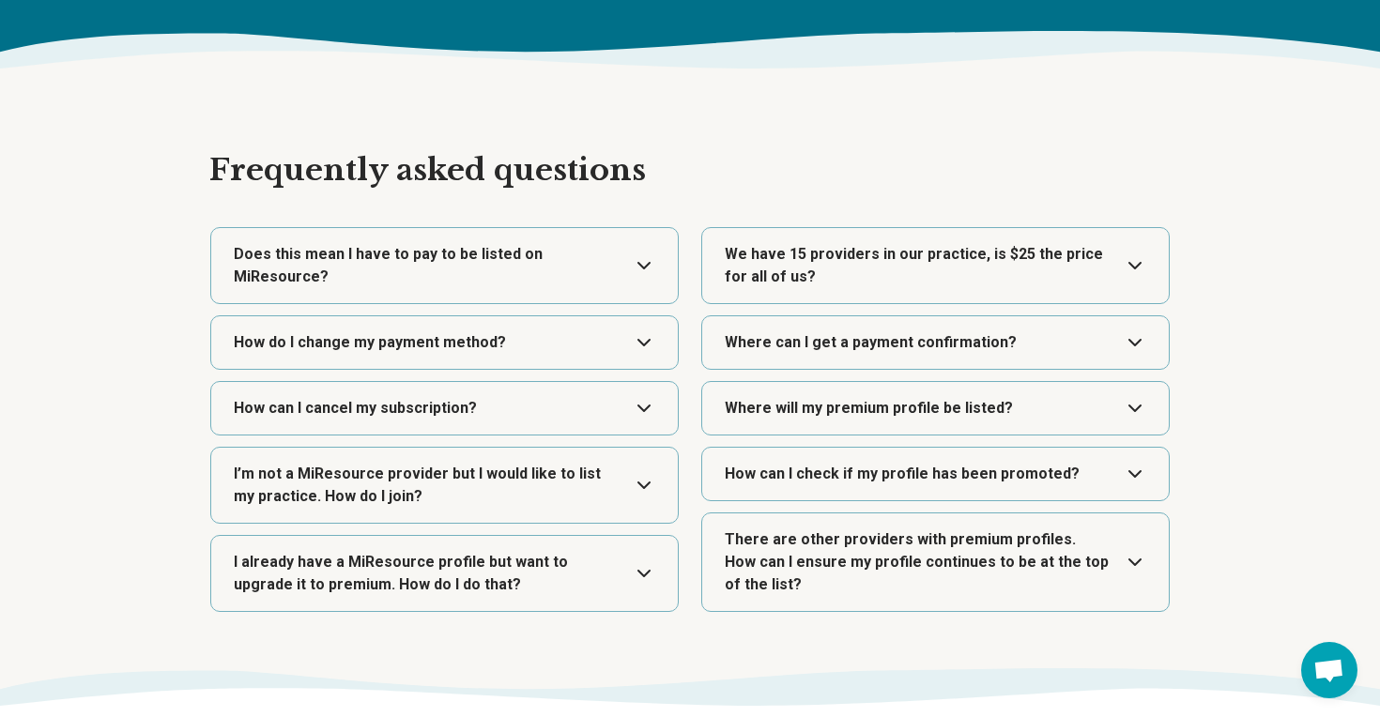
click at [801, 486] on button "Expand" at bounding box center [936, 474] width 452 height 53
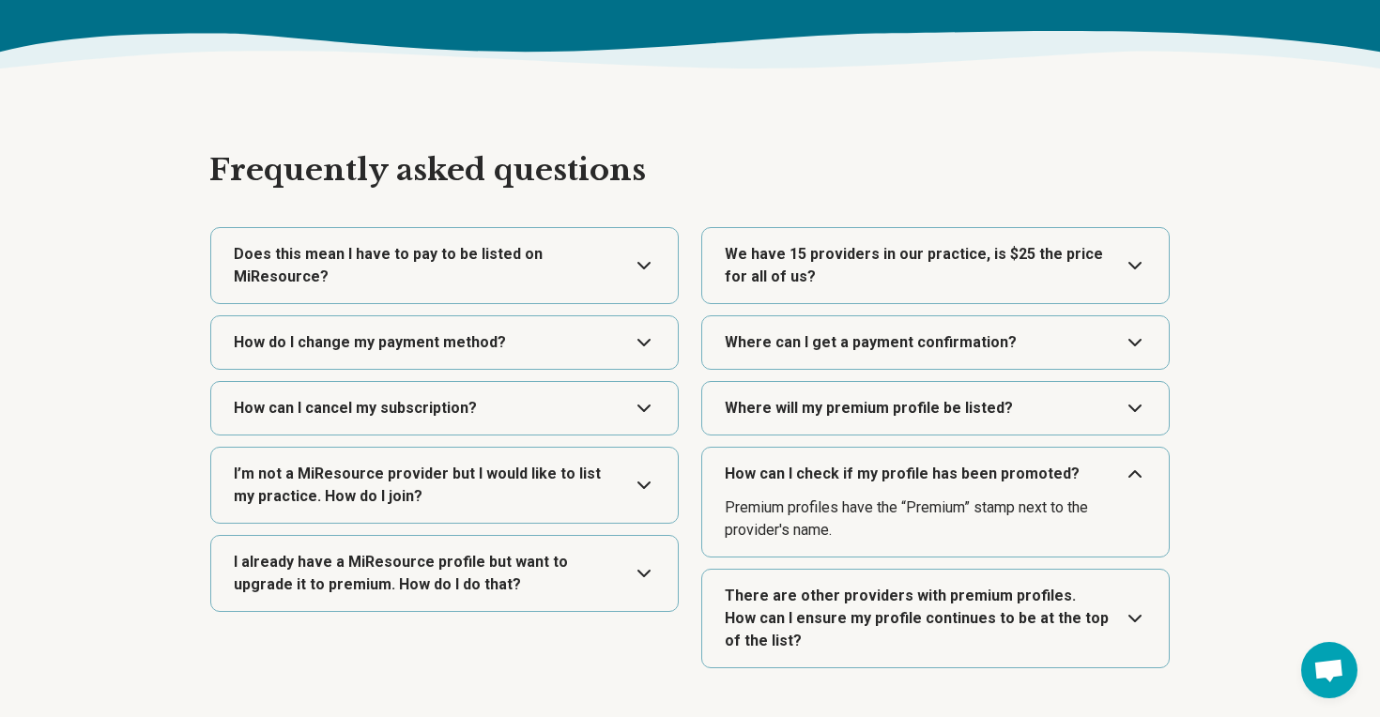
click at [798, 473] on button "Expand" at bounding box center [936, 474] width 452 height 53
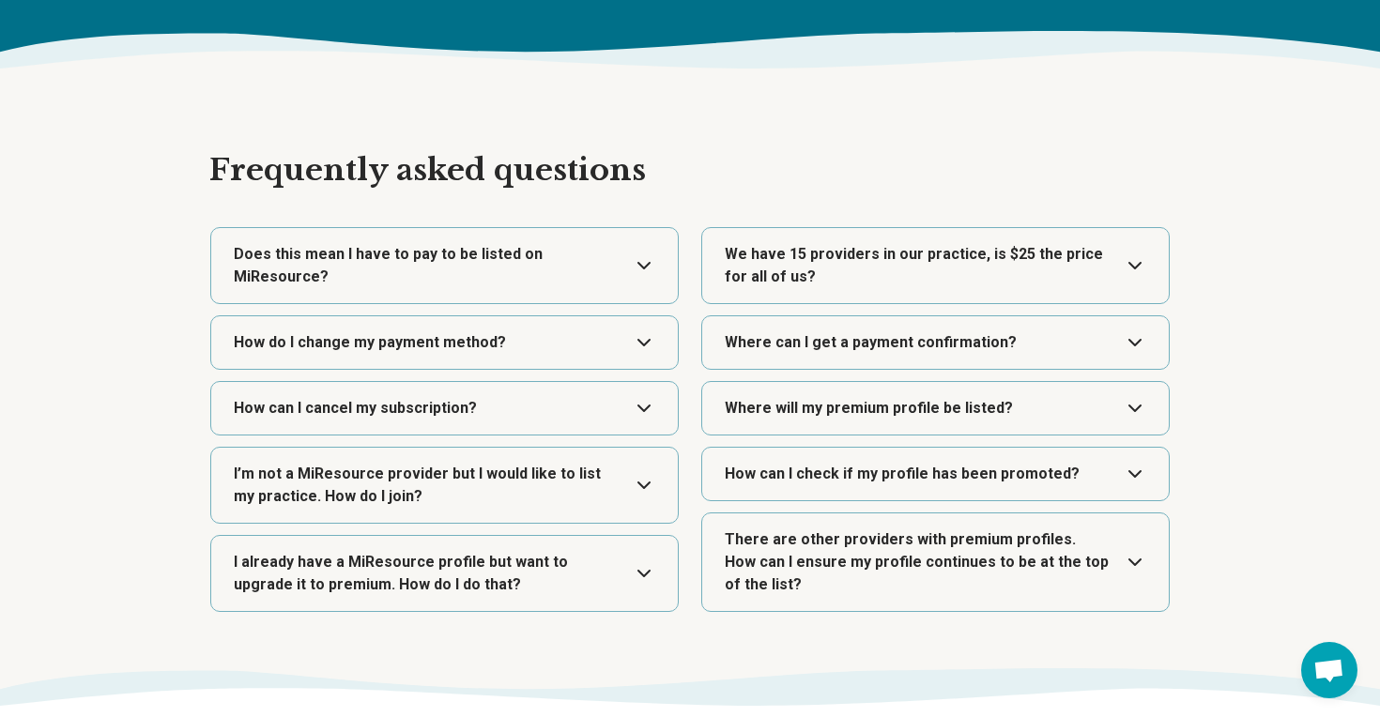
click at [812, 546] on button "Expand" at bounding box center [936, 563] width 452 height 98
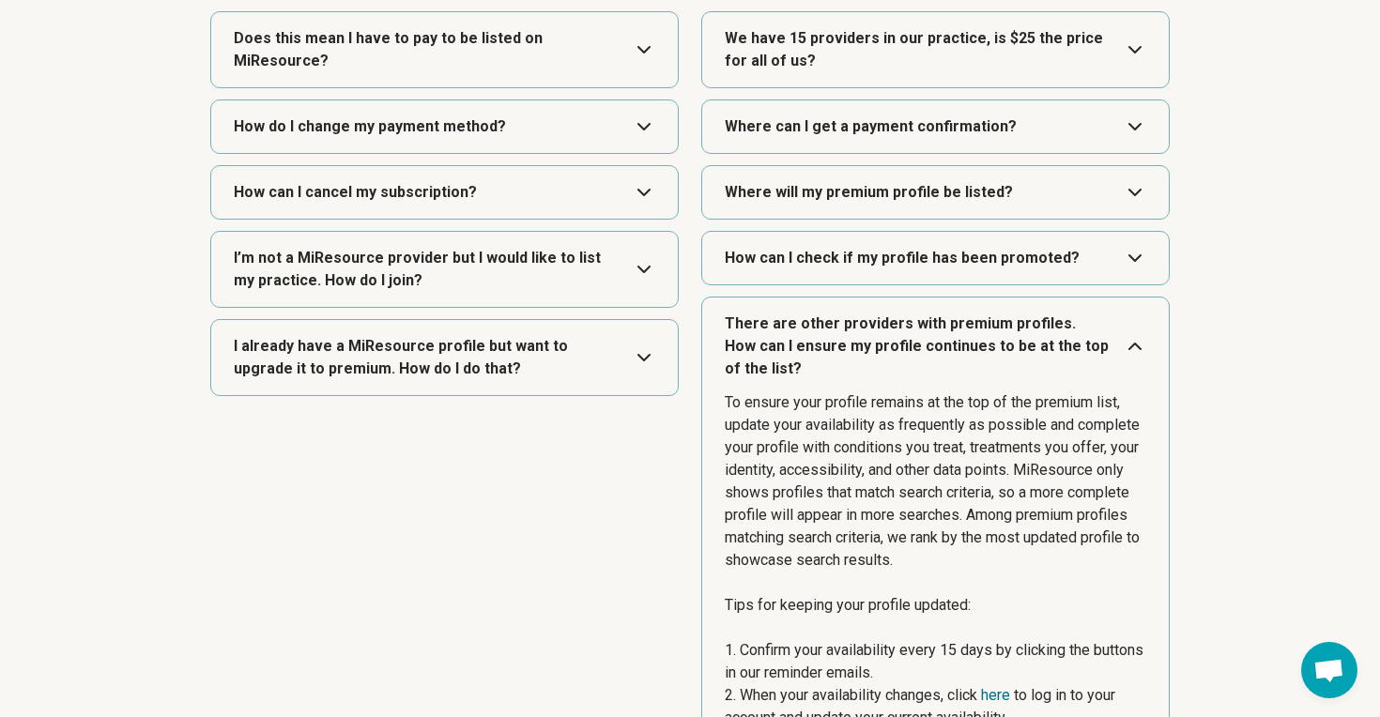
scroll to position [2864, 0]
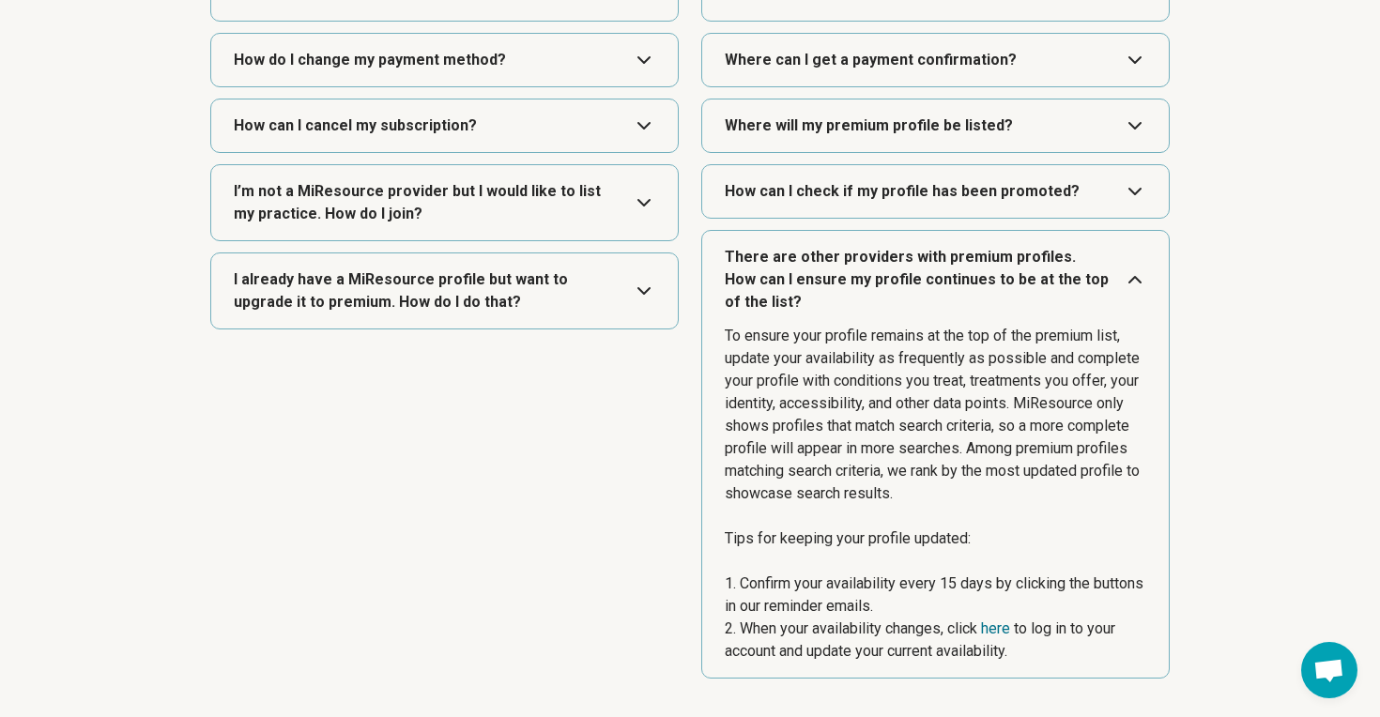
click at [811, 300] on button "Expand" at bounding box center [936, 280] width 452 height 98
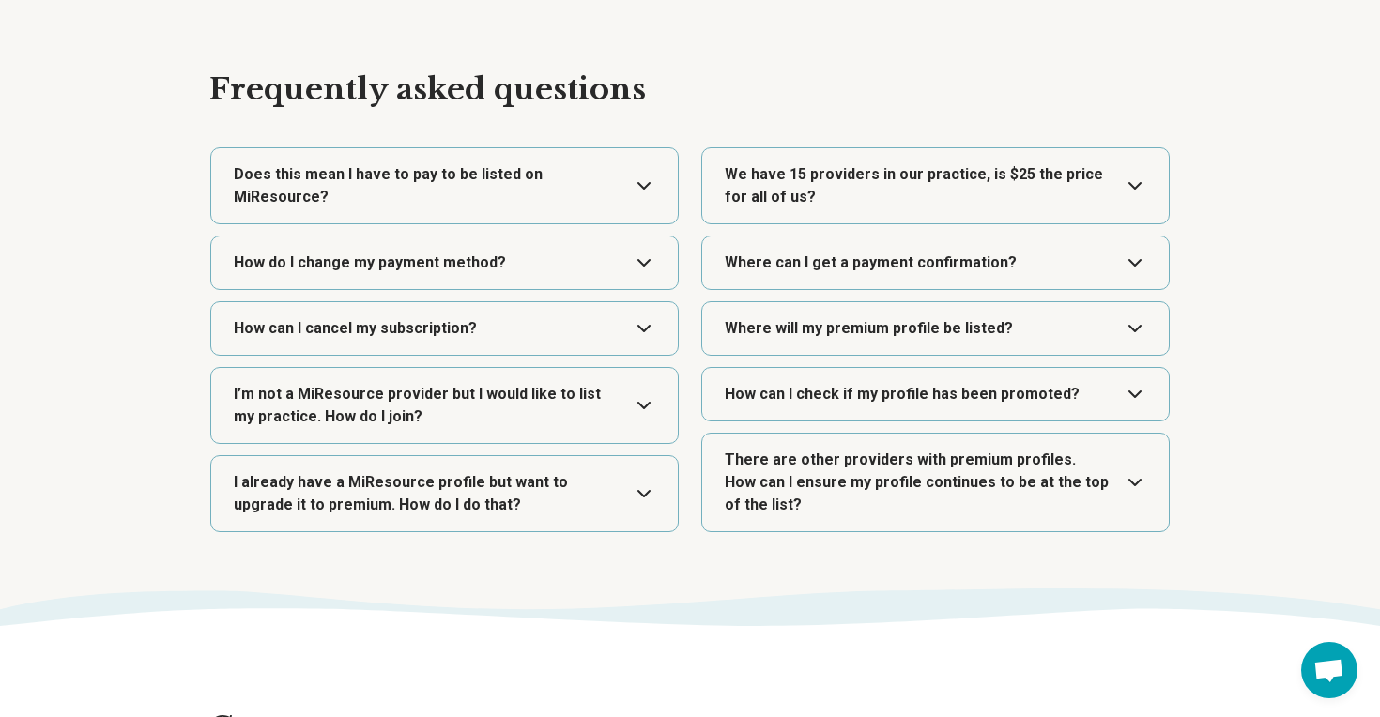
scroll to position [1411, 0]
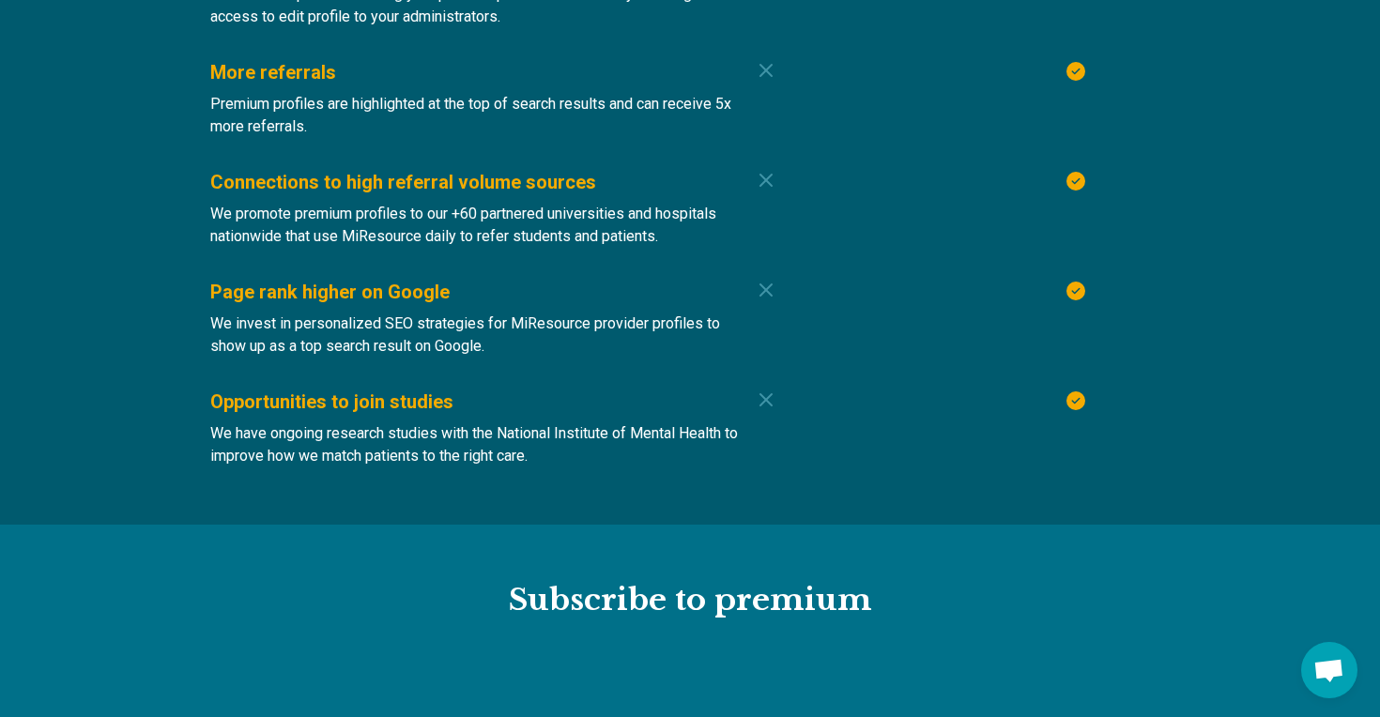
click at [480, 616] on h2 "Subscribe to premium" at bounding box center [690, 600] width 962 height 39
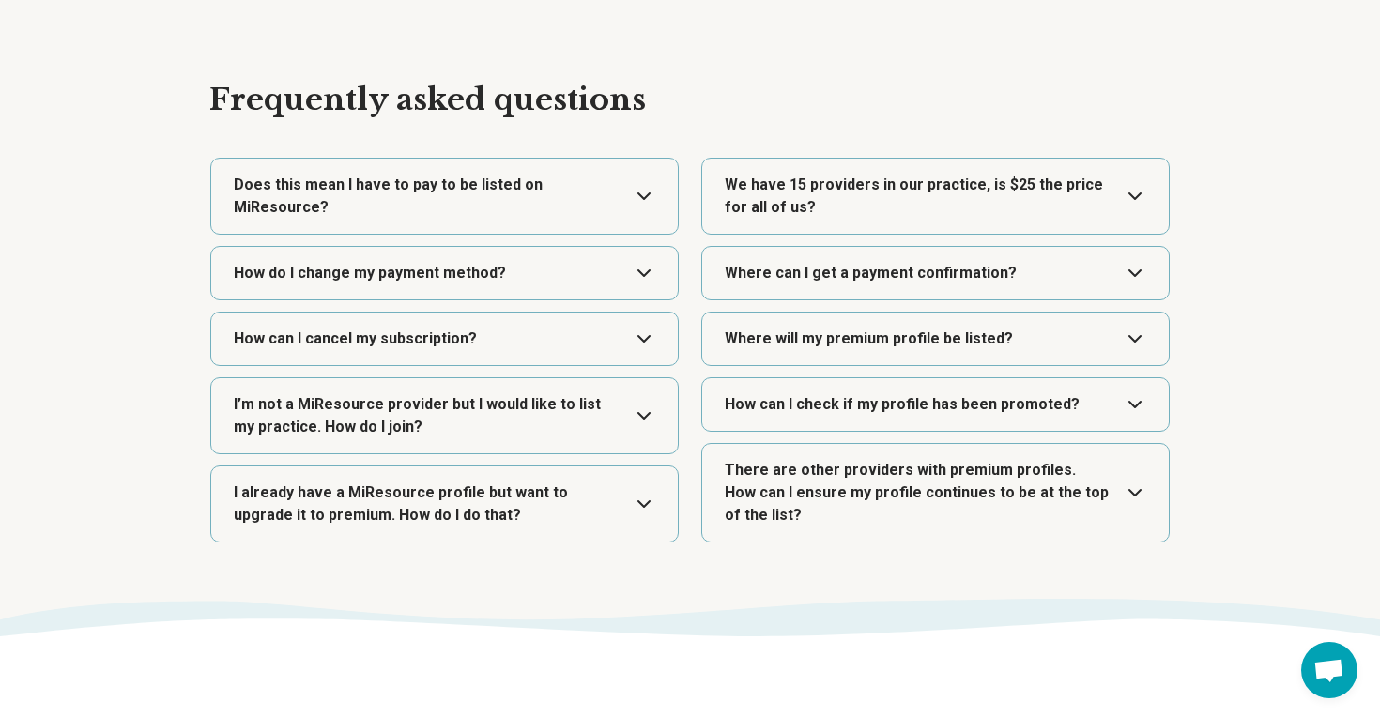
scroll to position [2712, 0]
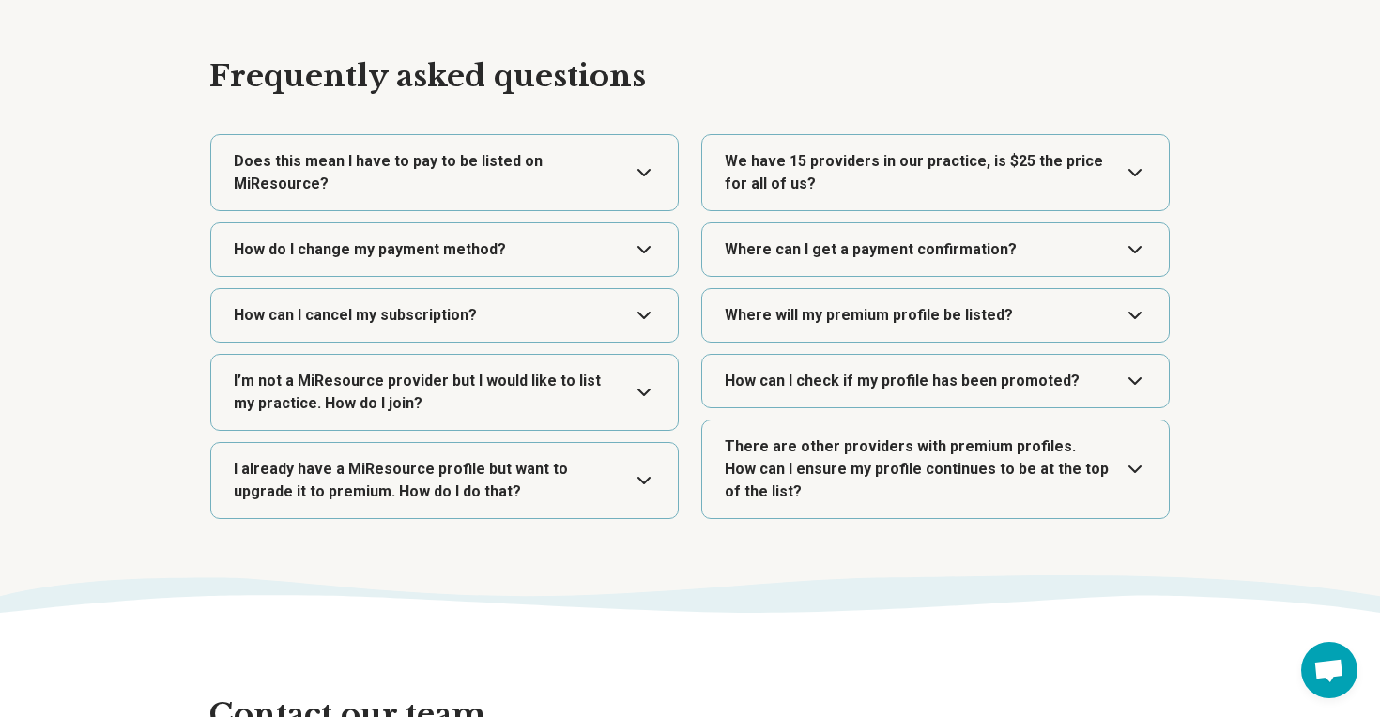
click at [423, 482] on button "Expand" at bounding box center [445, 480] width 452 height 75
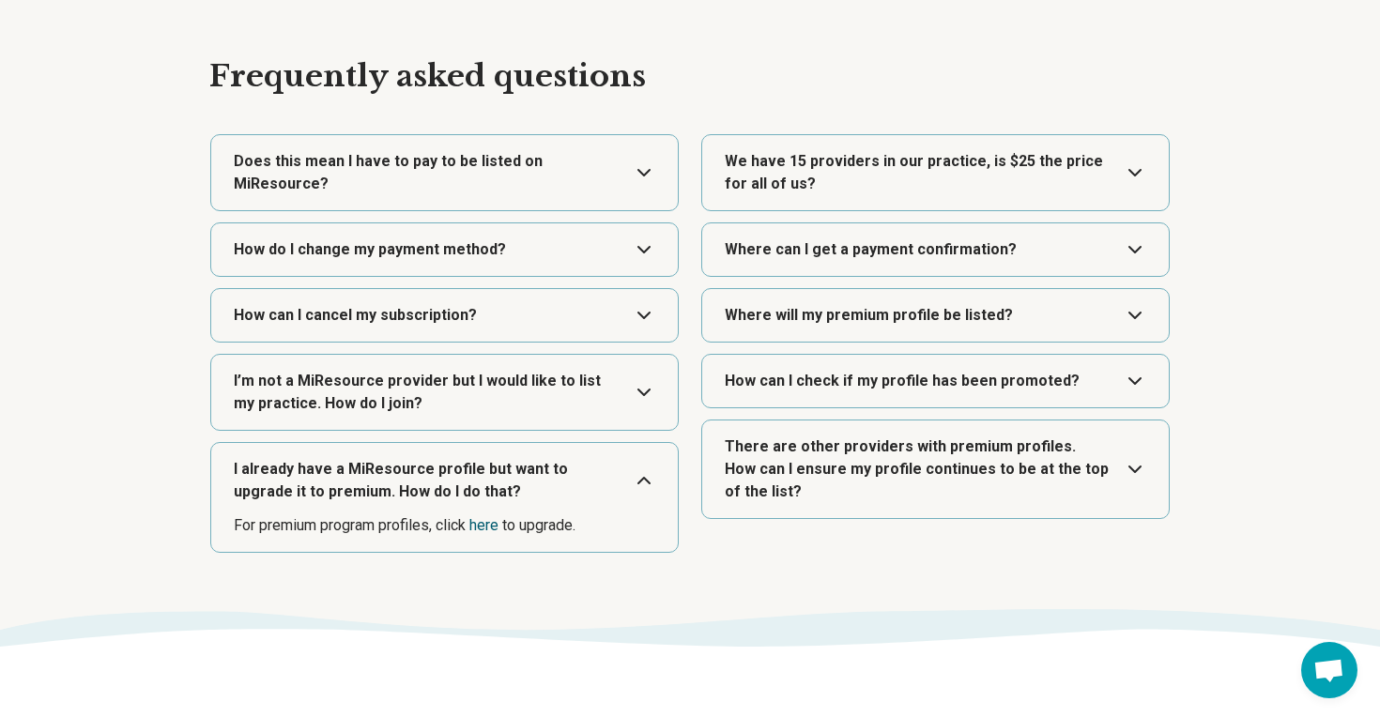
click at [490, 528] on link "here" at bounding box center [484, 525] width 29 height 18
